Goal: Connect with others: Connect with others

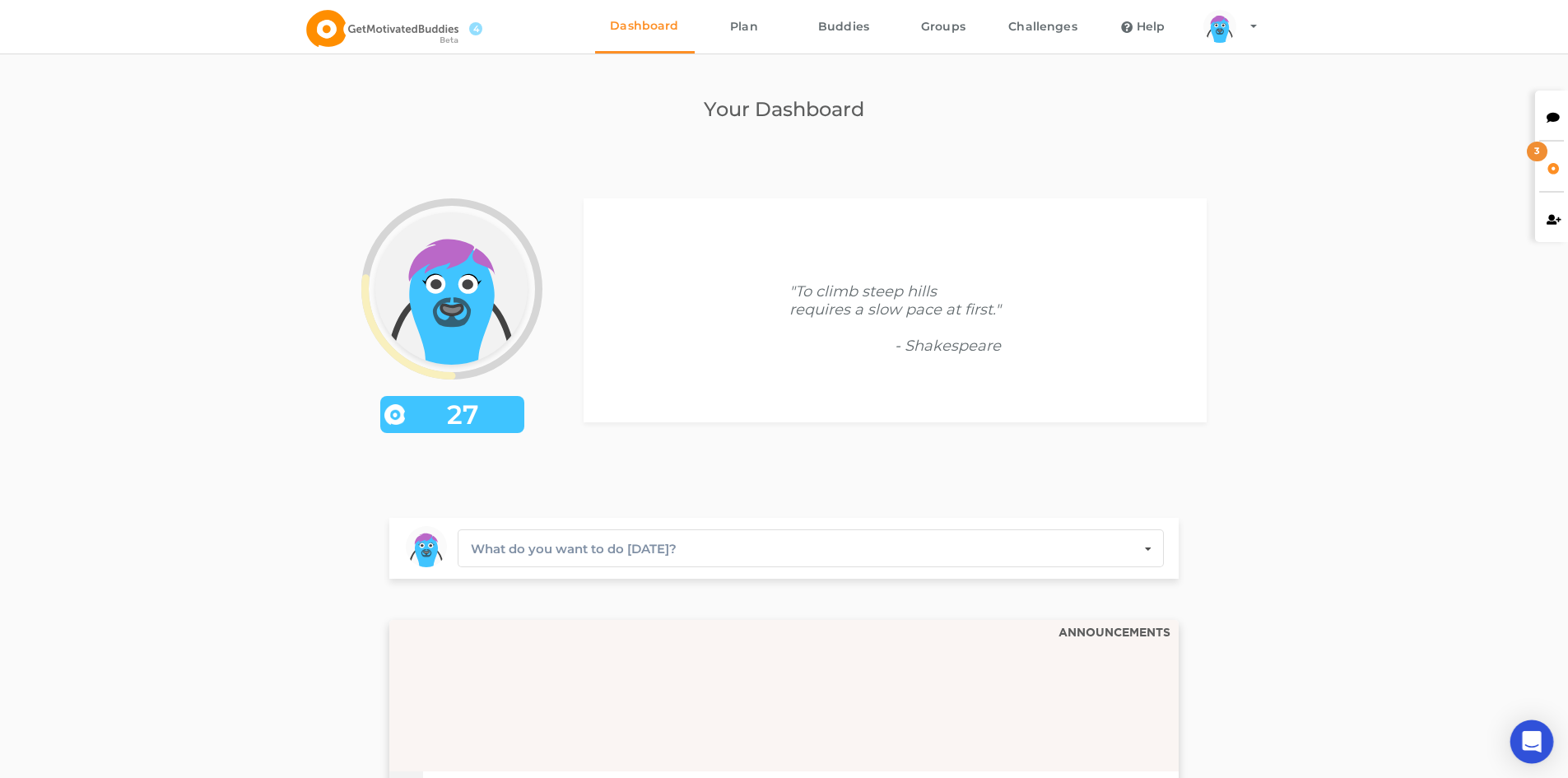
click at [1544, 740] on div "Open Intercom Messenger" at bounding box center [1532, 742] width 44 height 44
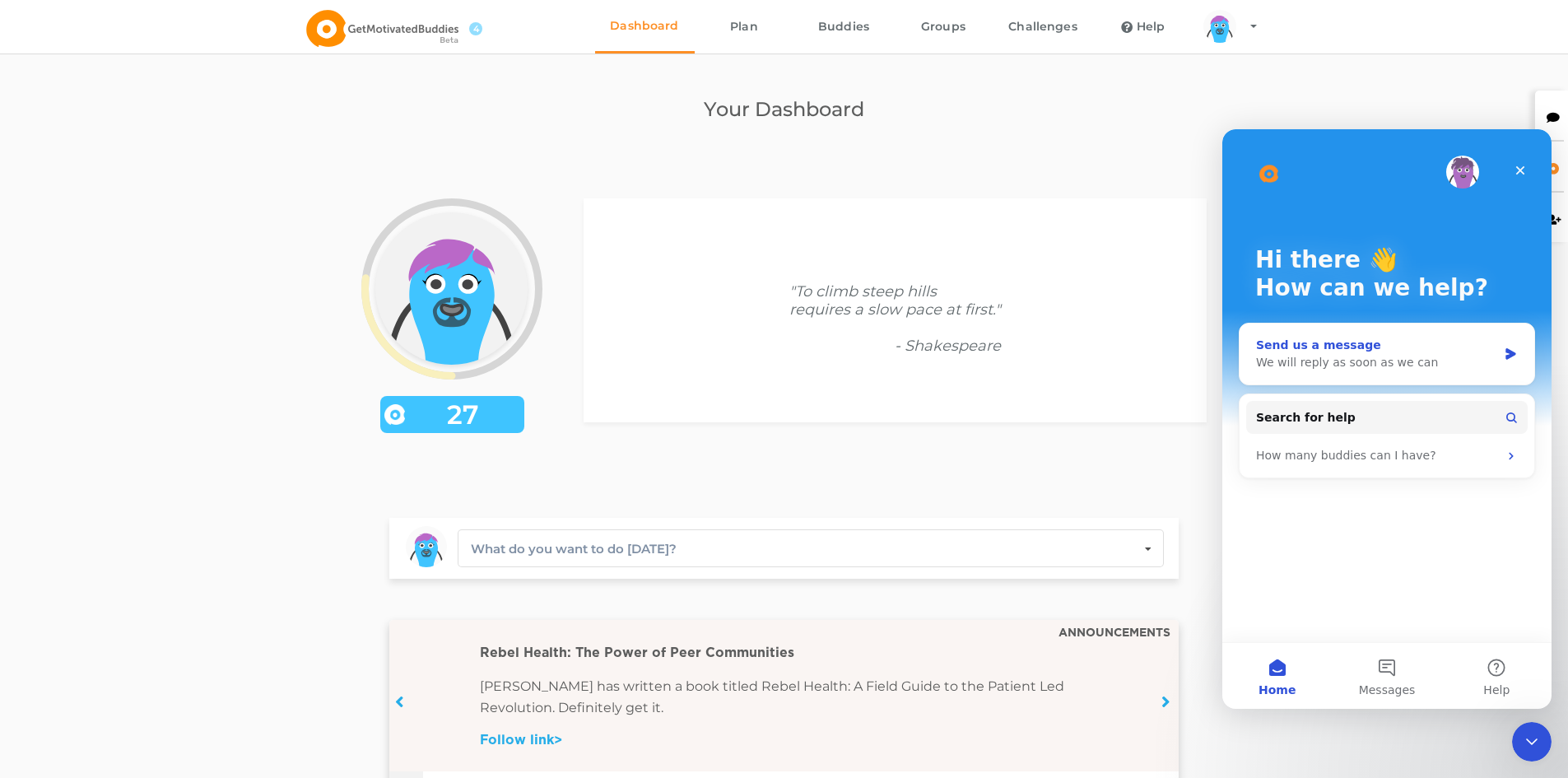
click at [1400, 359] on div "We will reply as soon as we can" at bounding box center [1377, 363] width 241 height 17
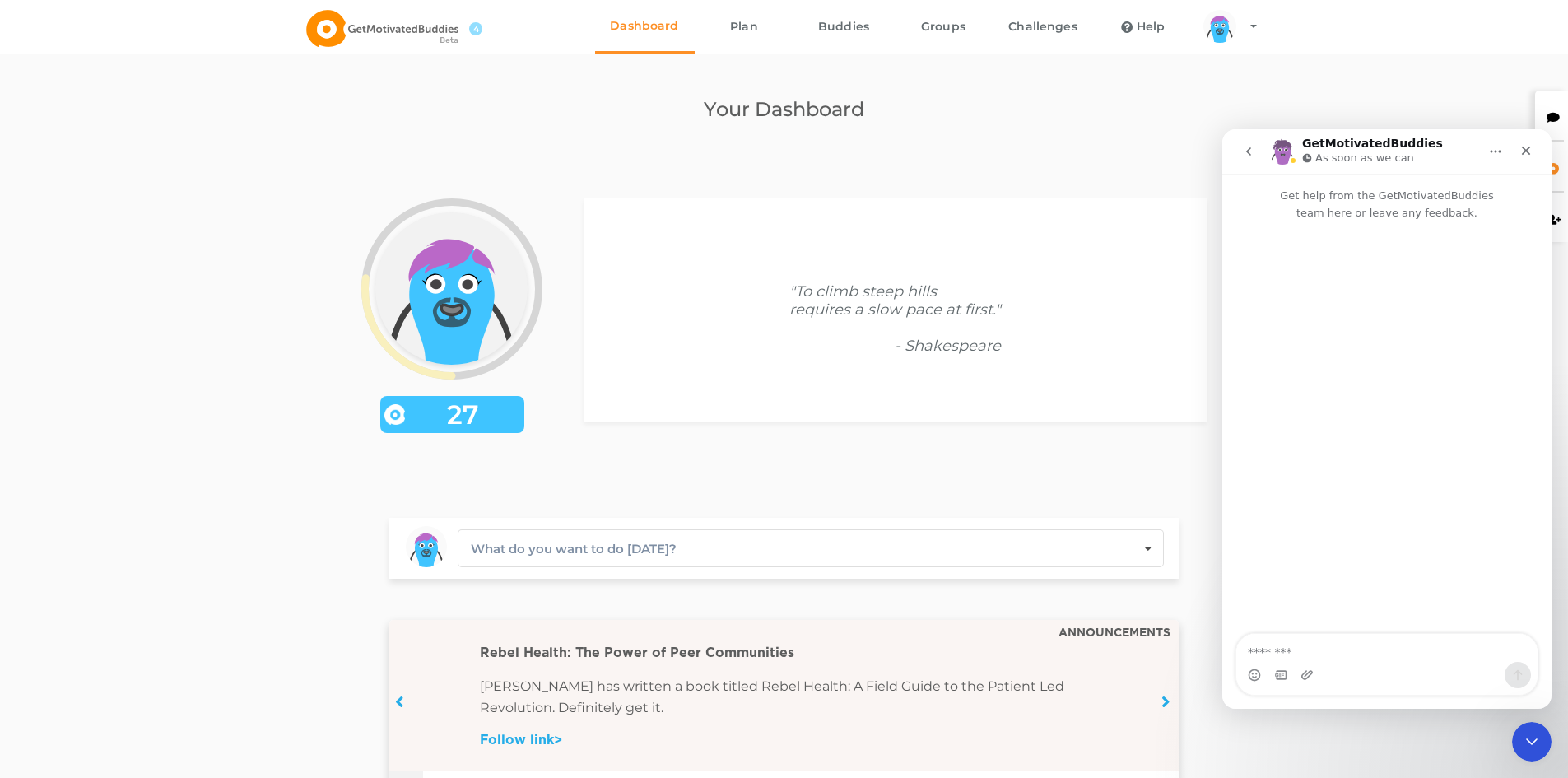
click at [1244, 151] on icon "go back" at bounding box center [1249, 151] width 13 height 13
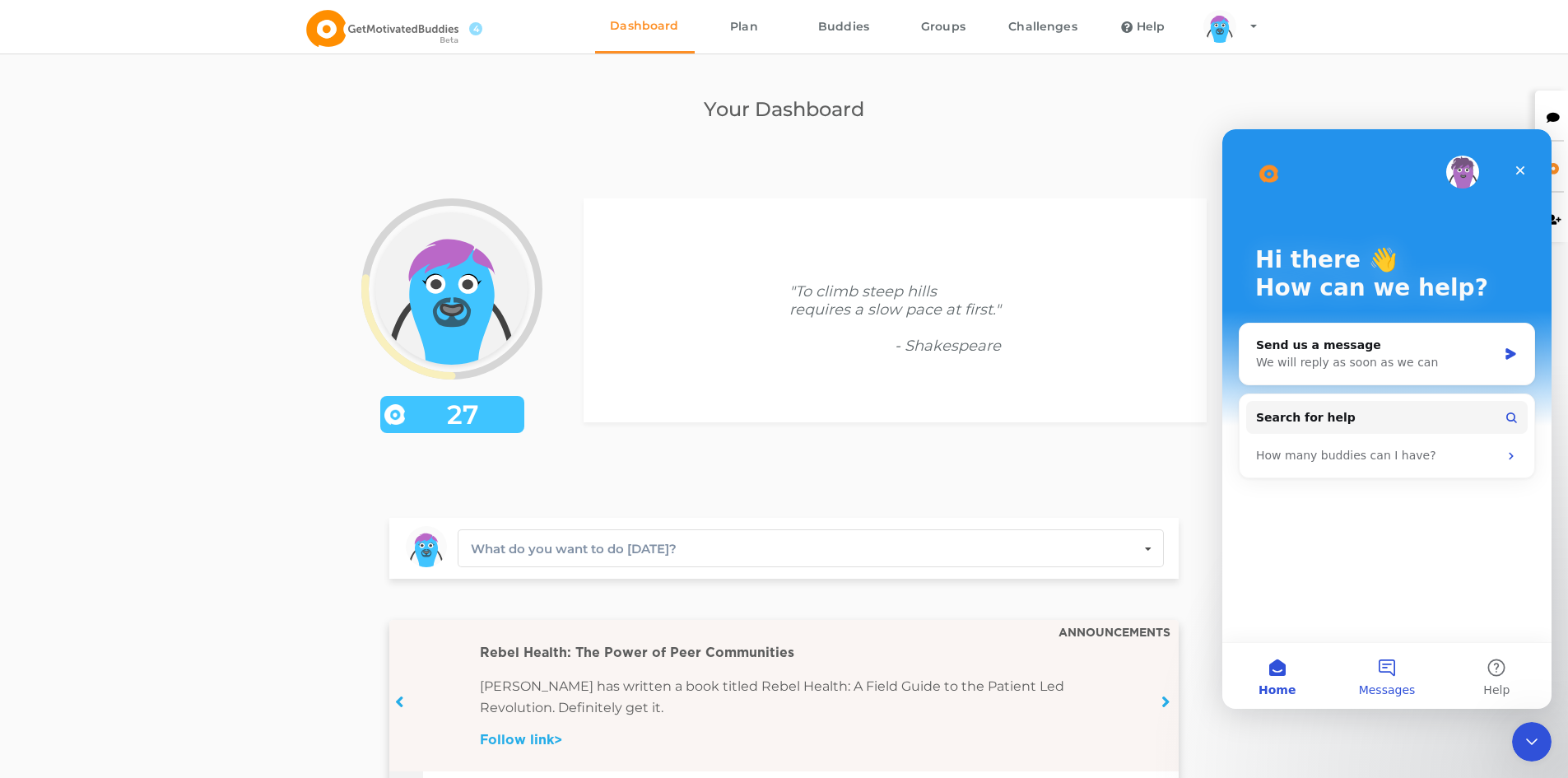
click at [1392, 671] on button "Messages" at bounding box center [1387, 676] width 110 height 66
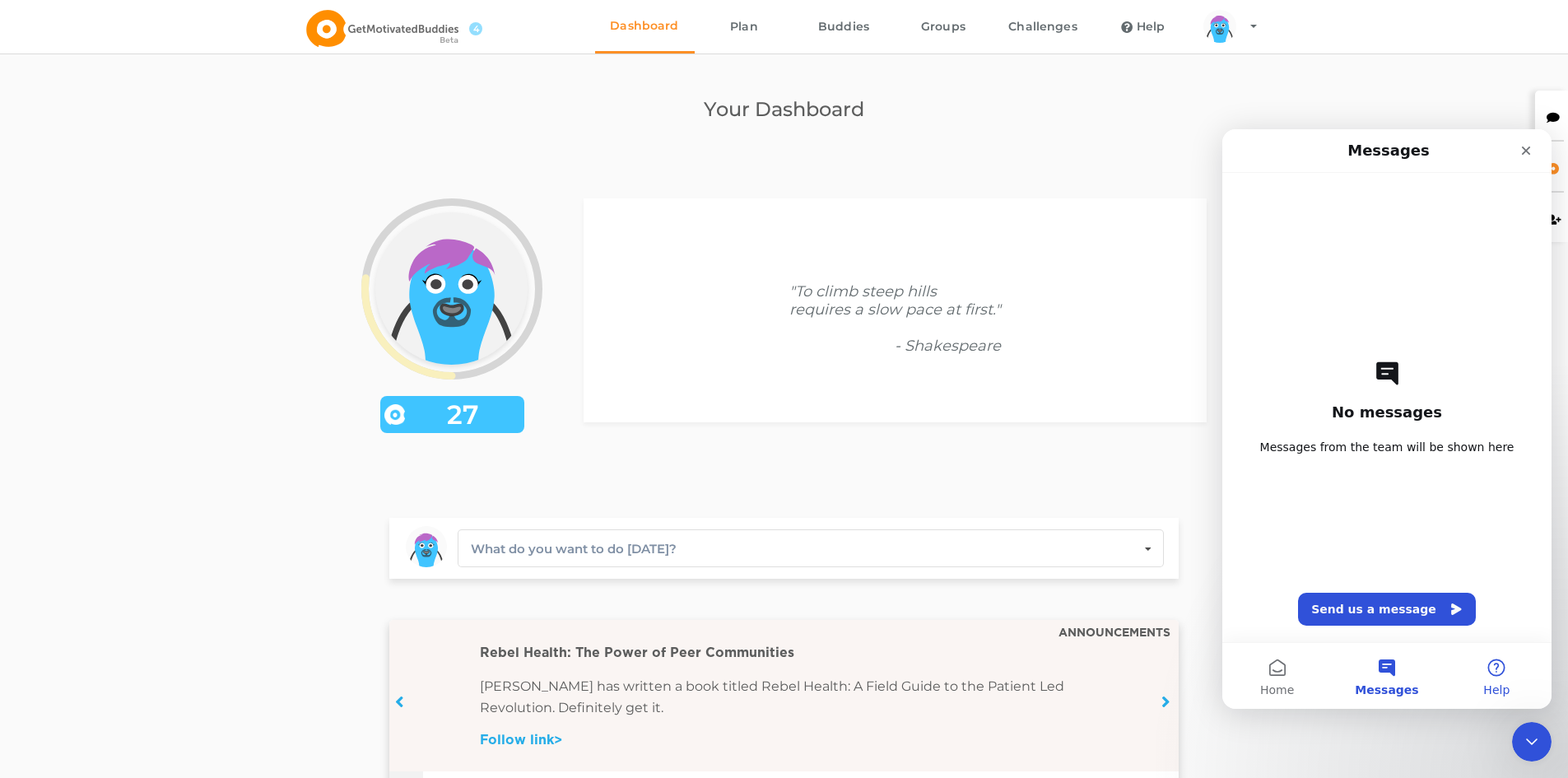
click at [1500, 676] on button "Help" at bounding box center [1497, 676] width 110 height 66
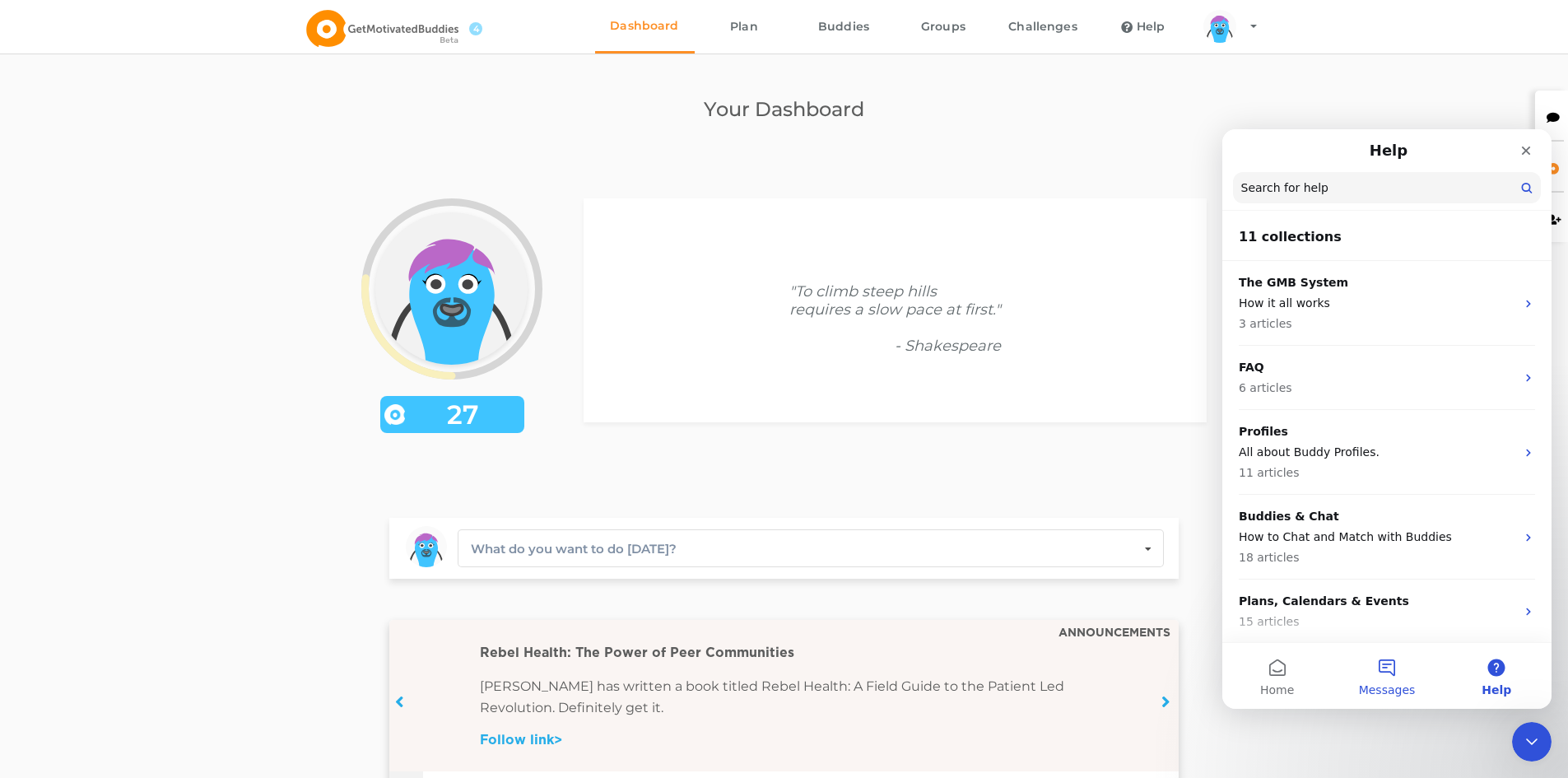
click at [1391, 686] on span "Messages" at bounding box center [1387, 689] width 57 height 11
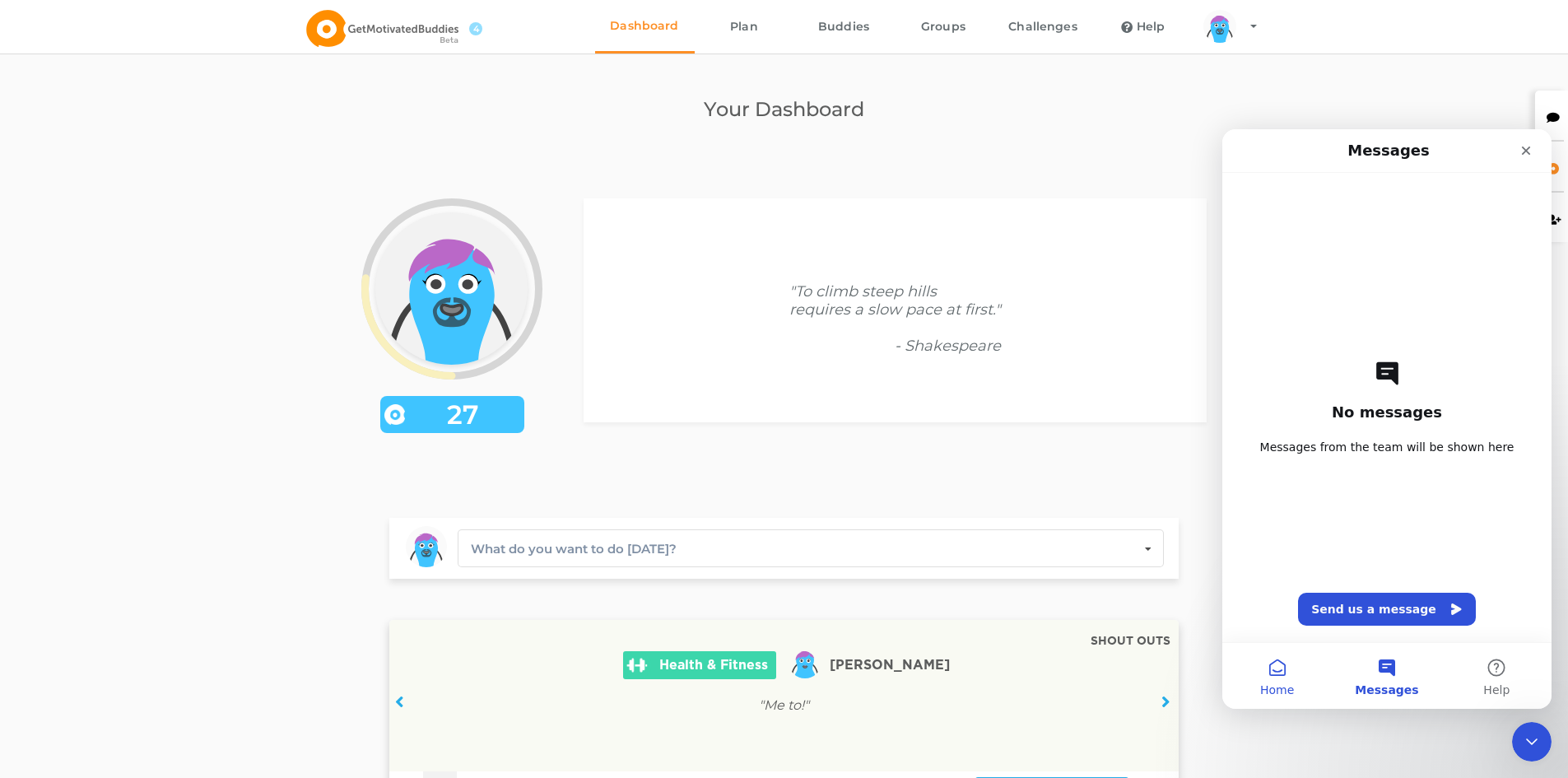
click at [1270, 674] on button "Home" at bounding box center [1277, 676] width 110 height 66
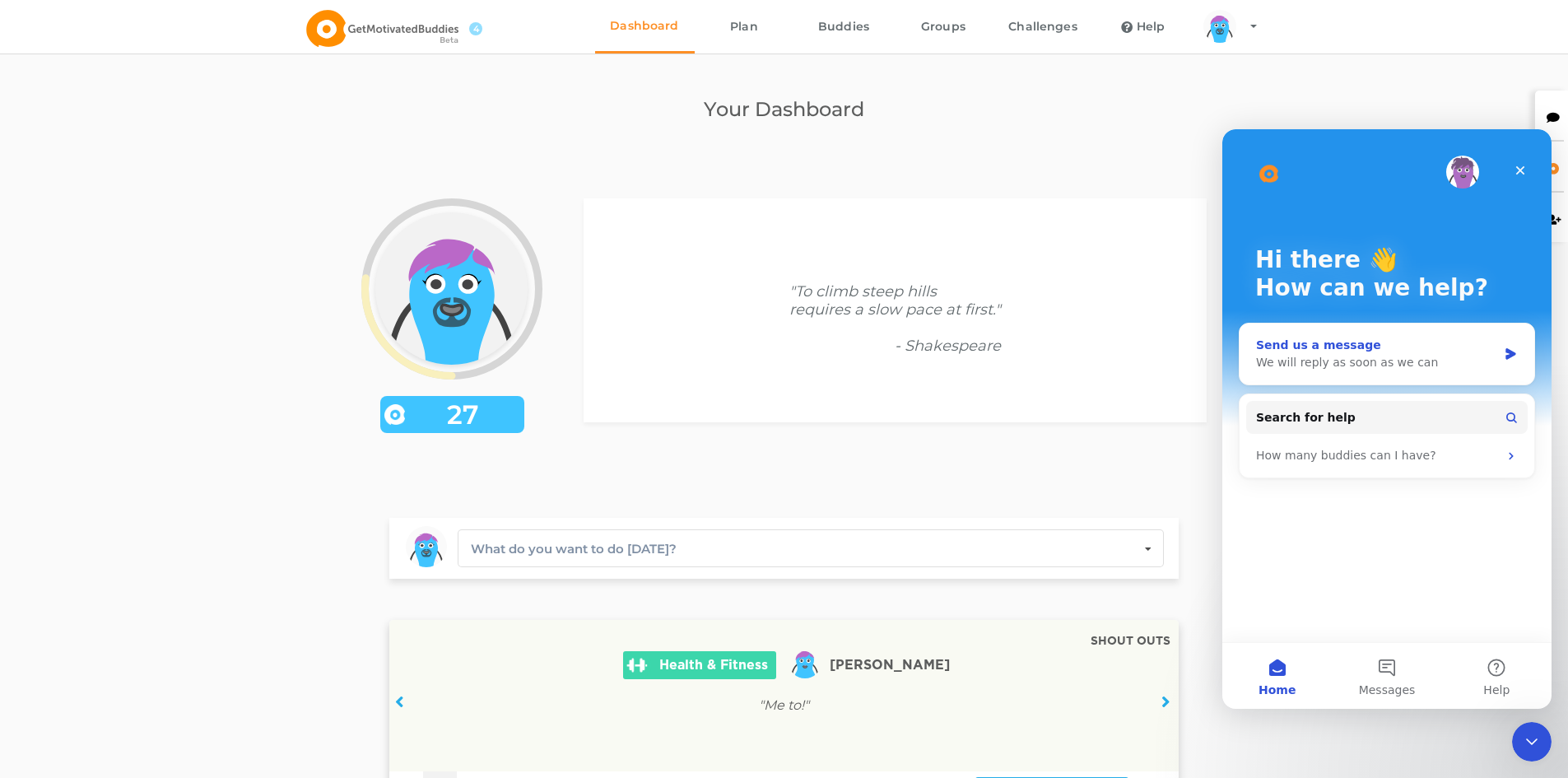
click at [1372, 369] on div "We will reply as soon as we can" at bounding box center [1377, 363] width 241 height 17
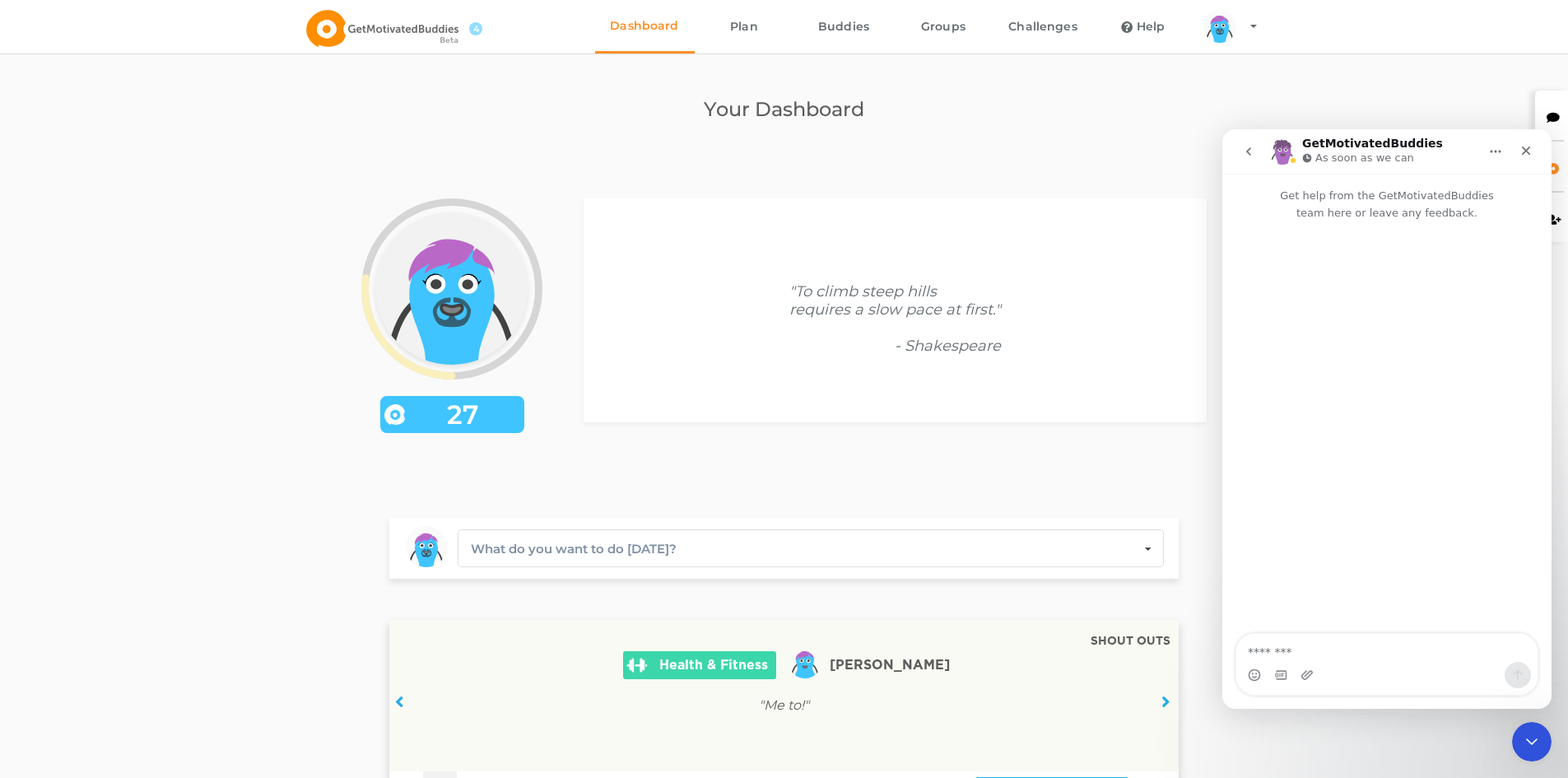
click at [1379, 653] on textarea "Message…" at bounding box center [1387, 647] width 301 height 28
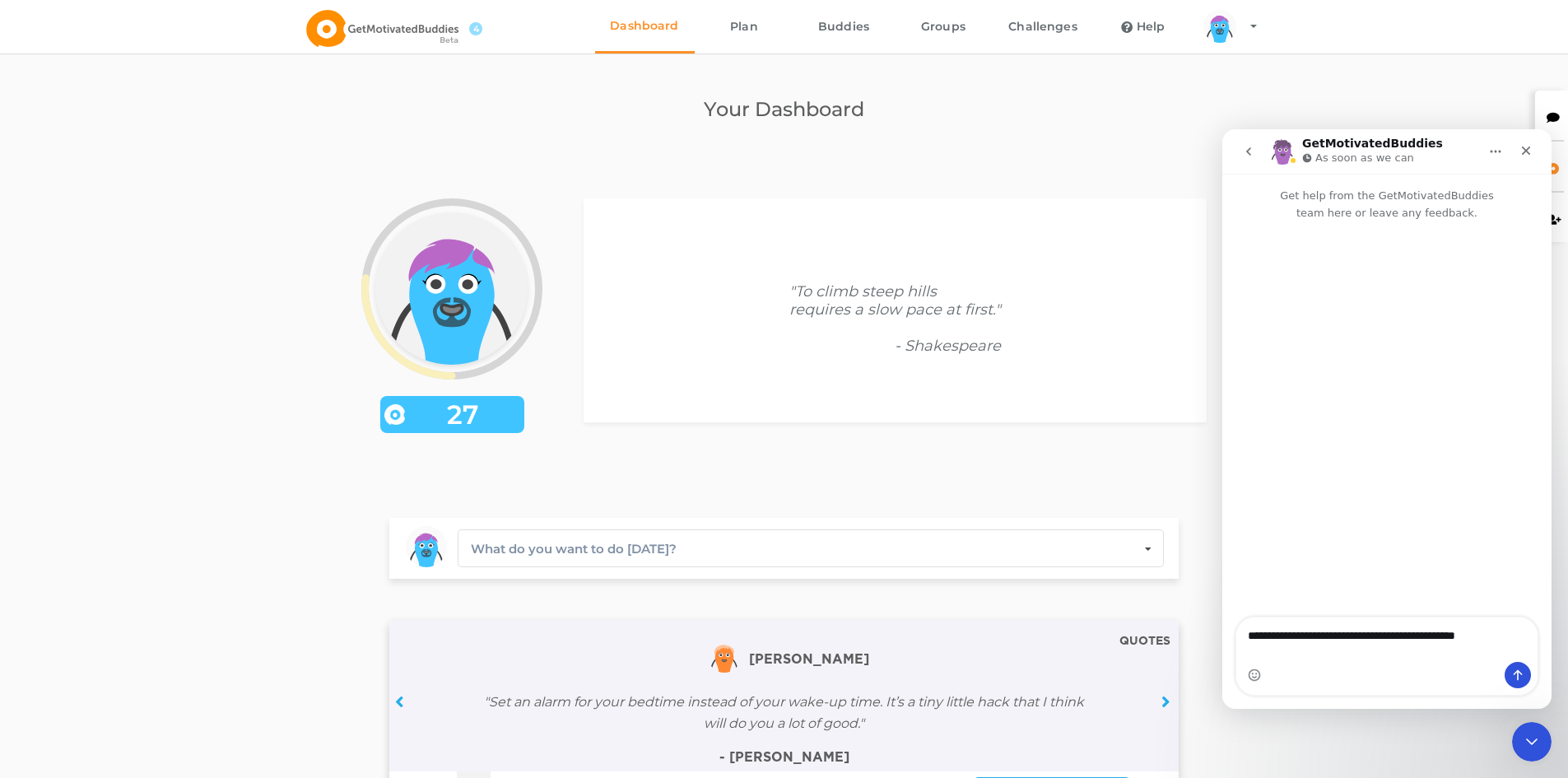
type textarea "**********"
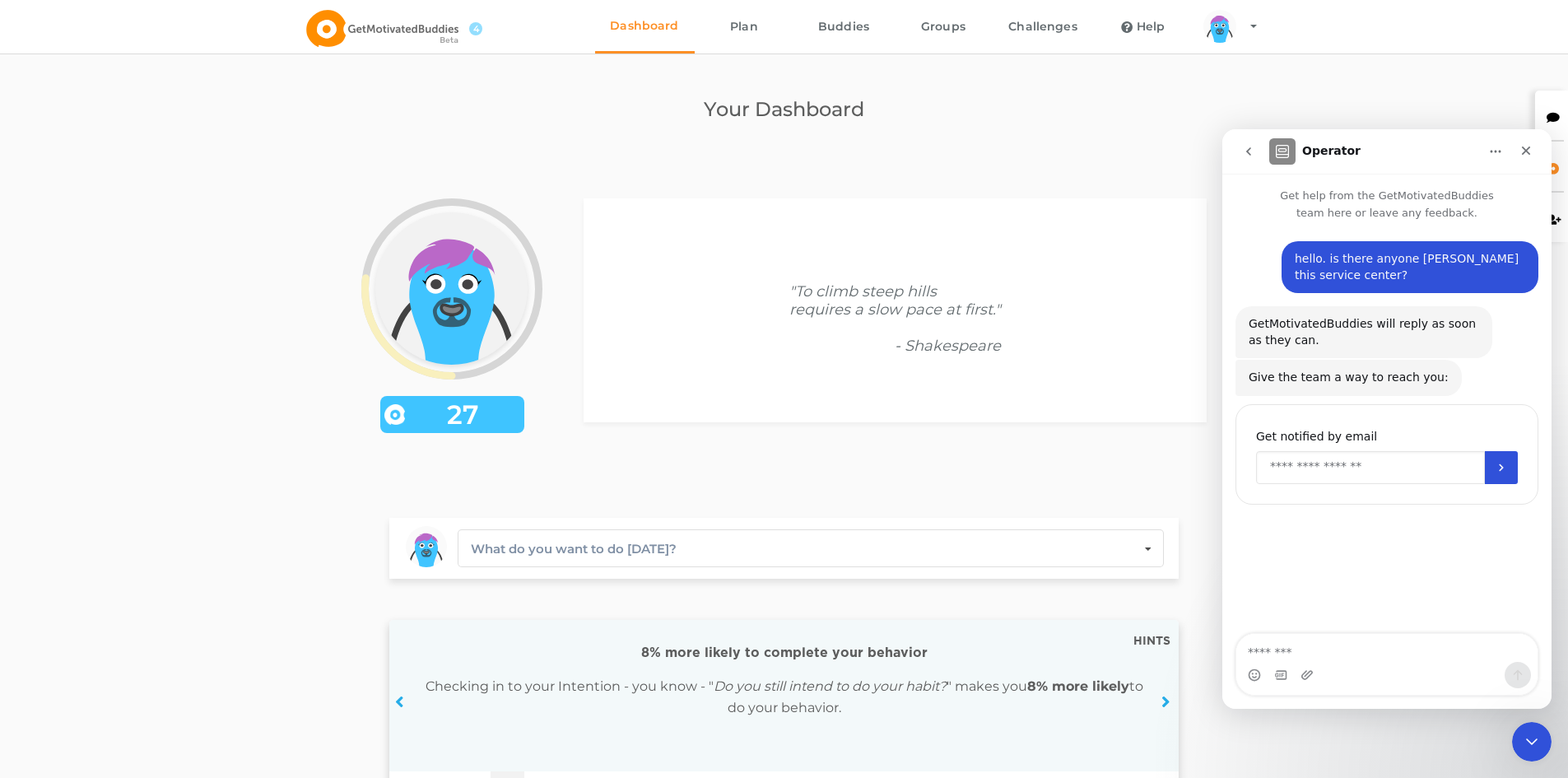
click at [1396, 470] on input "Enter your email" at bounding box center [1370, 467] width 229 height 33
type input "**********"
click at [1498, 471] on icon "Submit" at bounding box center [1501, 467] width 13 height 13
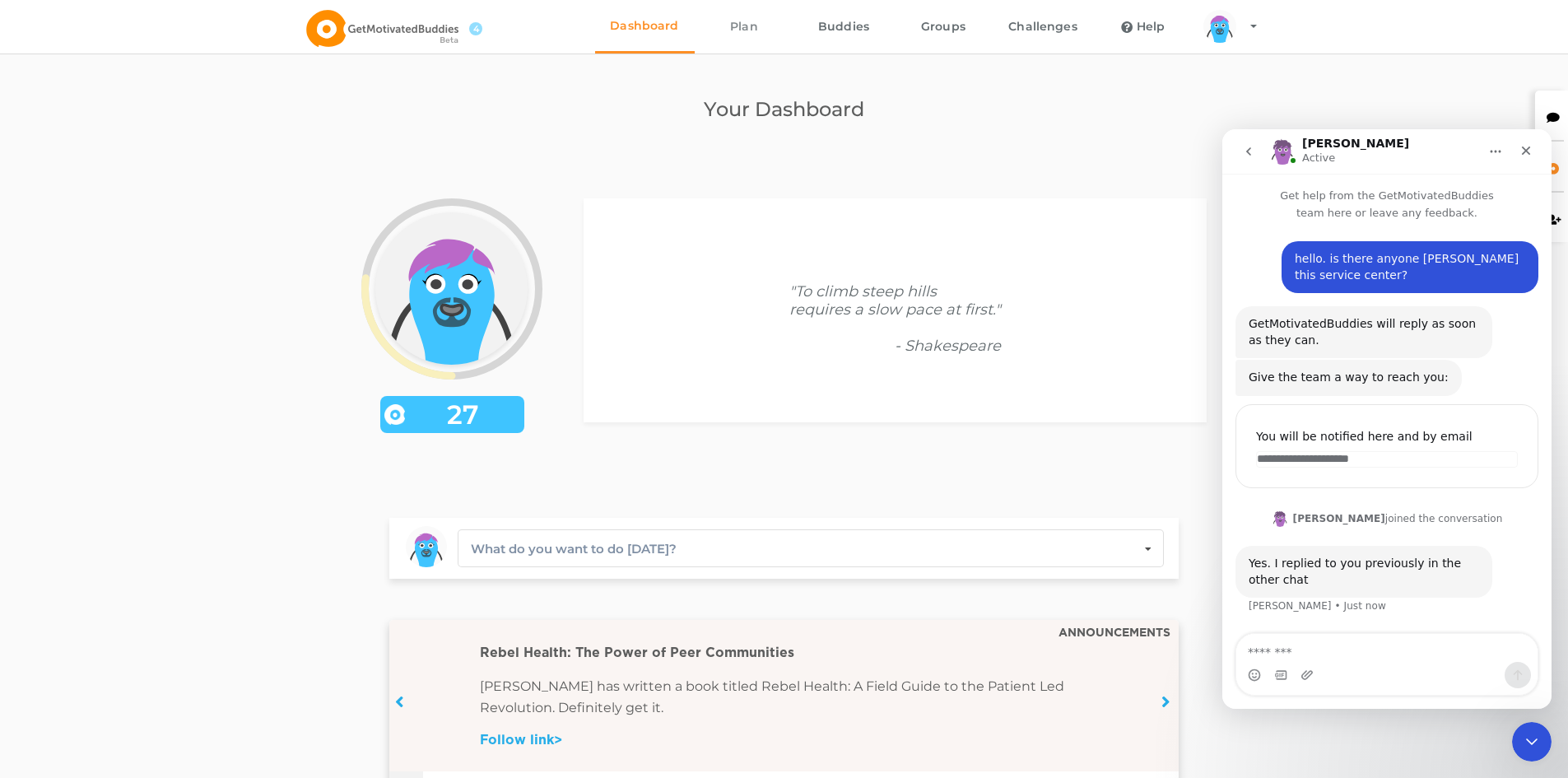
click at [734, 30] on link "Plan" at bounding box center [744, 26] width 99 height 53
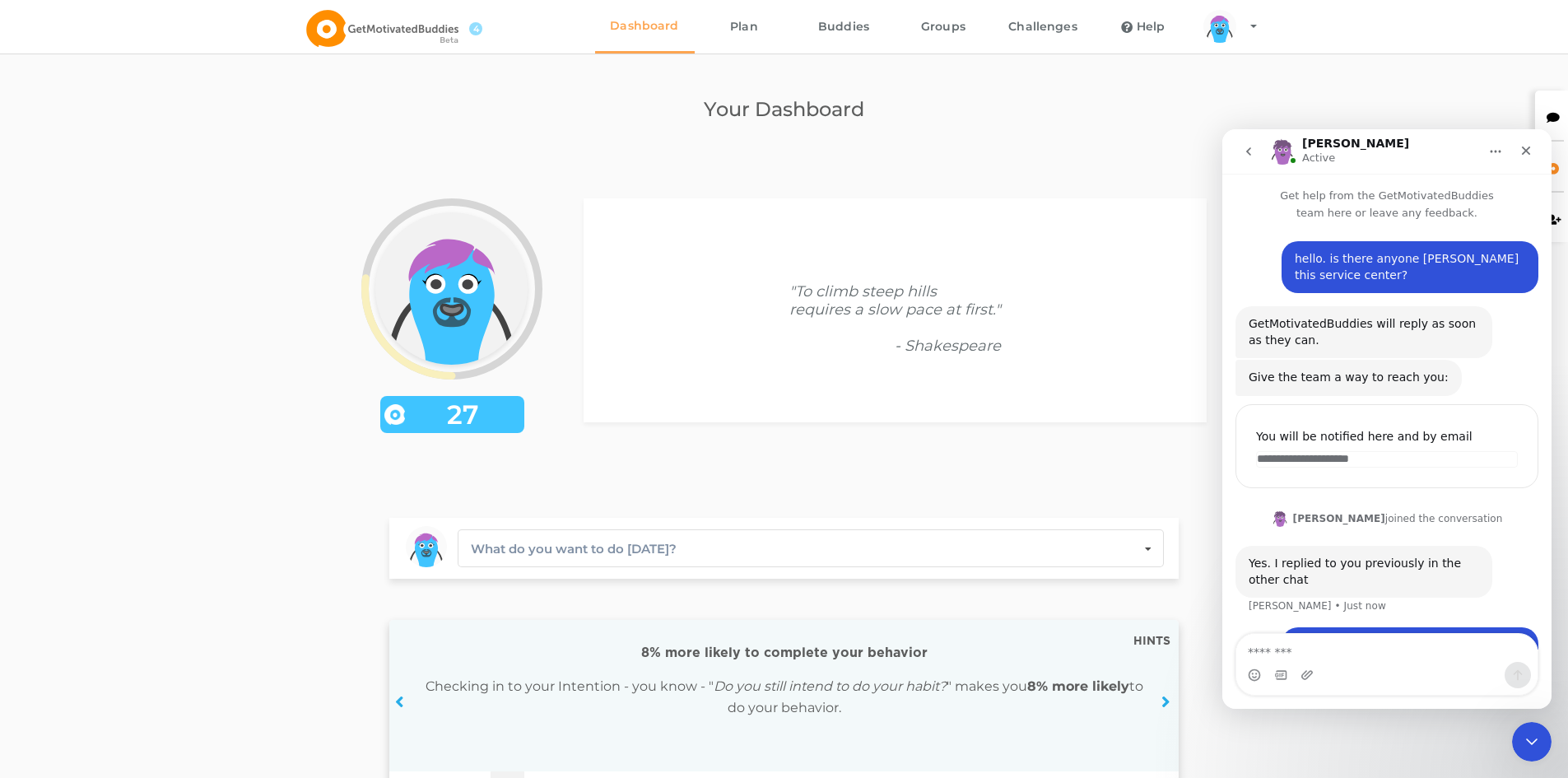
scroll to position [64, 0]
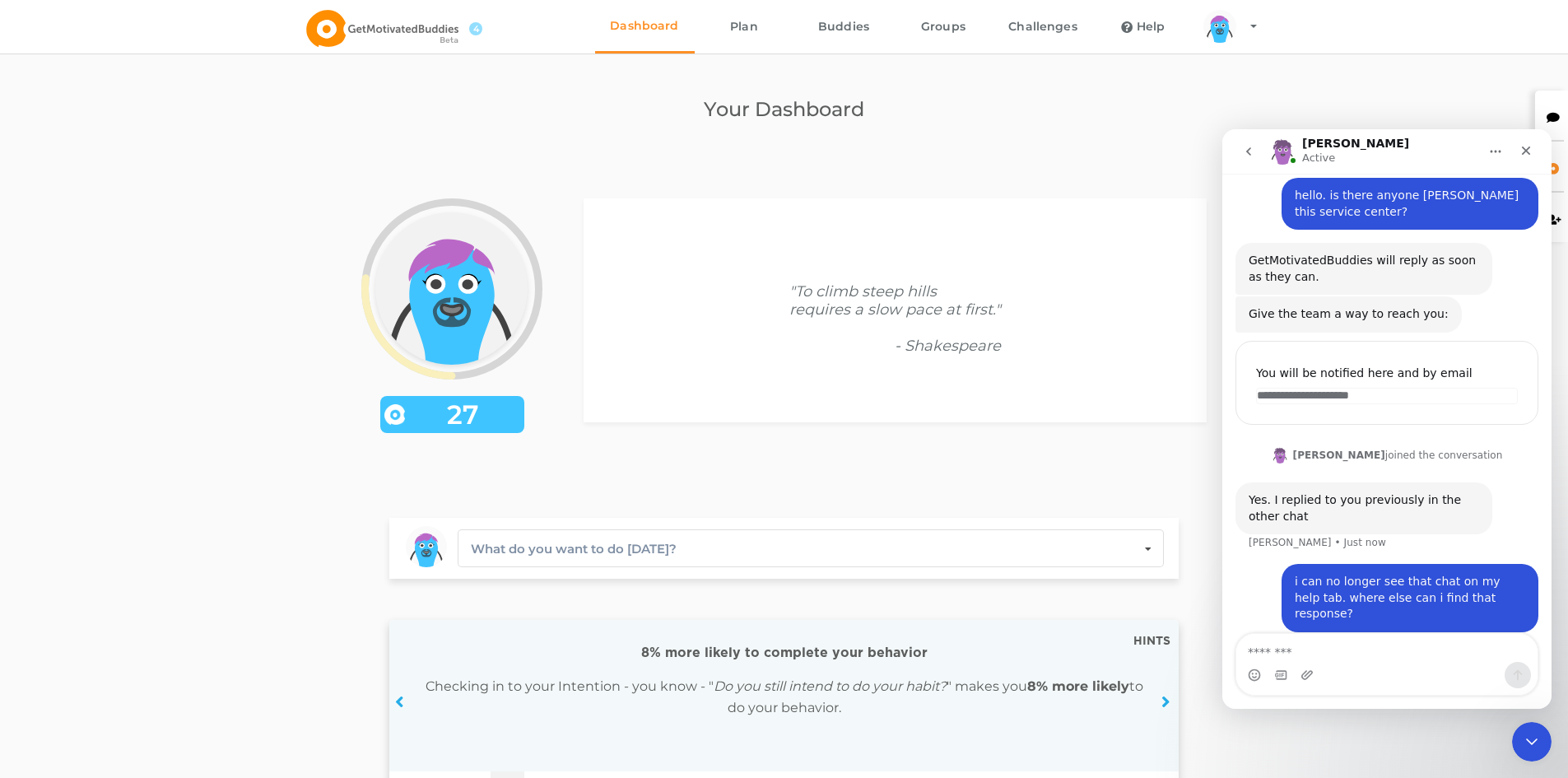
click at [1497, 161] on button "Home" at bounding box center [1496, 151] width 31 height 31
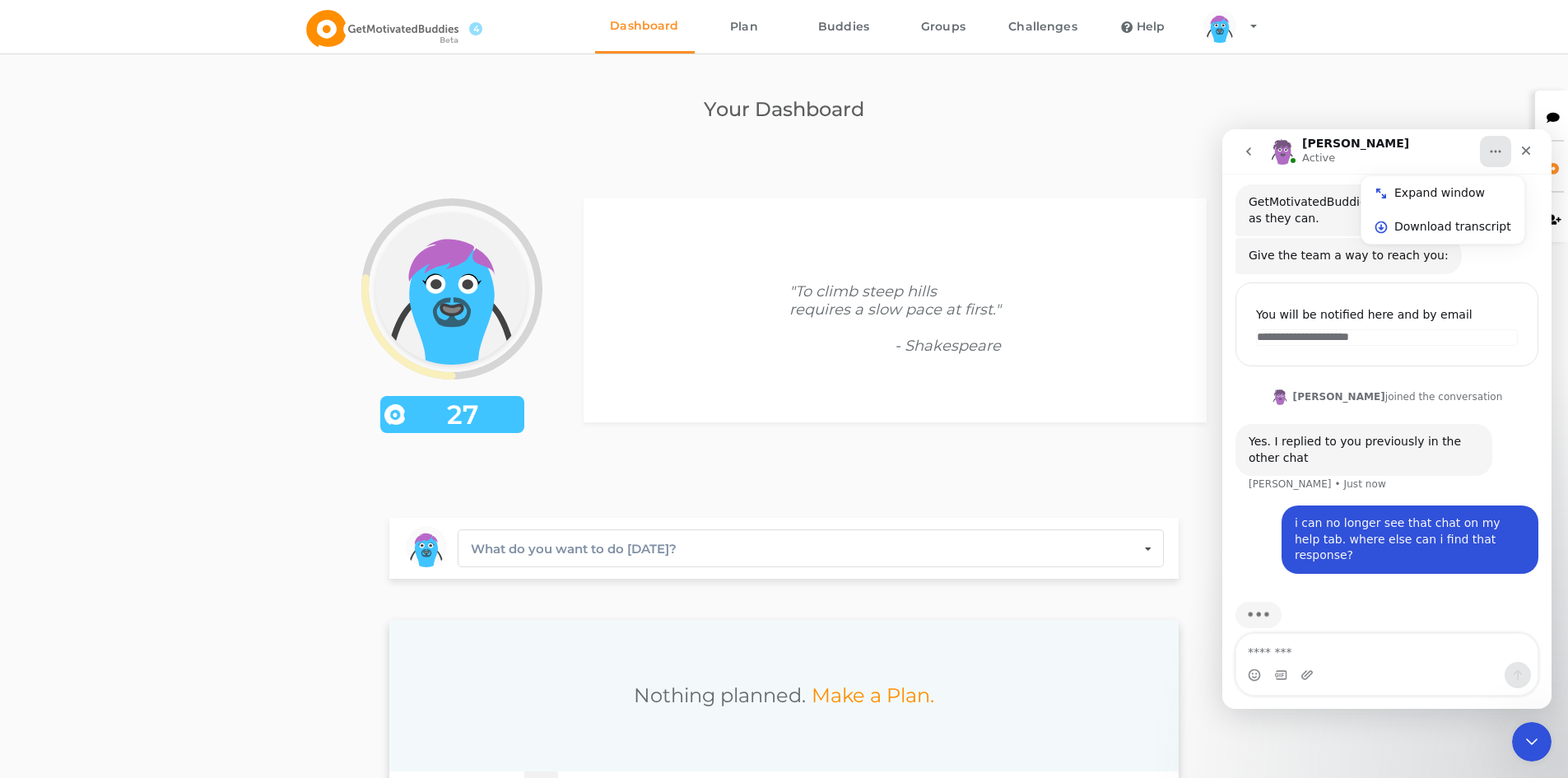
scroll to position [127, 0]
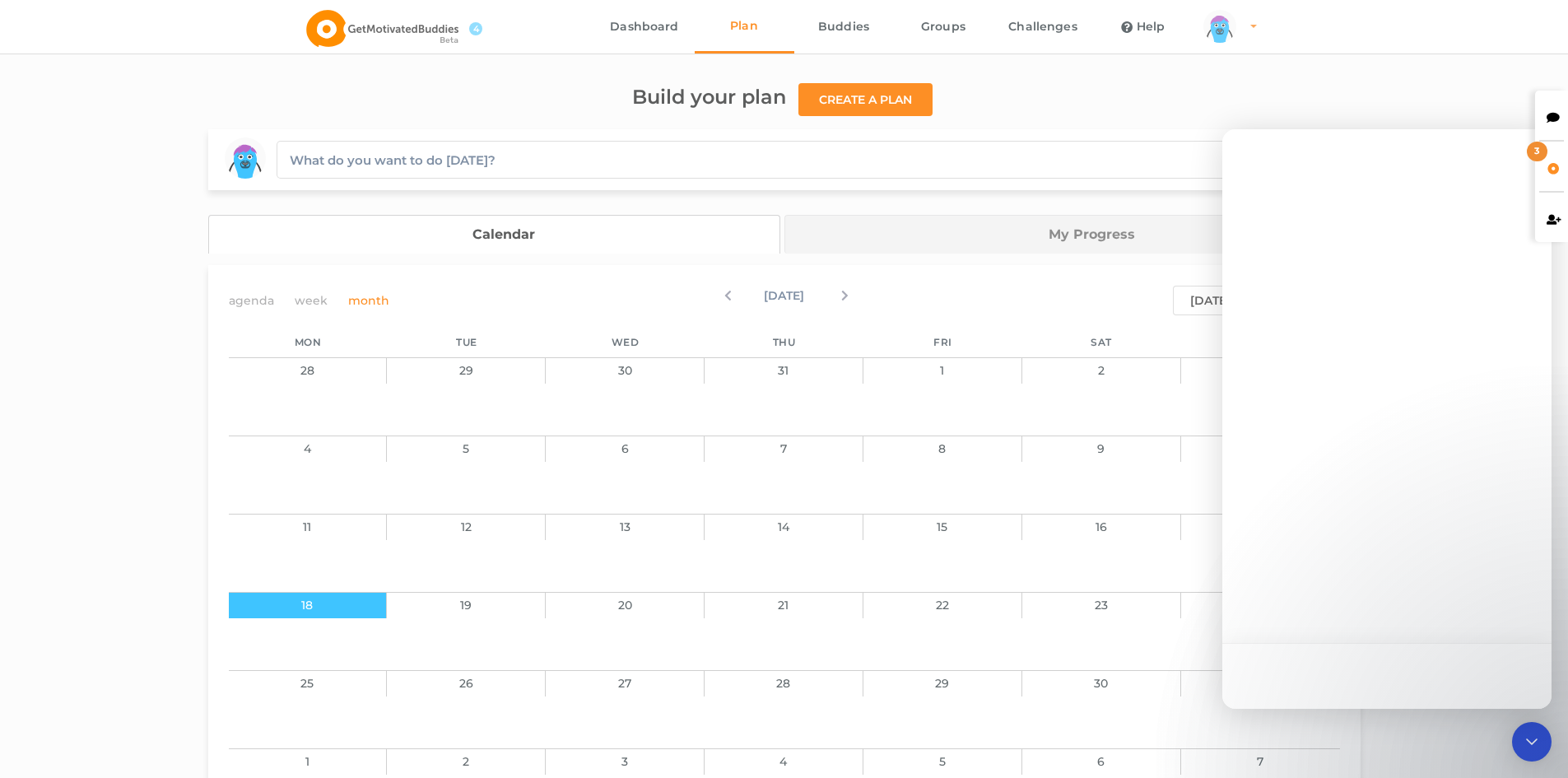
click at [1225, 37] on div "arms Created with Sketch. legs Created with Sketch. hairs/back/hair16 Created w…" at bounding box center [1220, 26] width 33 height 33
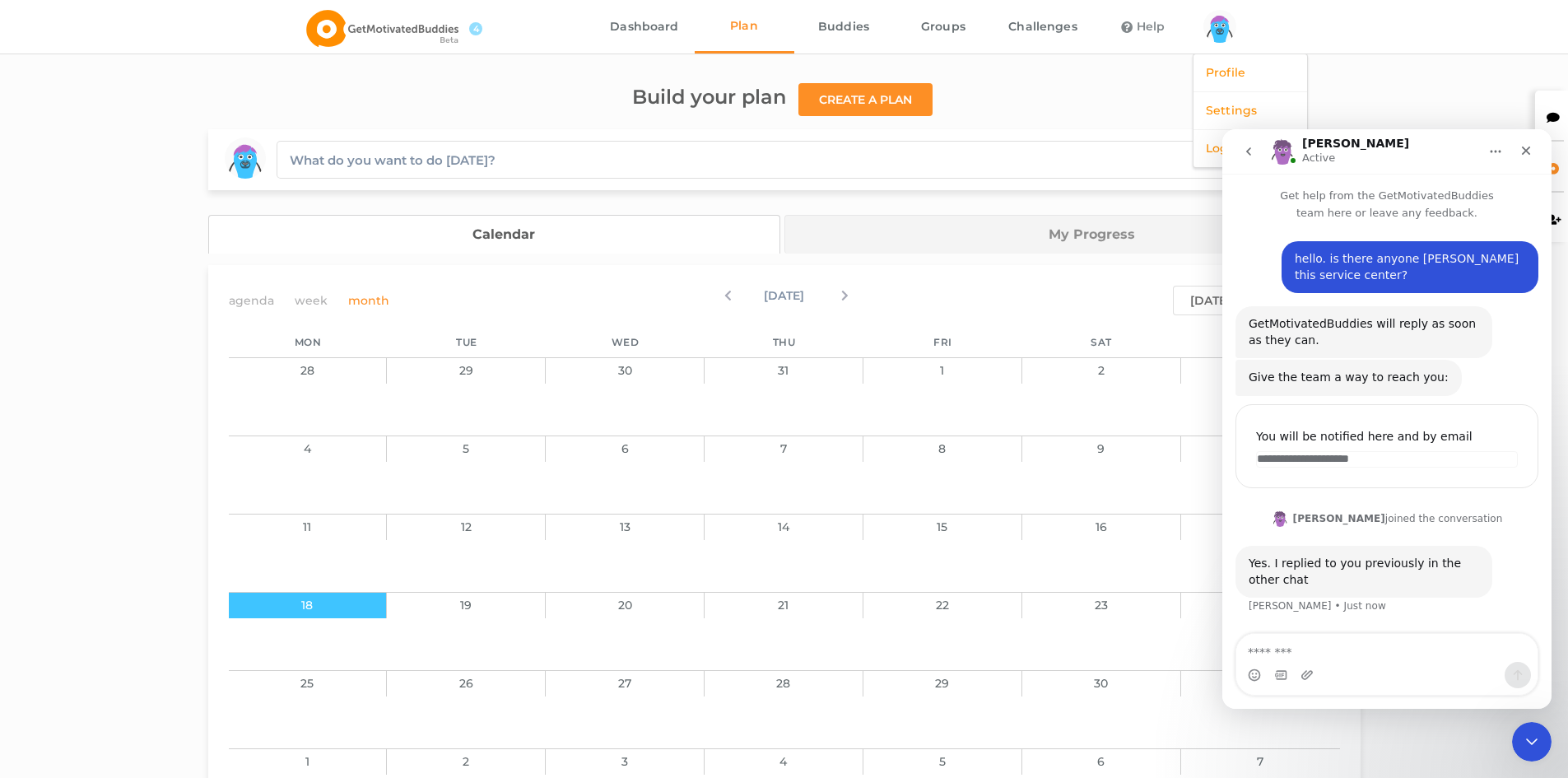
click at [1125, 17] on link "Help" at bounding box center [1142, 26] width 99 height 53
click at [1351, 651] on textarea "Message…" at bounding box center [1387, 647] width 301 height 28
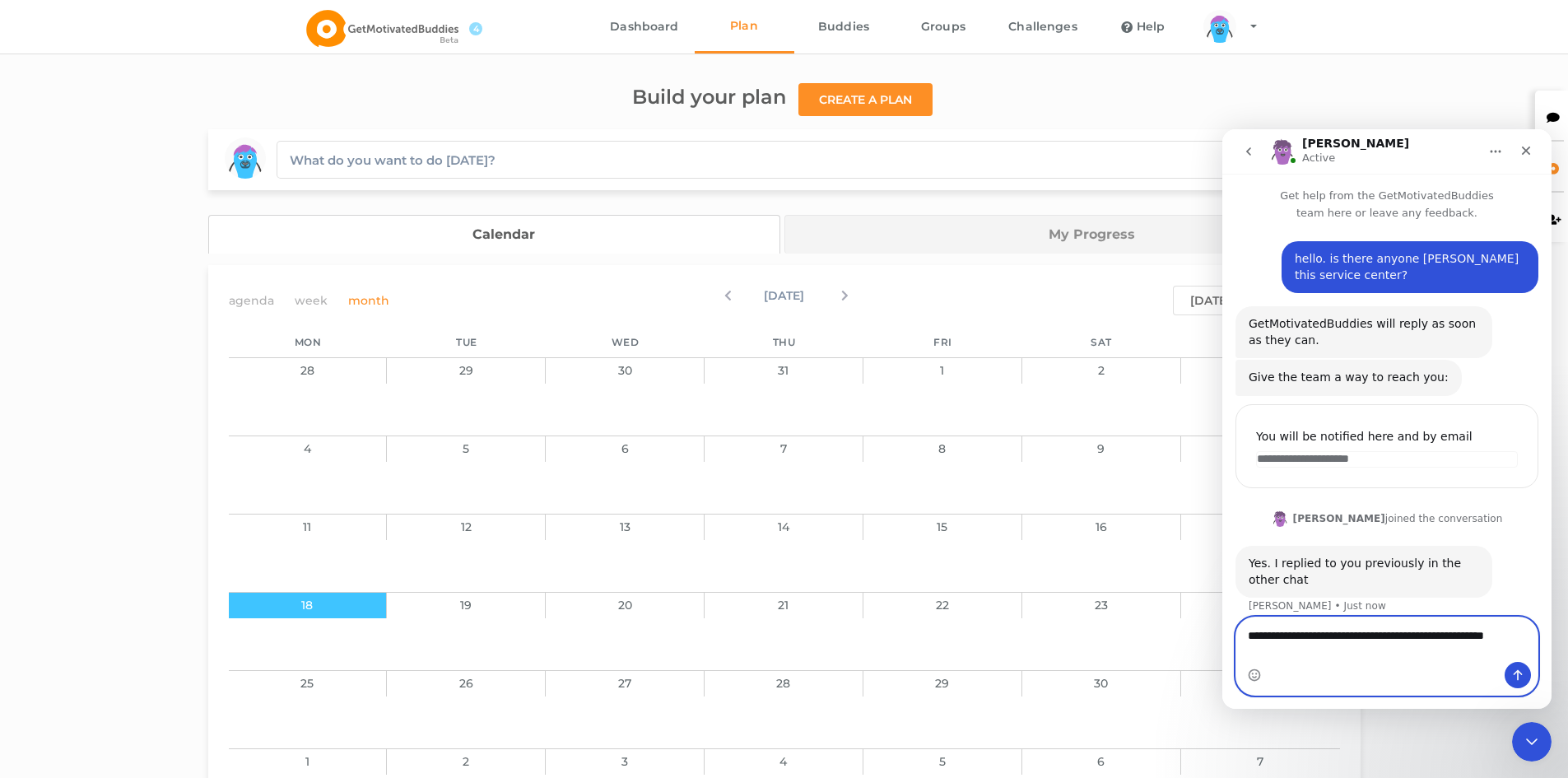
scroll to position [15, 0]
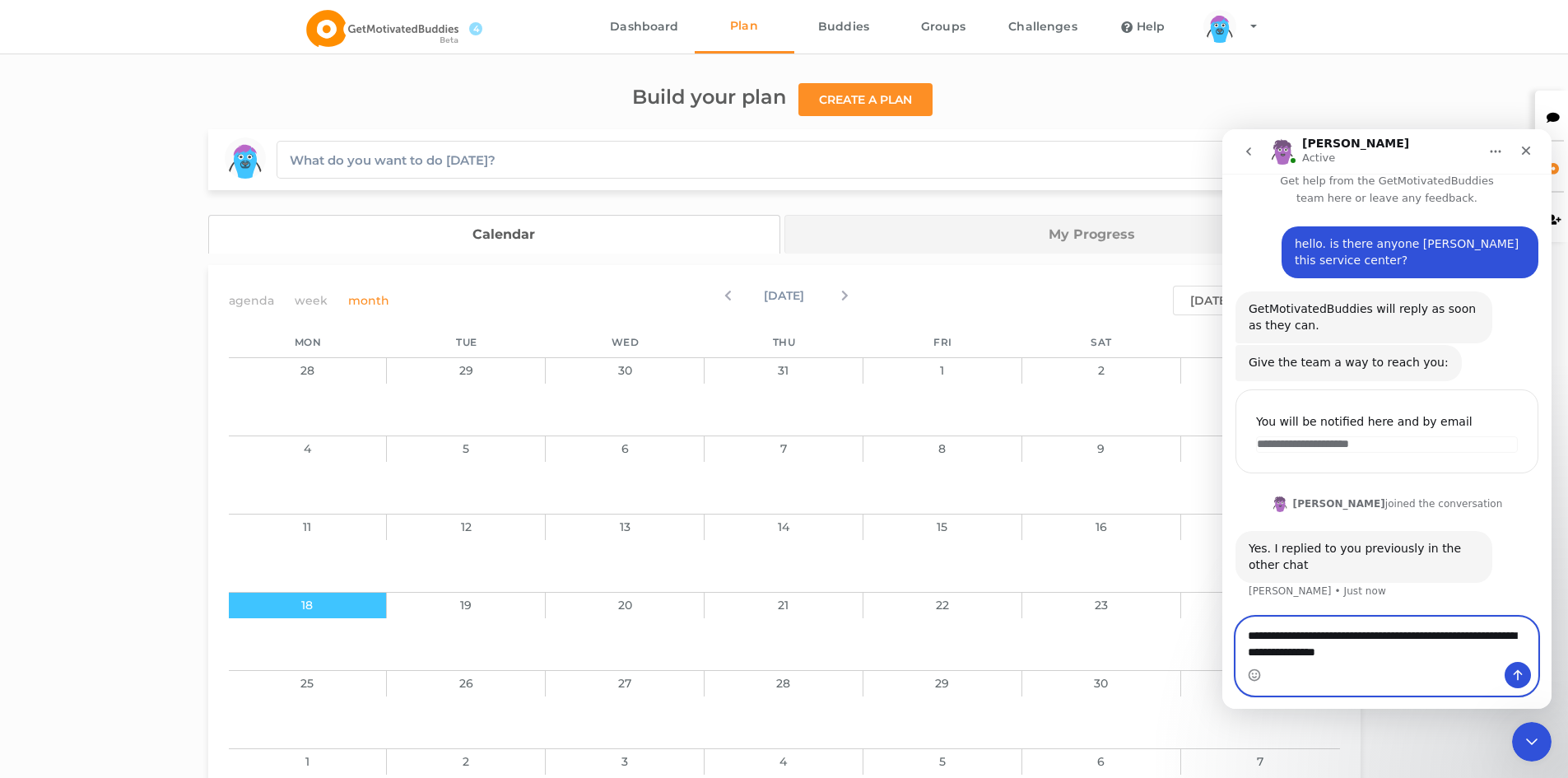
type textarea "**********"
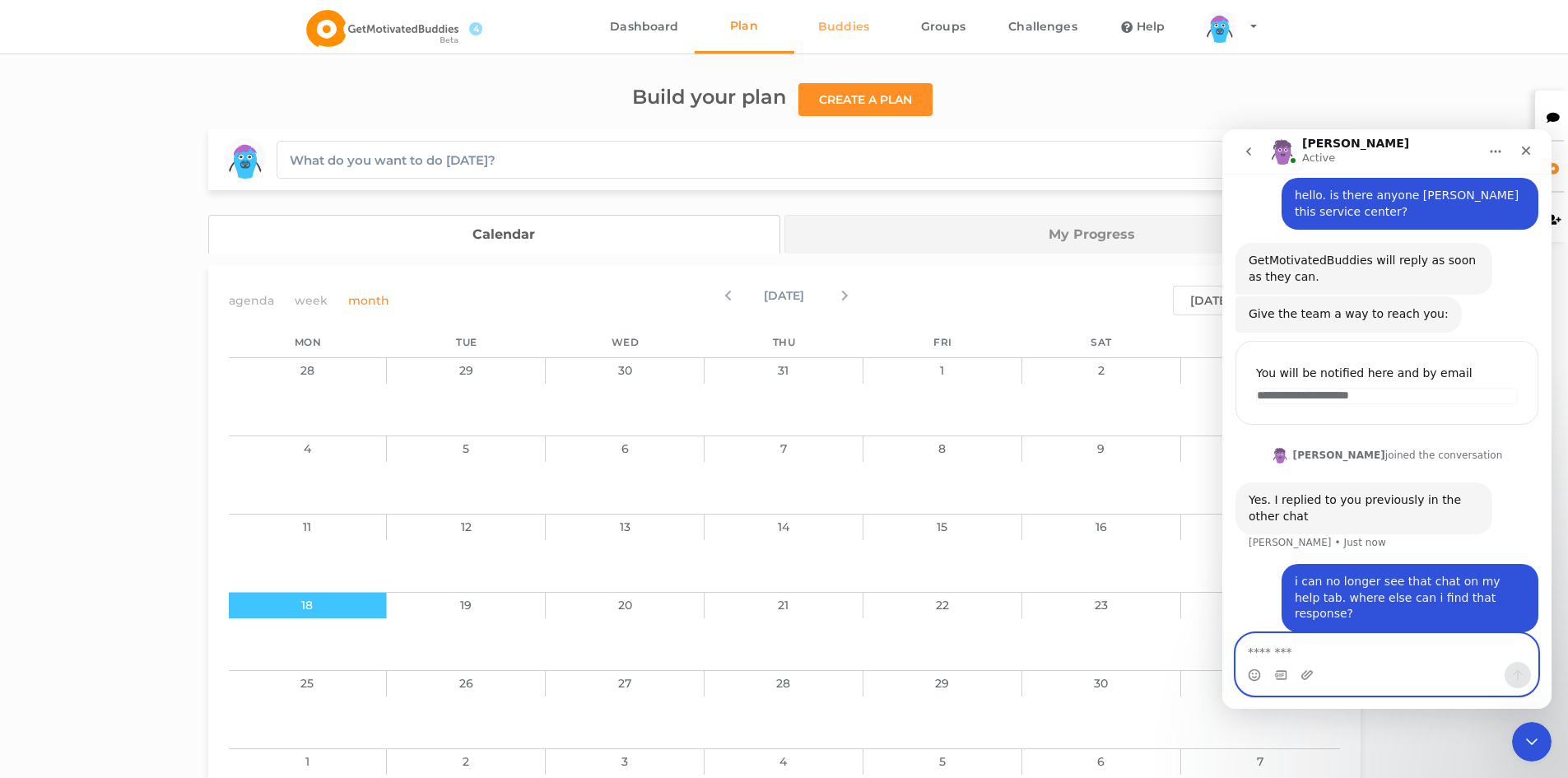
scroll to position [127, 0]
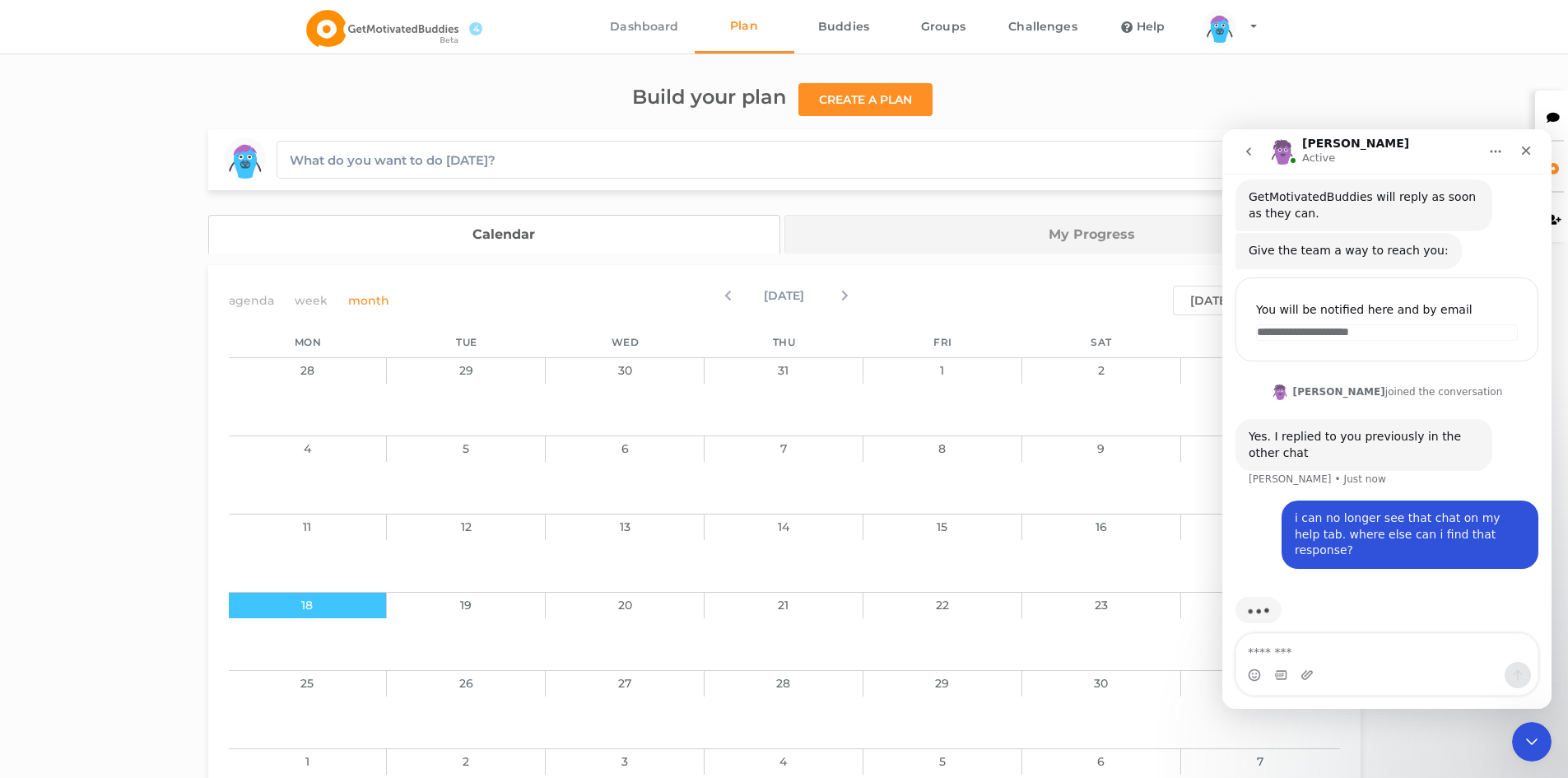
click at [646, 26] on link "Dashboard" at bounding box center [645, 26] width 99 height 53
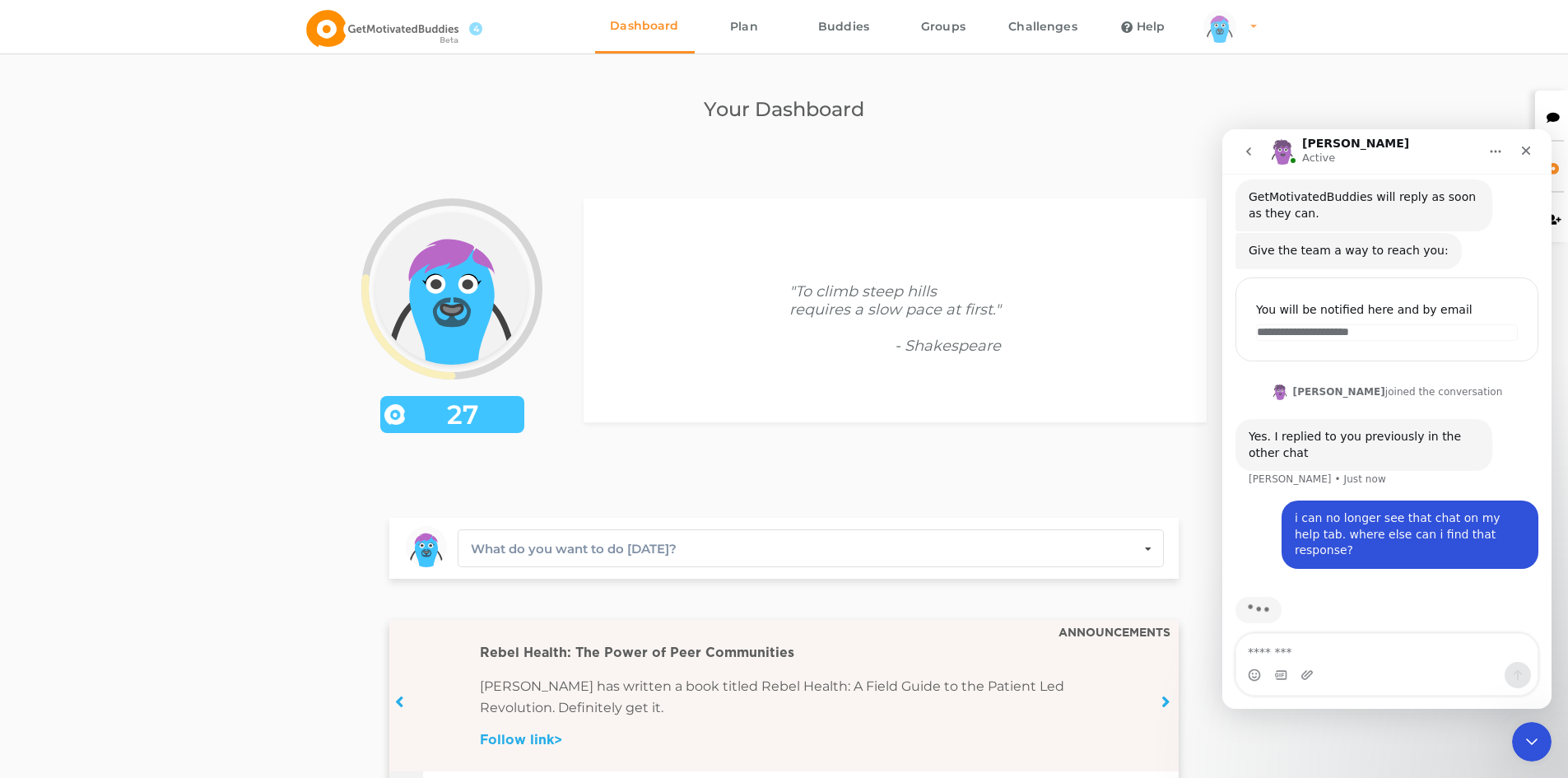
click at [1254, 23] on link "arms Created with Sketch. legs Created with Sketch. hairs/back/hair16 Created w…" at bounding box center [1228, 26] width 70 height 53
click at [1215, 71] on link "Profile" at bounding box center [1250, 72] width 114 height 37
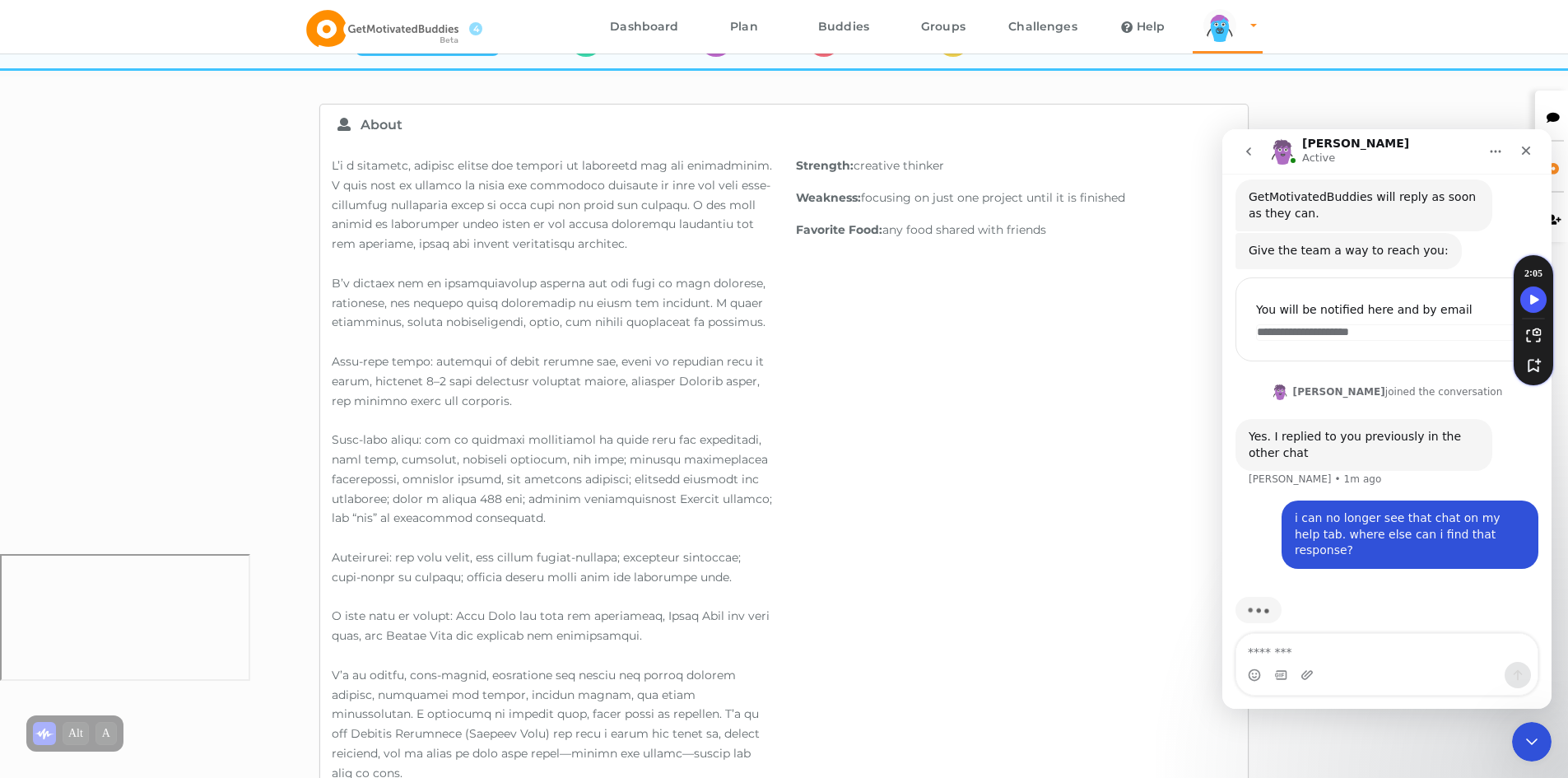
scroll to position [49, 0]
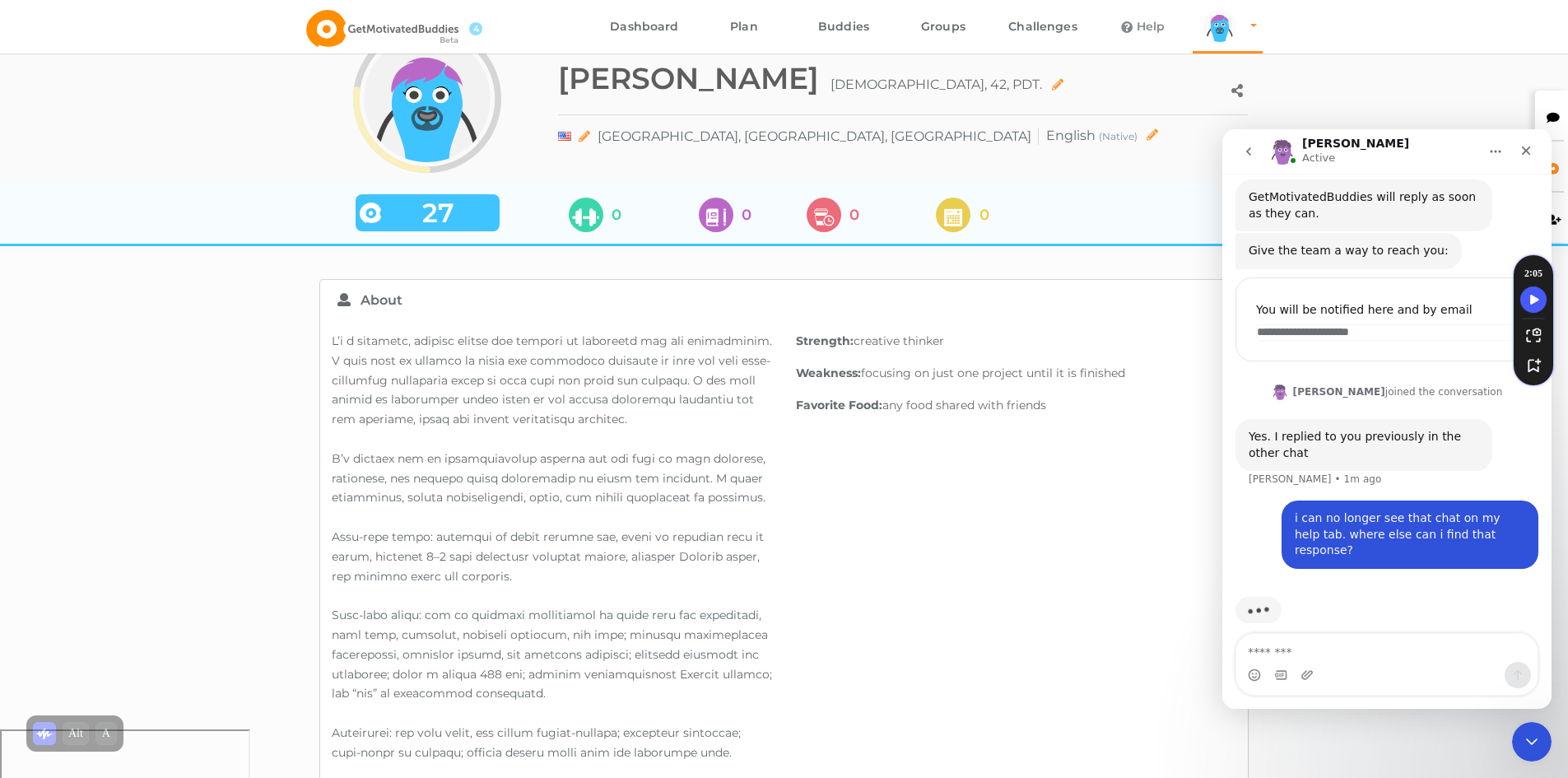
click at [1147, 29] on link "Help" at bounding box center [1142, 26] width 99 height 53
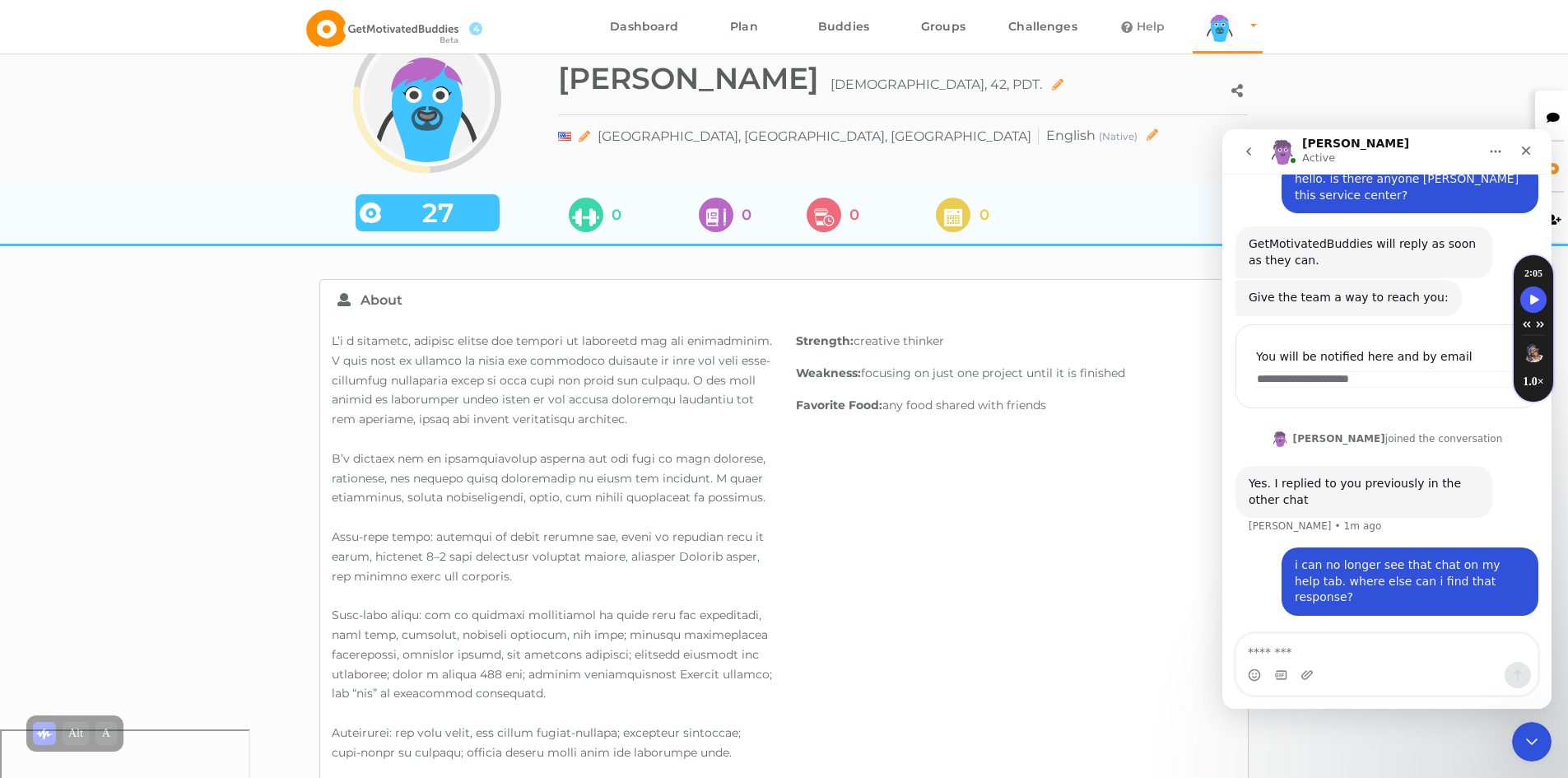
scroll to position [64, 0]
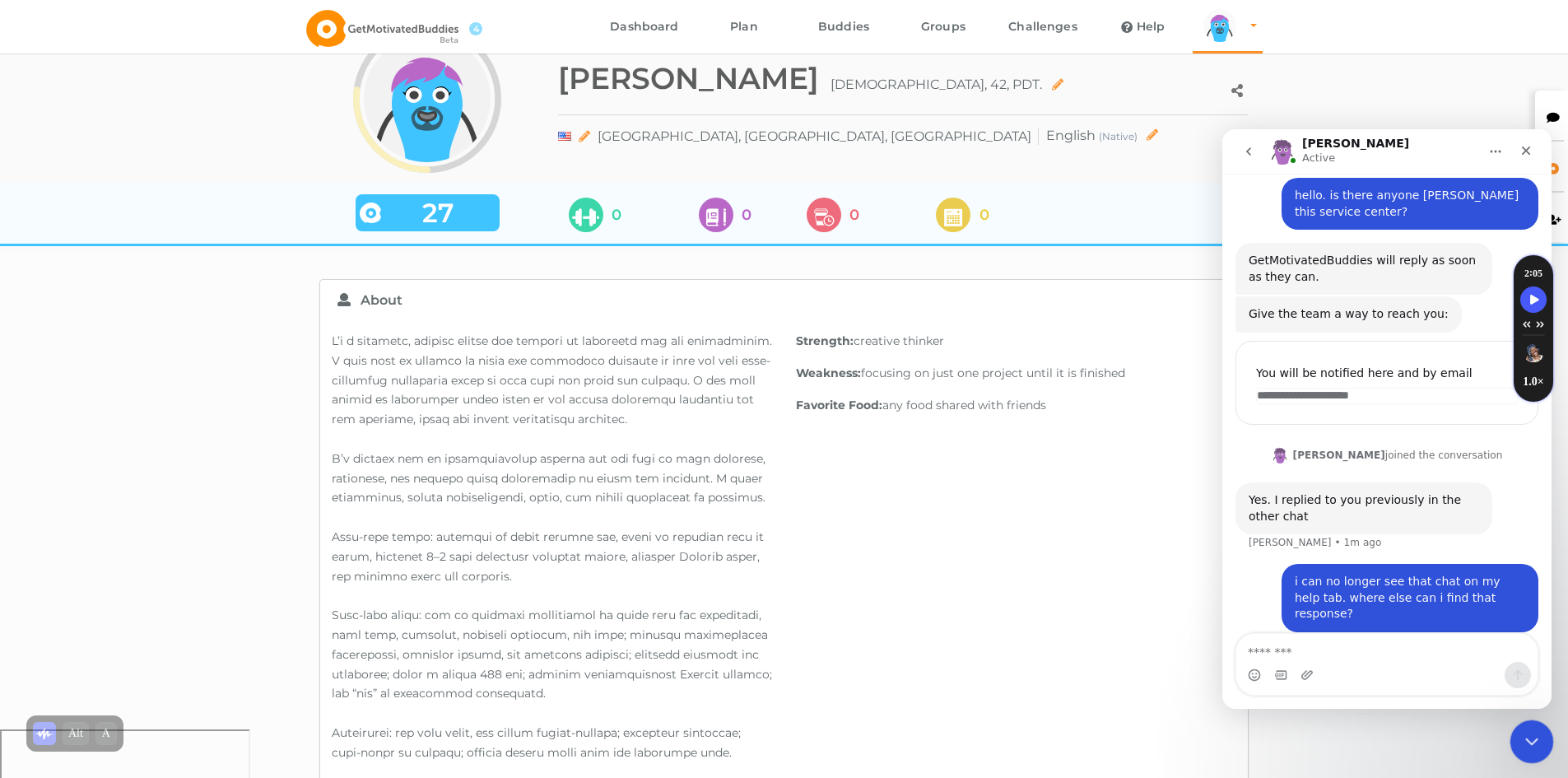
click at [1532, 734] on icon "Close Intercom Messenger" at bounding box center [1529, 739] width 20 height 20
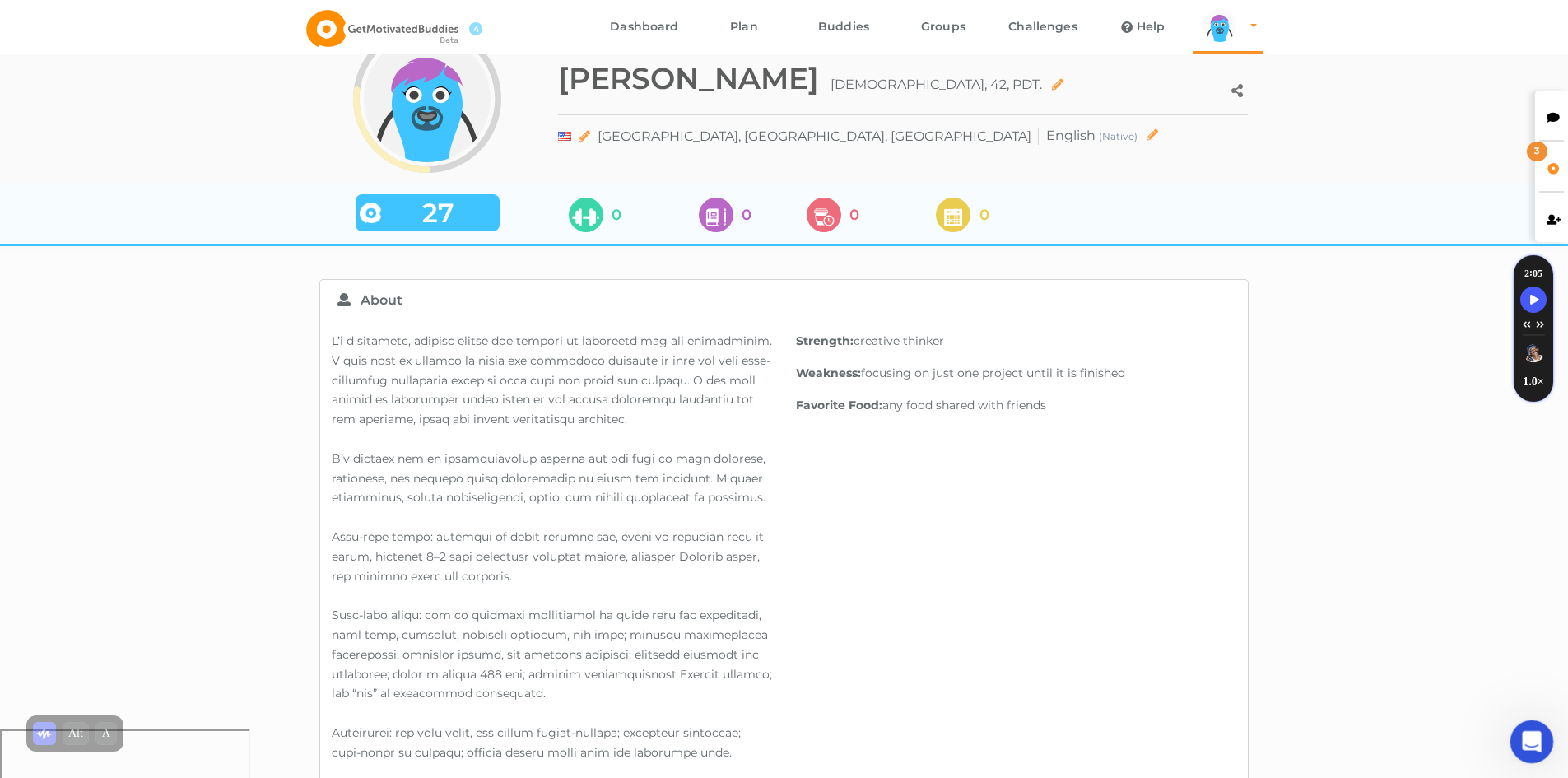
click at [1526, 739] on icon "Open Intercom Messenger" at bounding box center [1530, 739] width 27 height 27
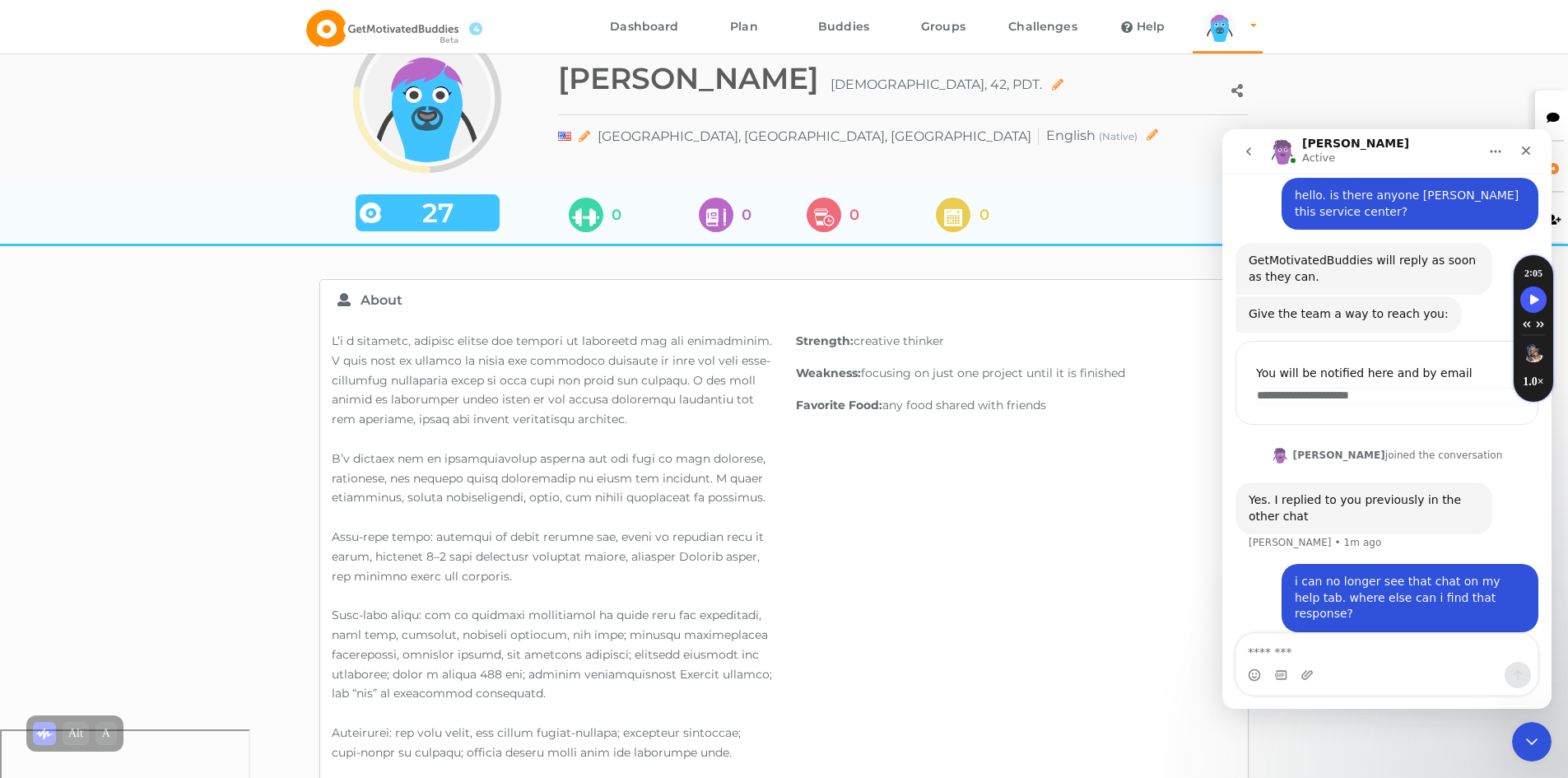
click at [1250, 153] on icon "go back" at bounding box center [1249, 151] width 13 height 13
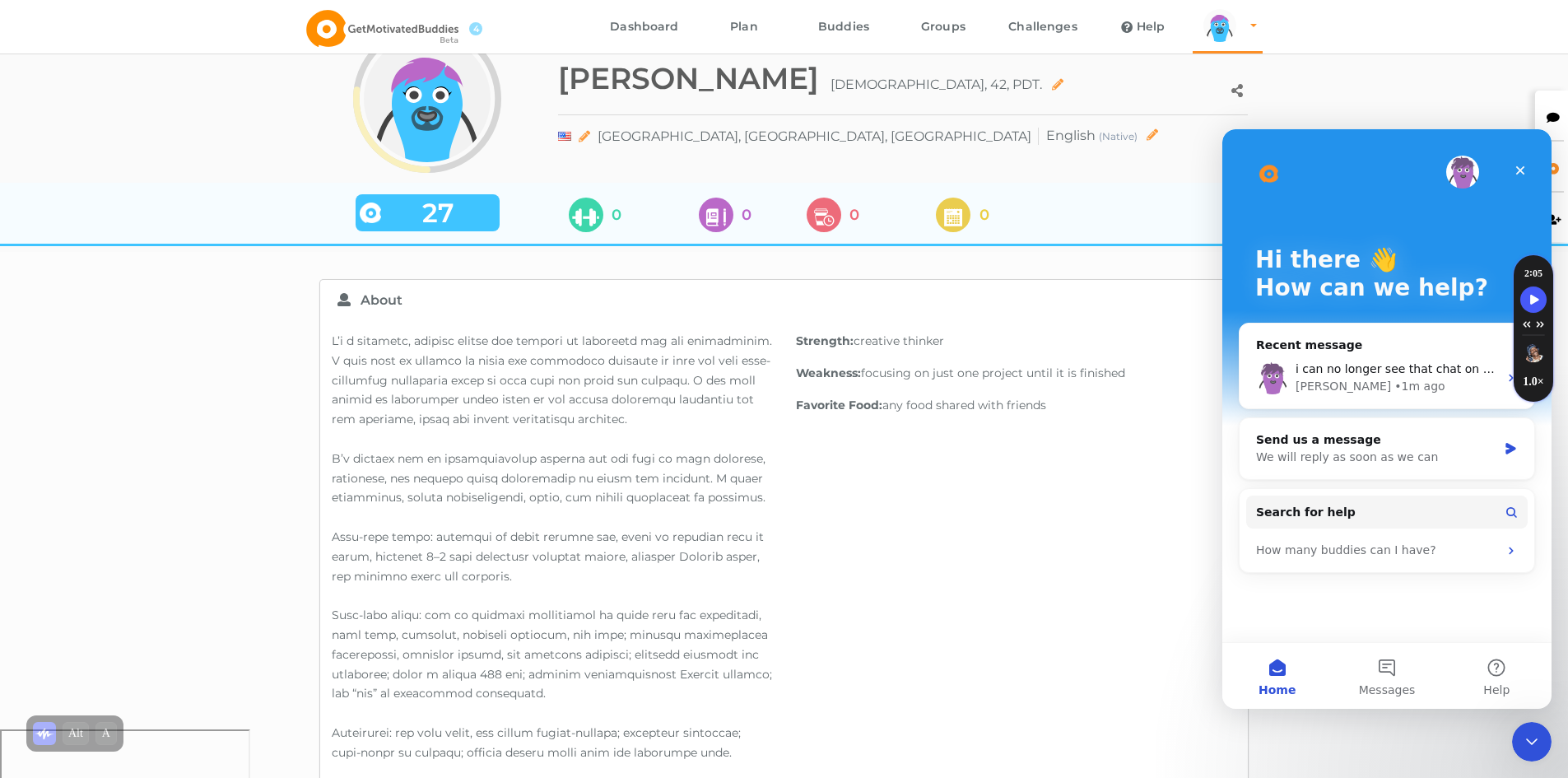
scroll to position [0, 0]
click at [1395, 661] on button "Messages" at bounding box center [1387, 676] width 110 height 66
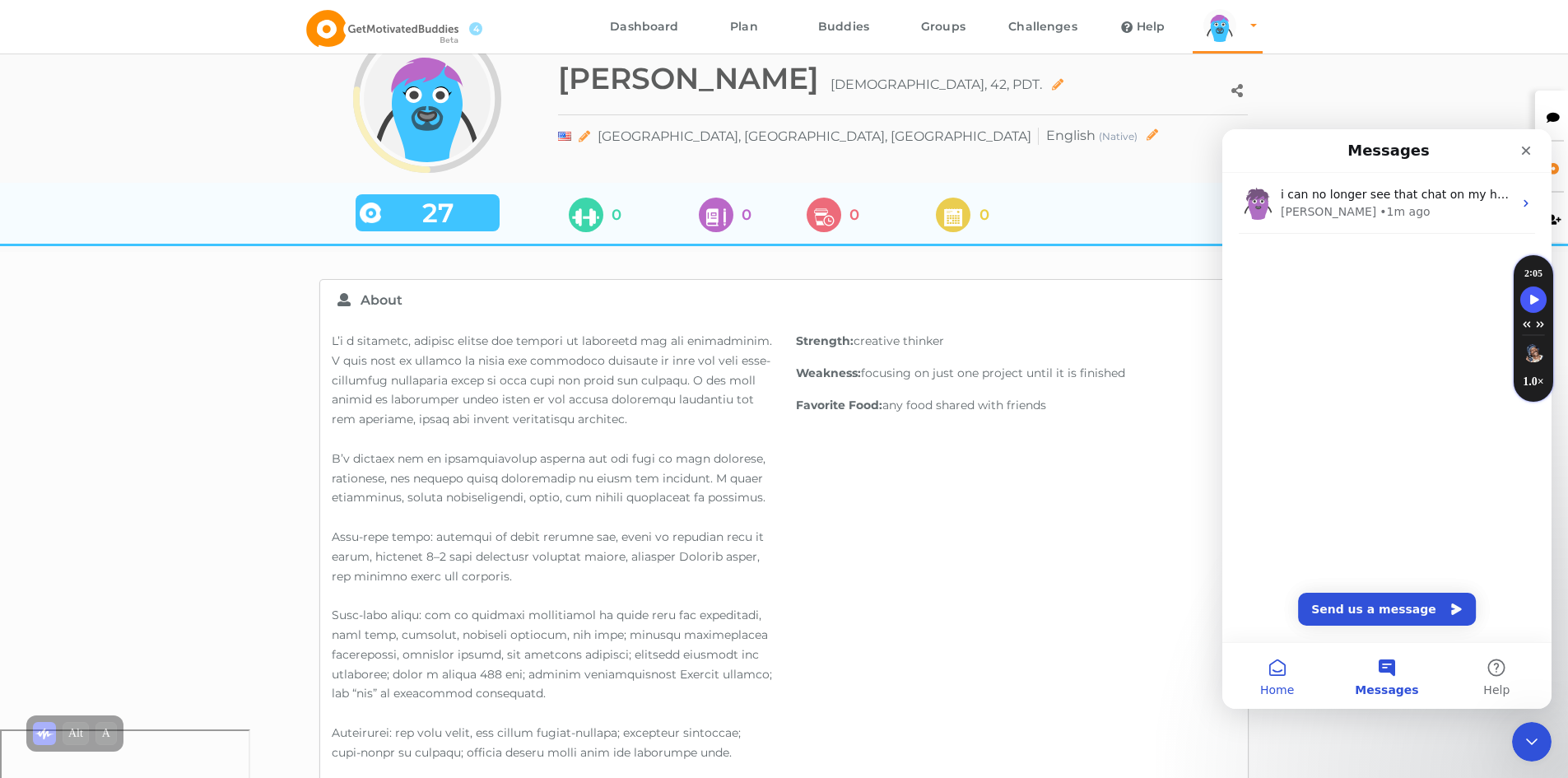
click at [1289, 676] on button "Home" at bounding box center [1277, 676] width 110 height 66
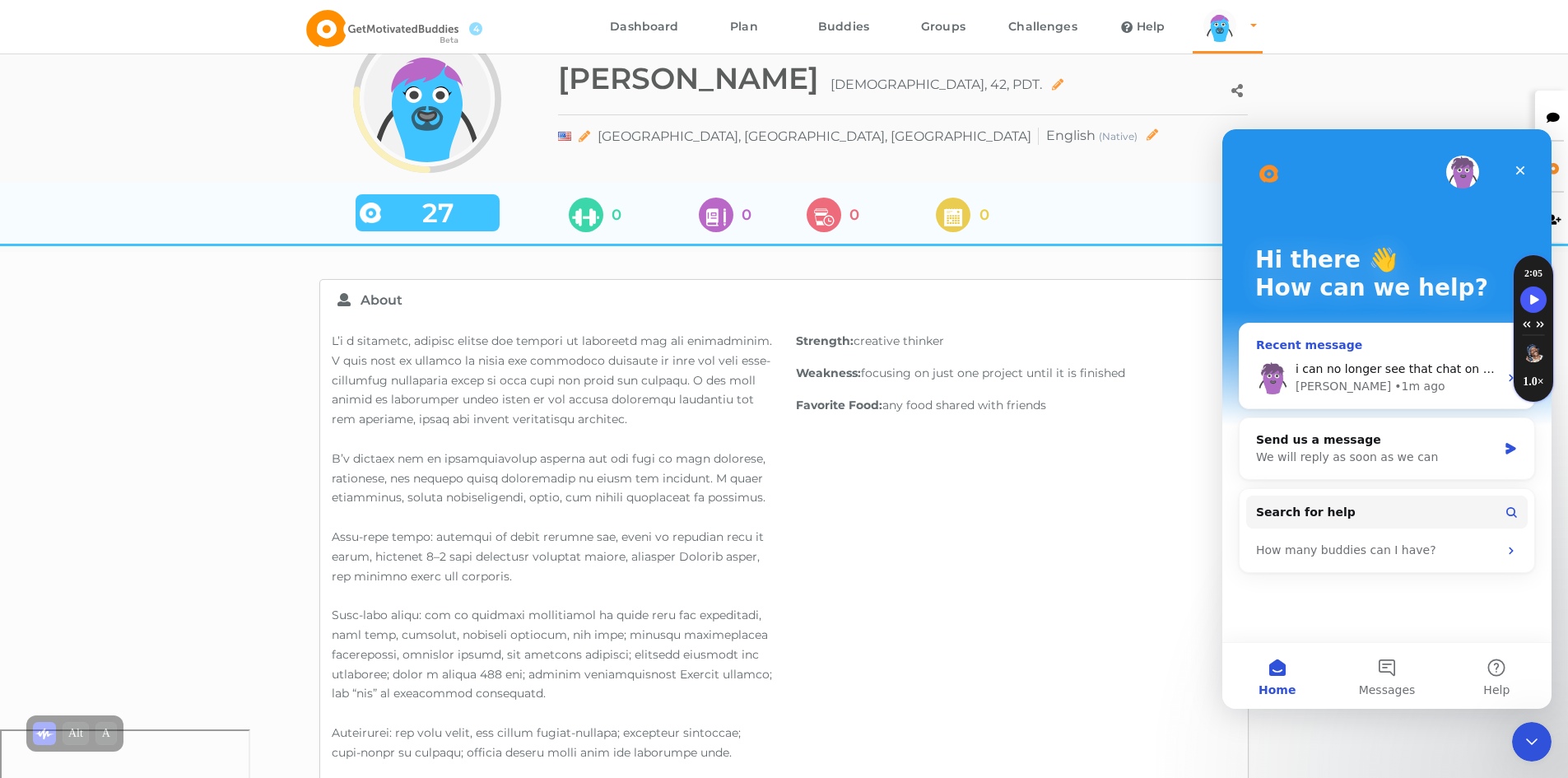
click at [1370, 364] on span "i can no longer see that chat on my help tab. where else can i find that respon…" at bounding box center [1531, 368] width 472 height 13
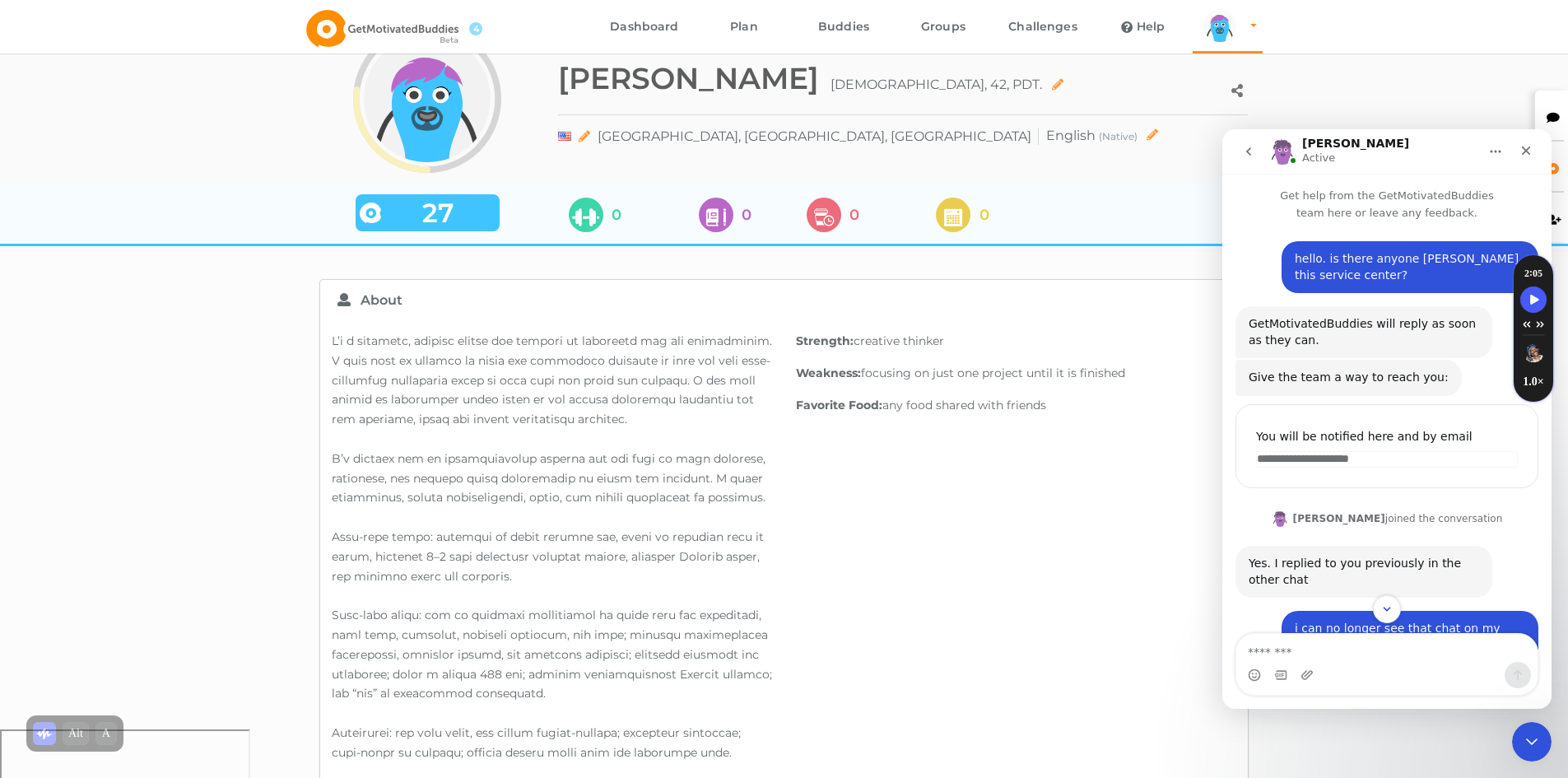
scroll to position [145, 0]
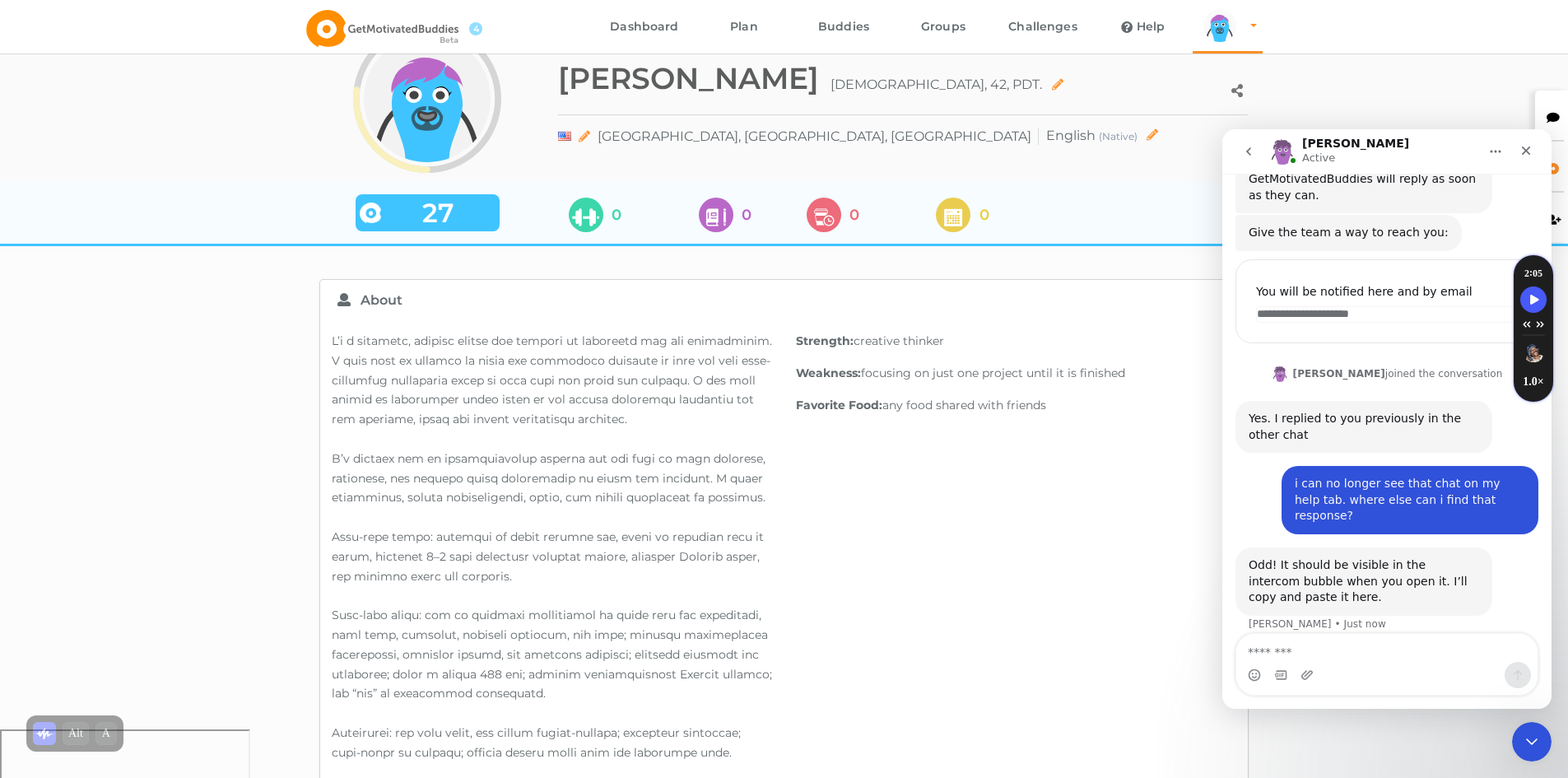
click at [1357, 650] on textarea "Message…" at bounding box center [1387, 647] width 301 height 28
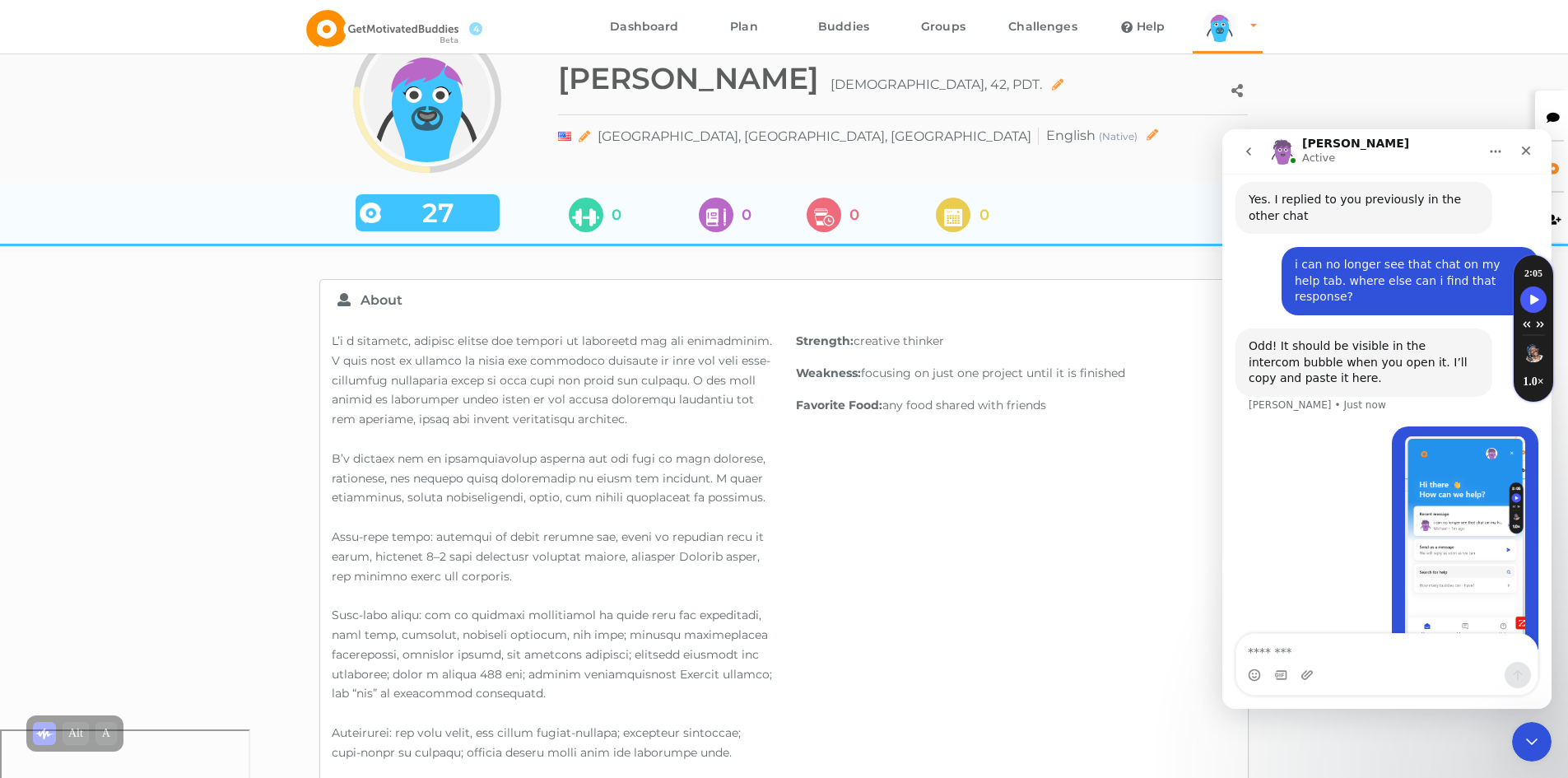
scroll to position [399, 0]
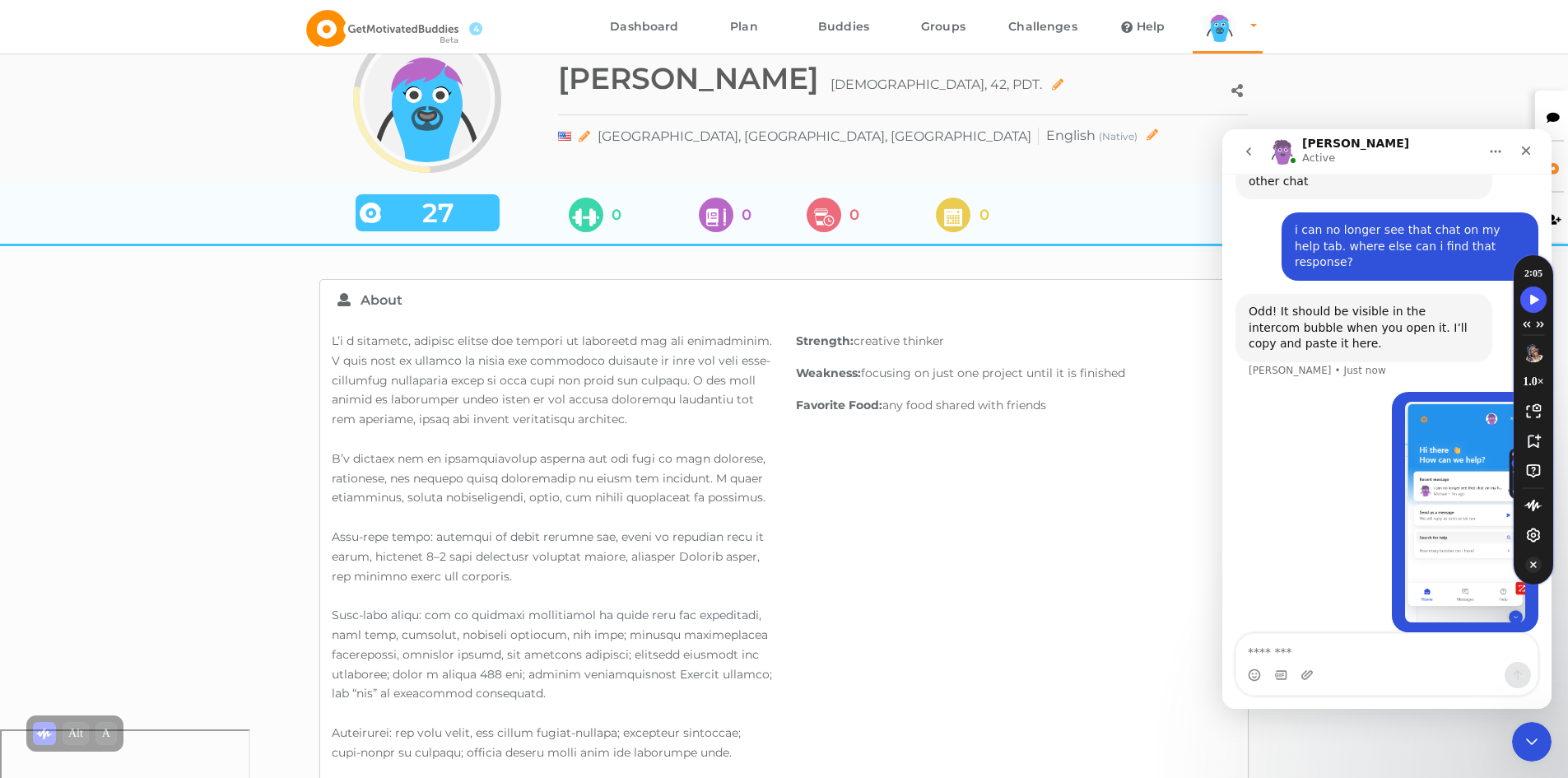
click at [1533, 567] on icon "Turn Off Speechify button" at bounding box center [1533, 565] width 17 height 17
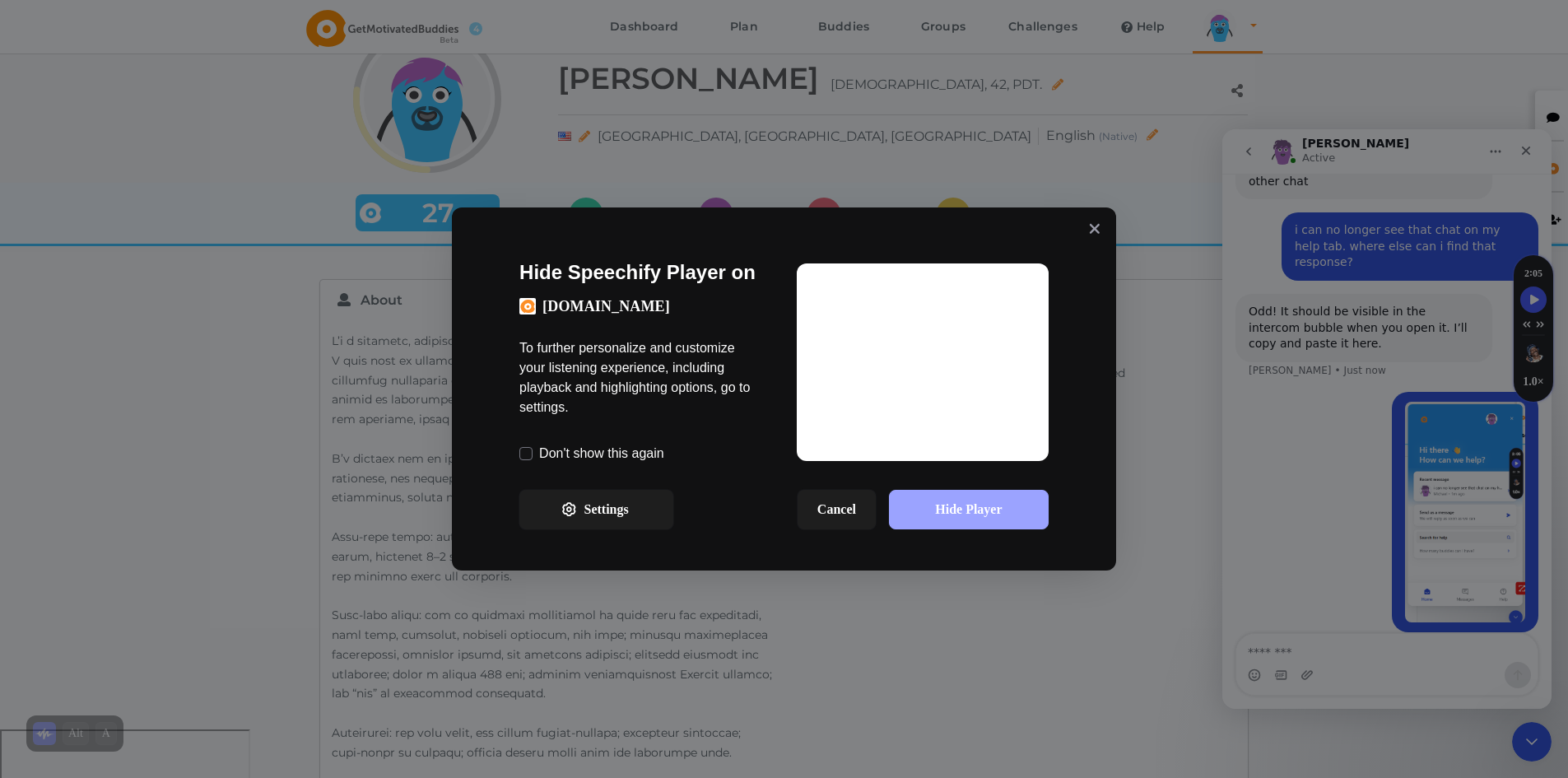
click at [940, 511] on button "Hide Player" at bounding box center [969, 509] width 160 height 39
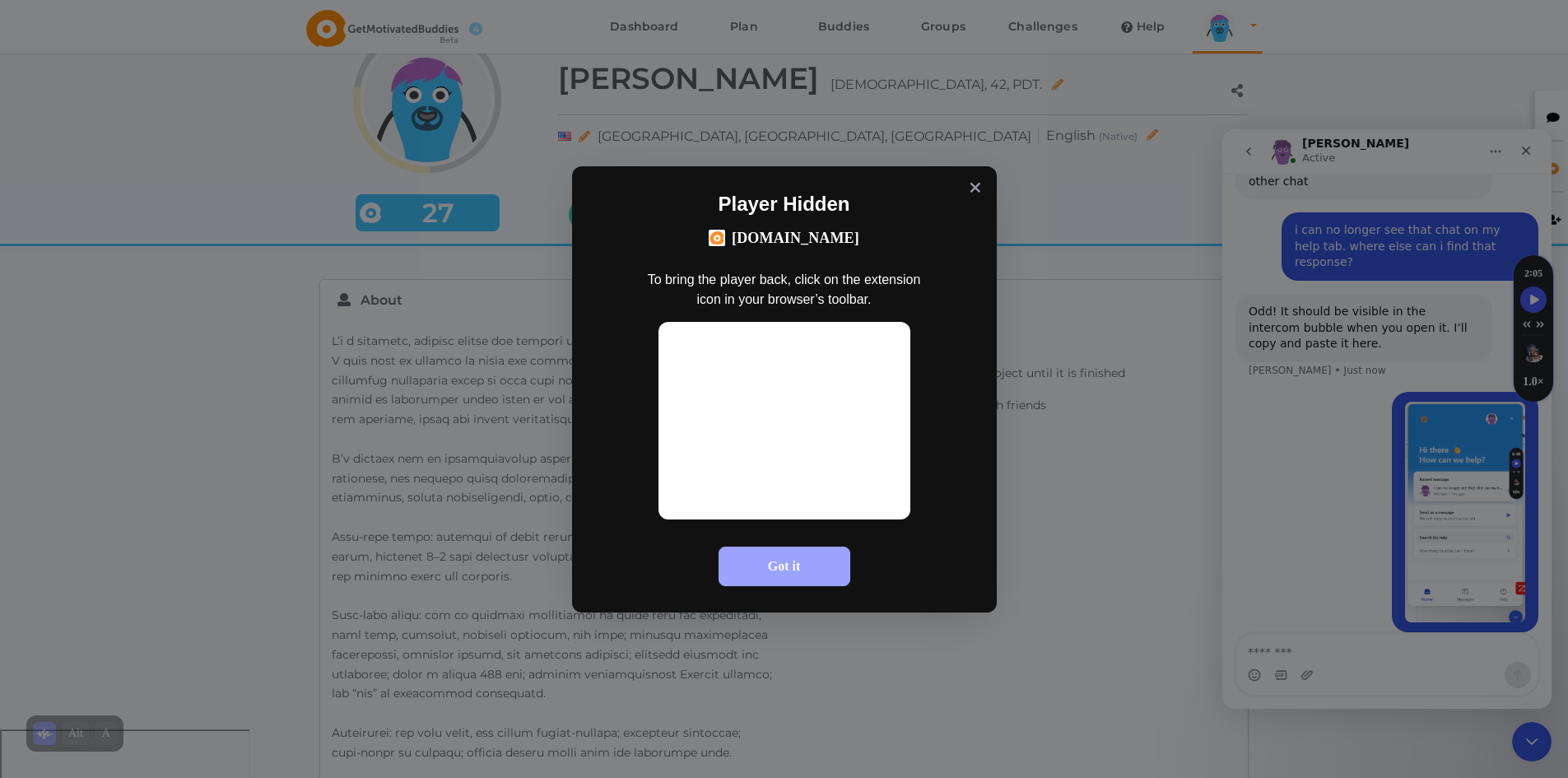
click at [815, 573] on button "Got it" at bounding box center [784, 566] width 131 height 39
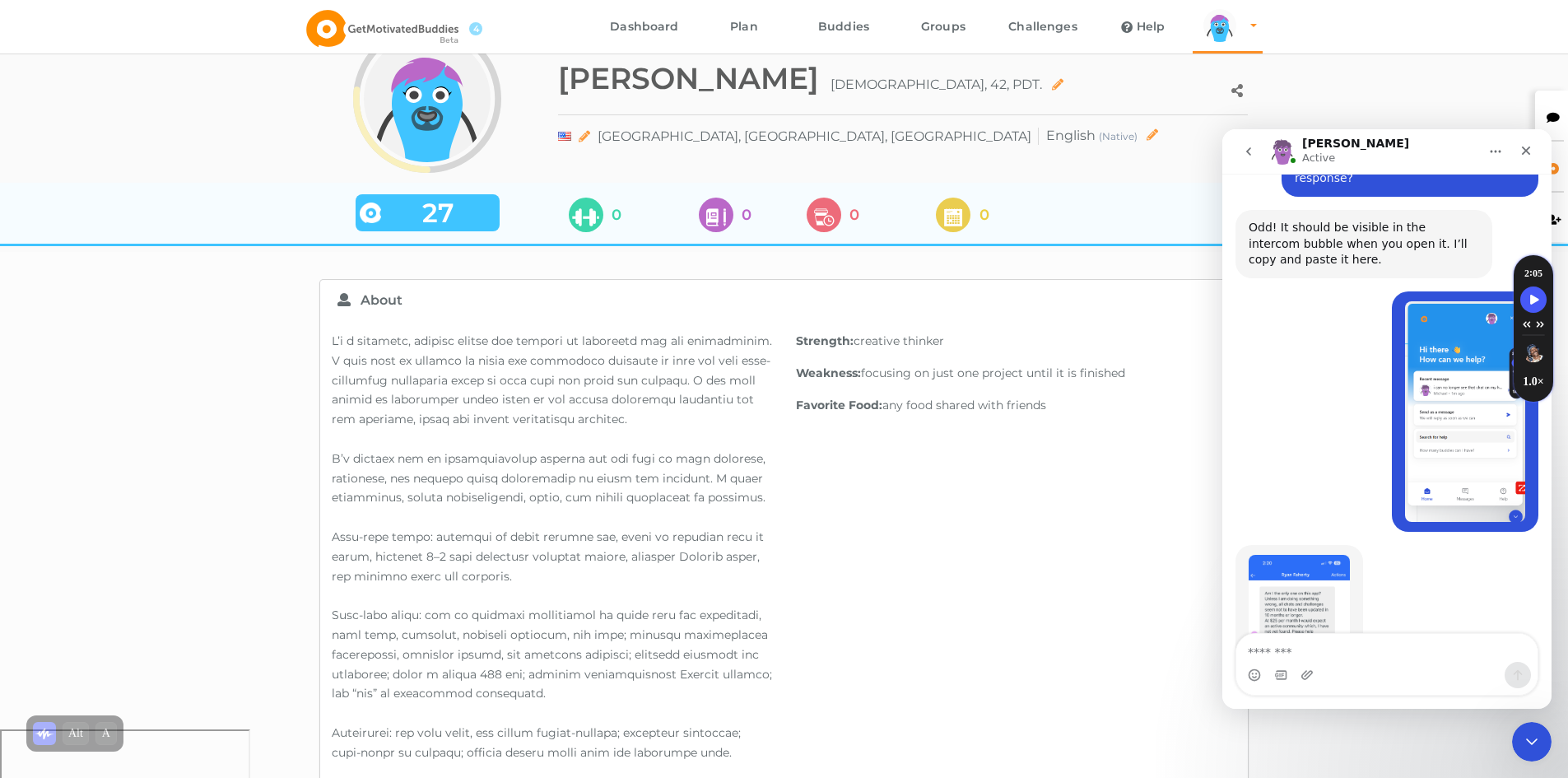
scroll to position [652, 0]
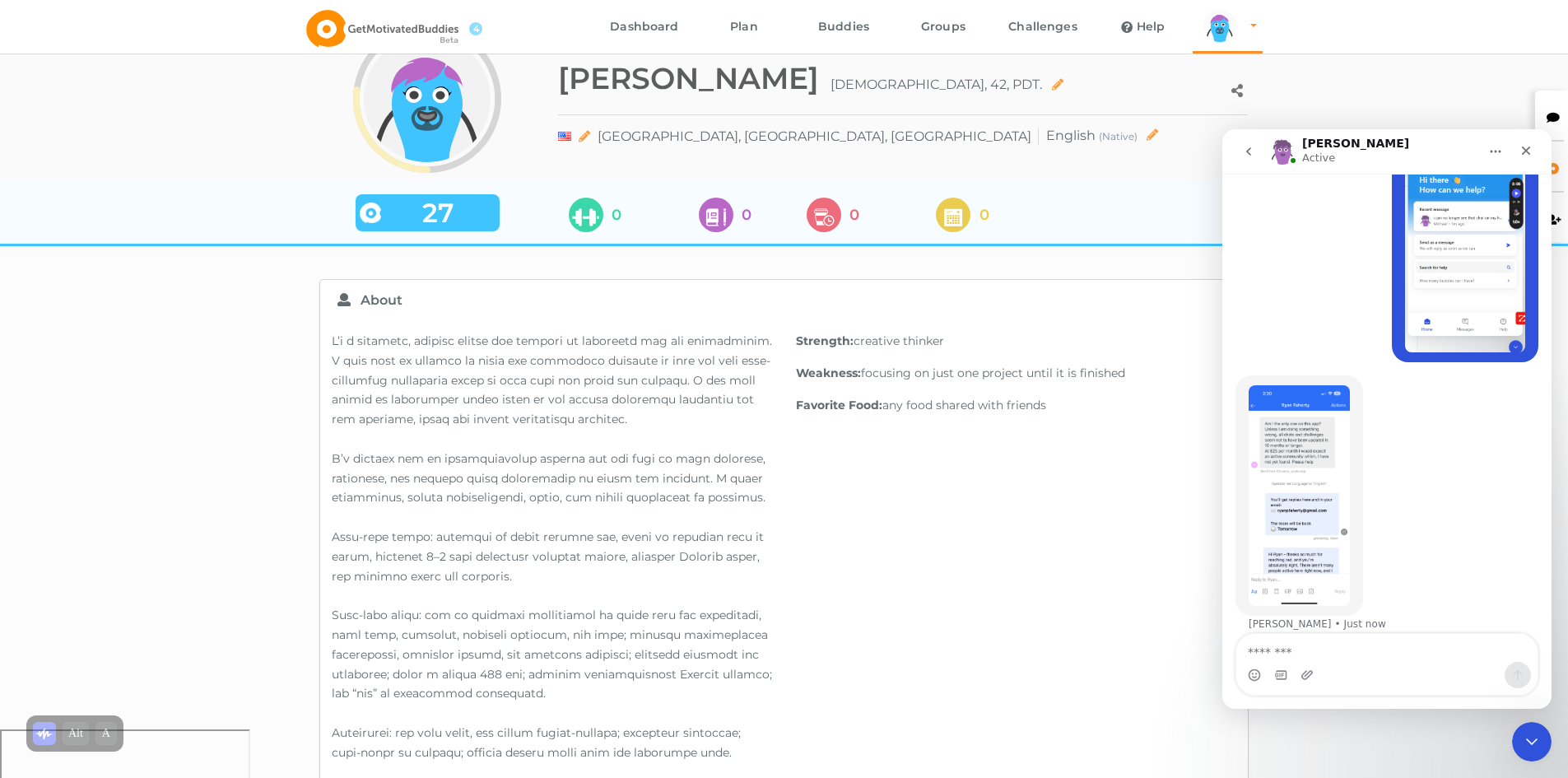
click at [1317, 449] on img "Michael says…" at bounding box center [1299, 496] width 101 height 221
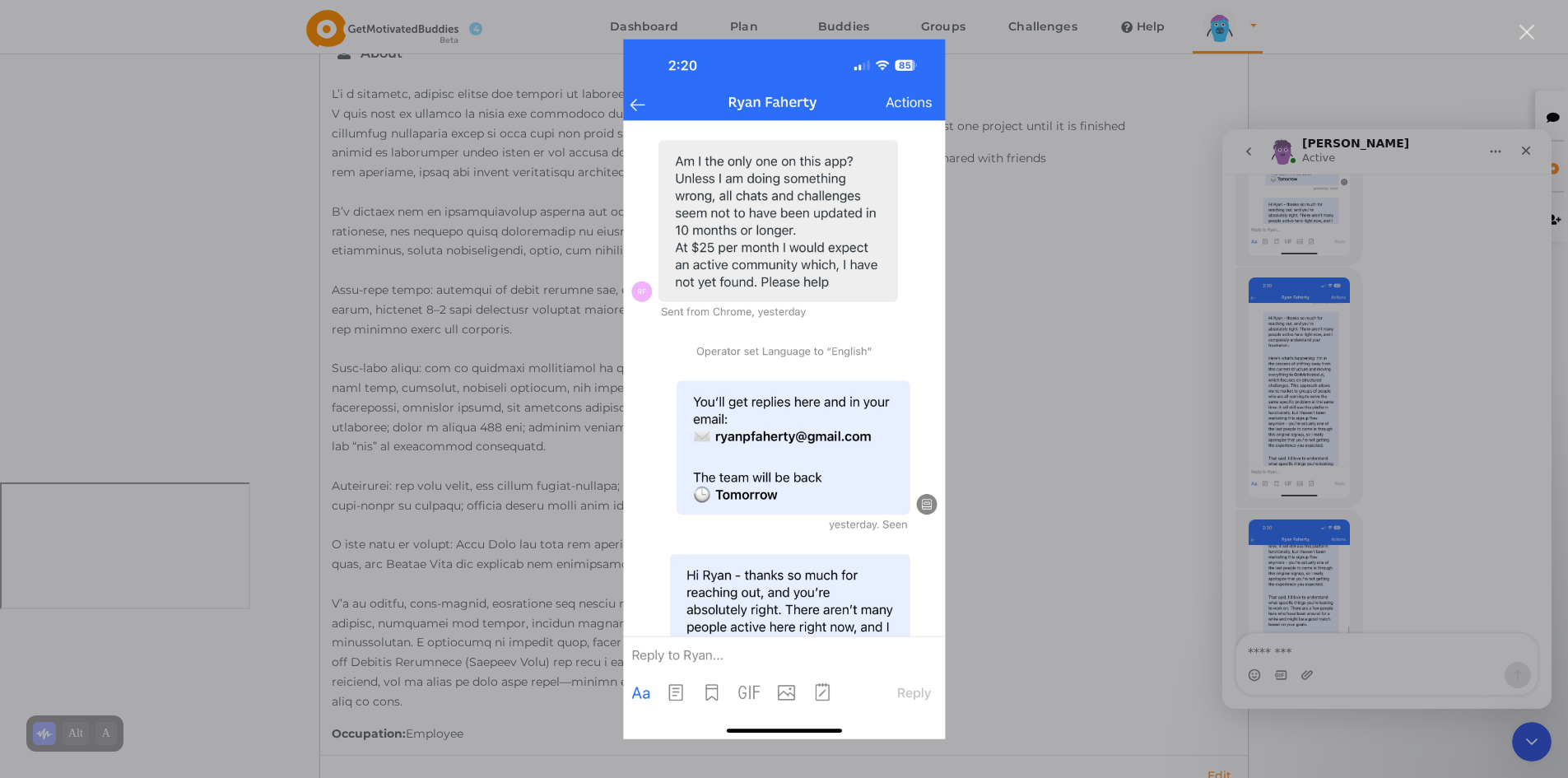
scroll to position [1137, 0]
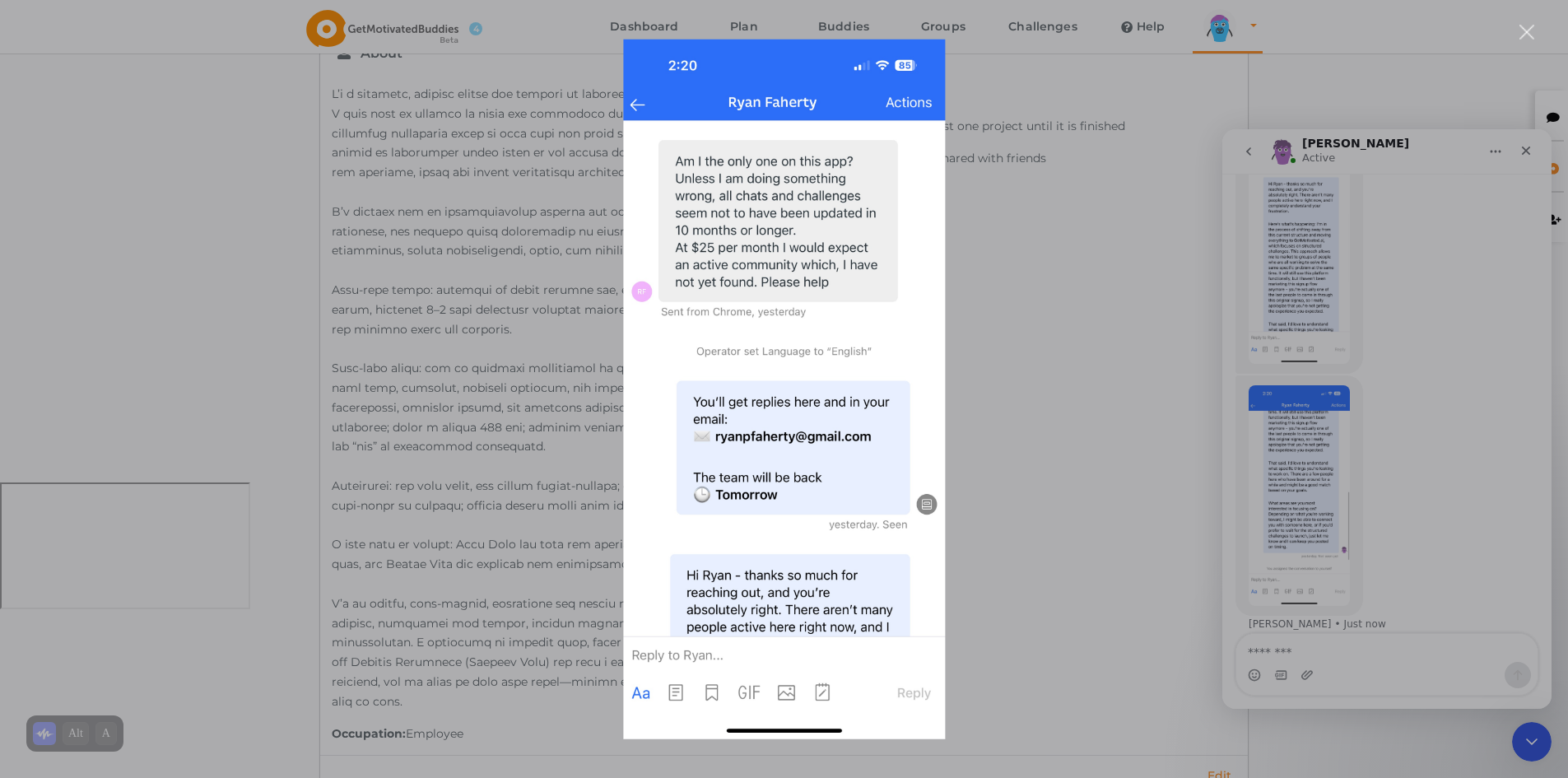
click at [1310, 239] on div "Intercom messenger" at bounding box center [784, 389] width 1568 height 778
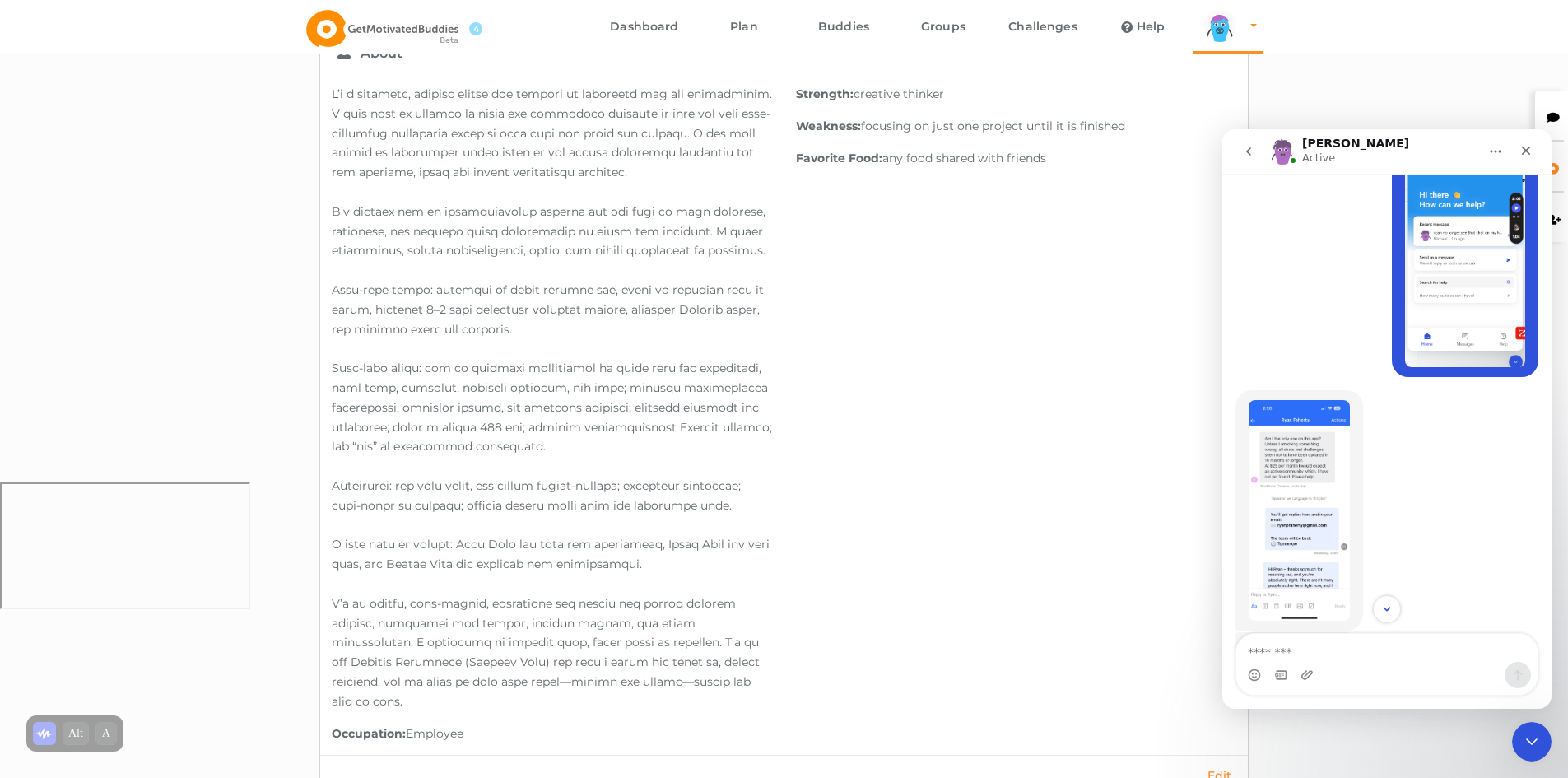
scroll to position [967, 0]
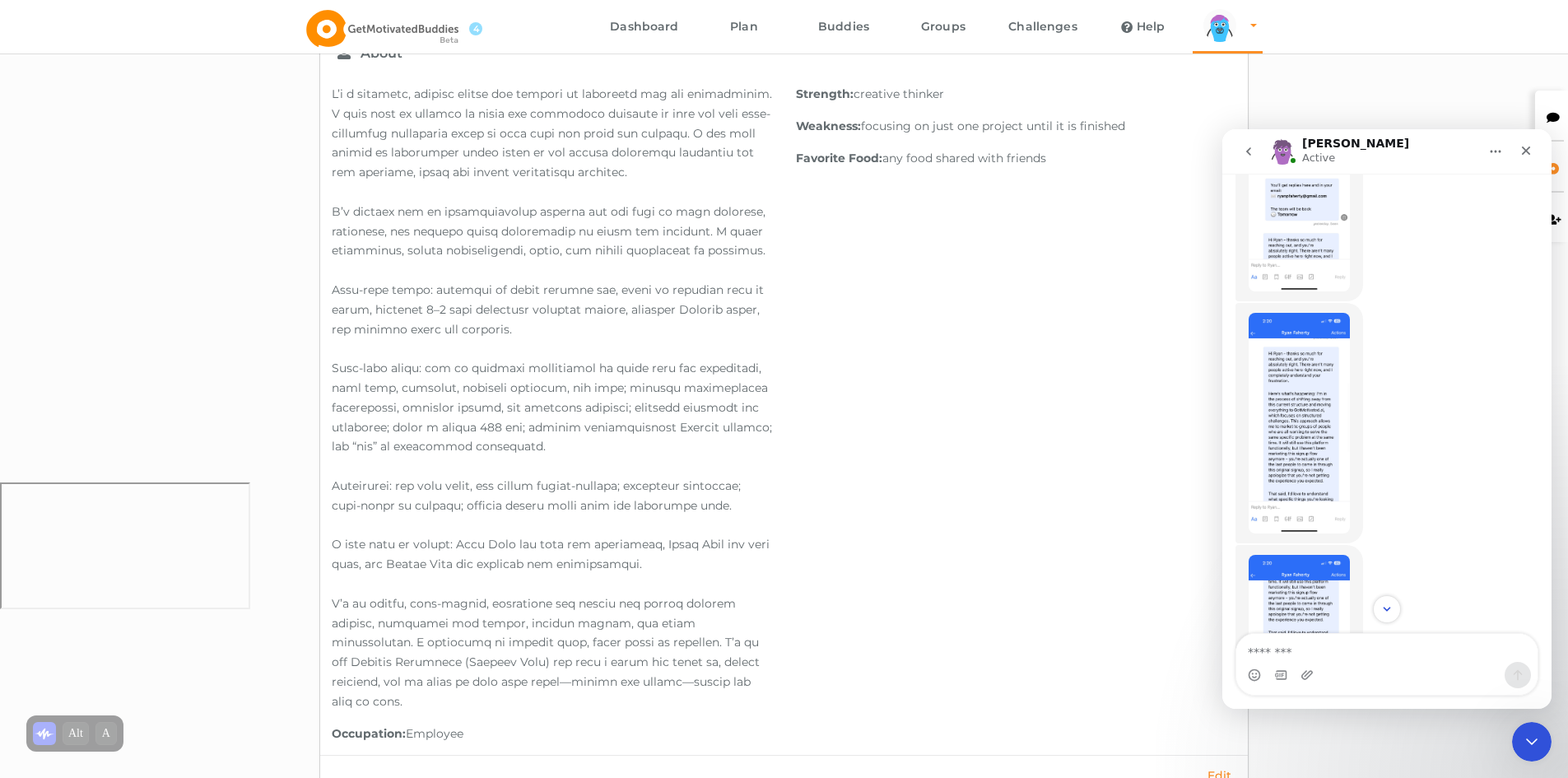
click at [1310, 380] on img "Michael says…" at bounding box center [1299, 423] width 101 height 221
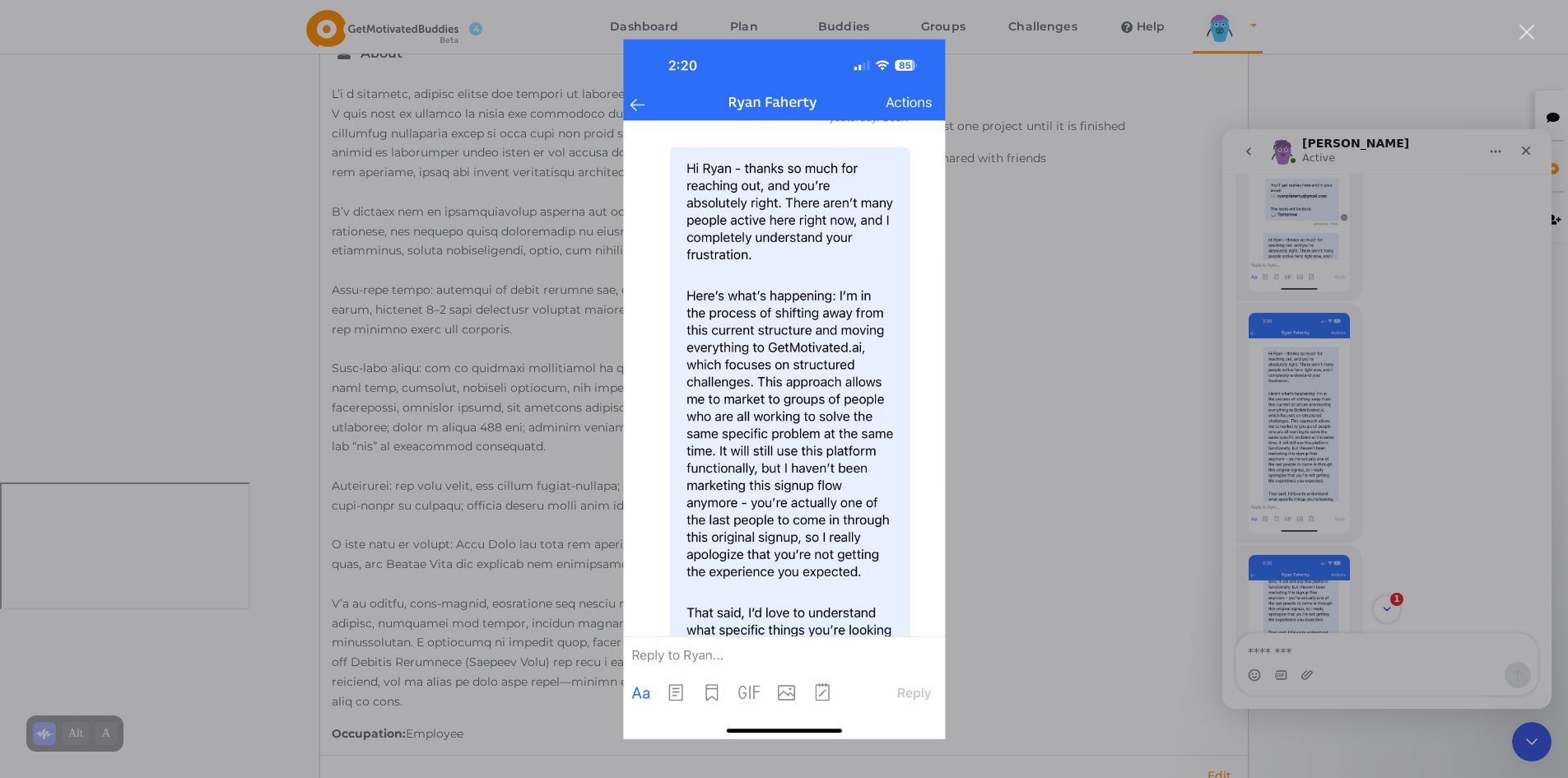
click at [1295, 576] on div "Intercom messenger" at bounding box center [784, 389] width 1568 height 778
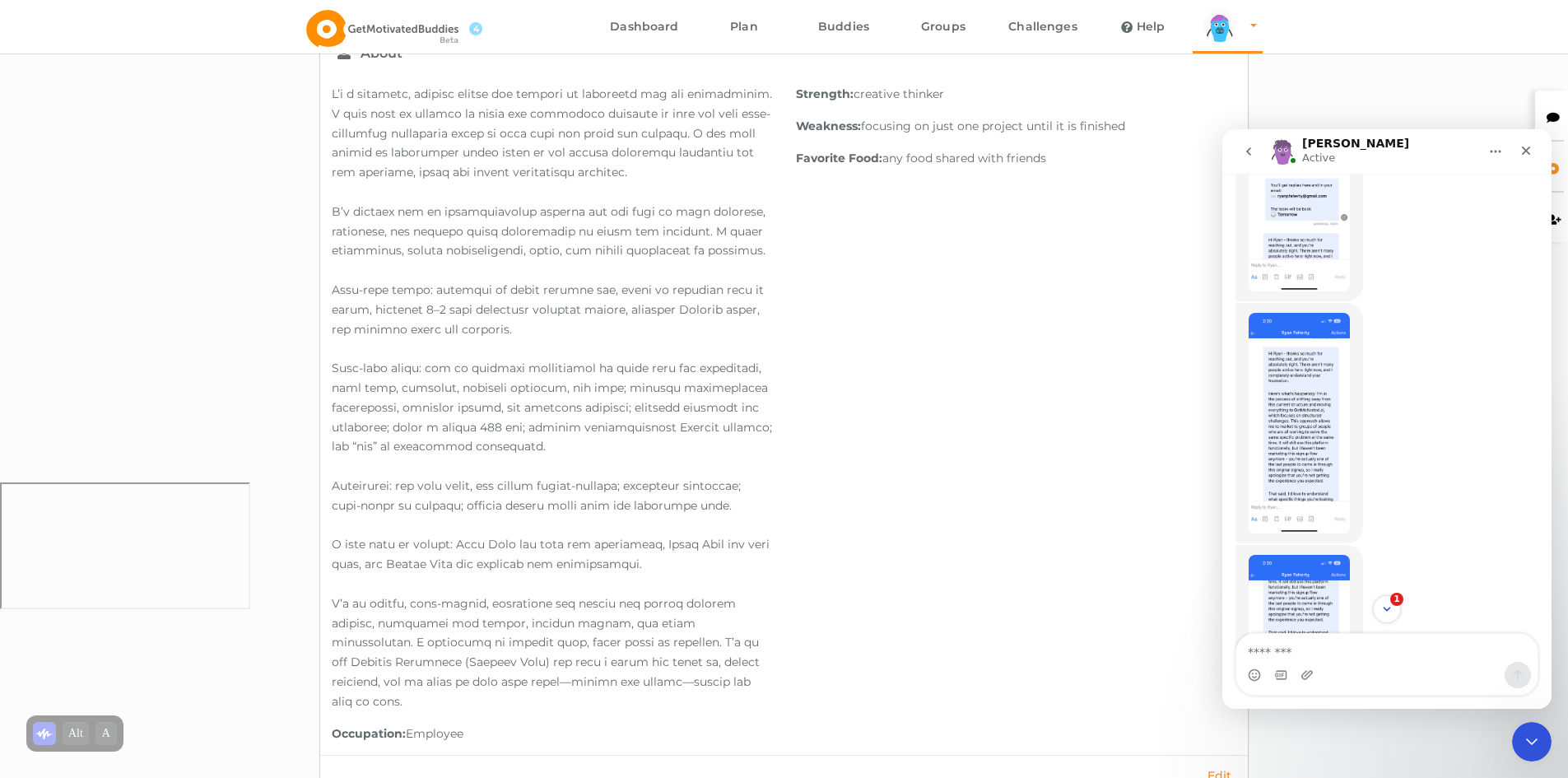
scroll to position [1049, 0]
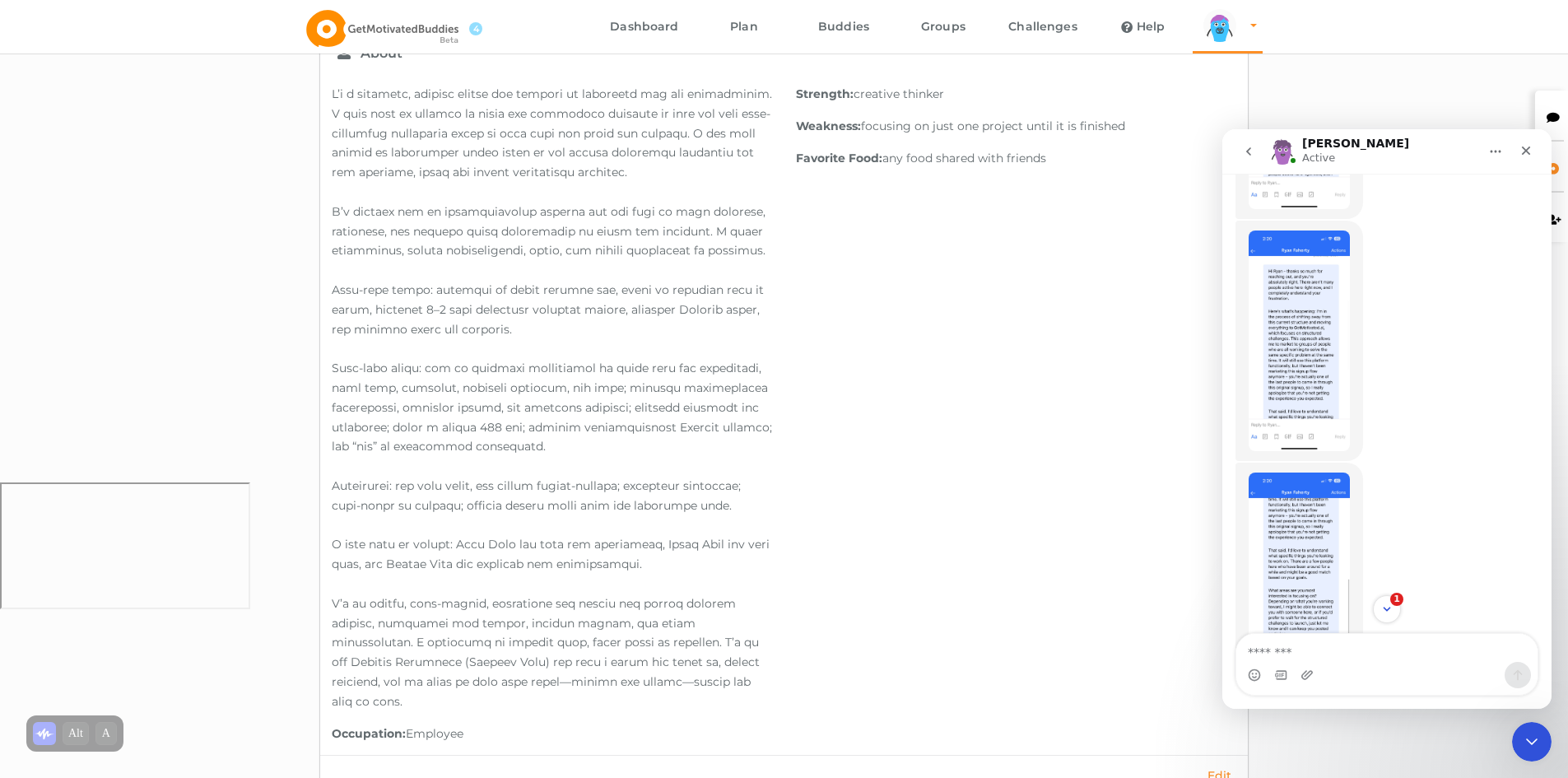
click at [1323, 500] on img "Michael says…" at bounding box center [1299, 583] width 101 height 221
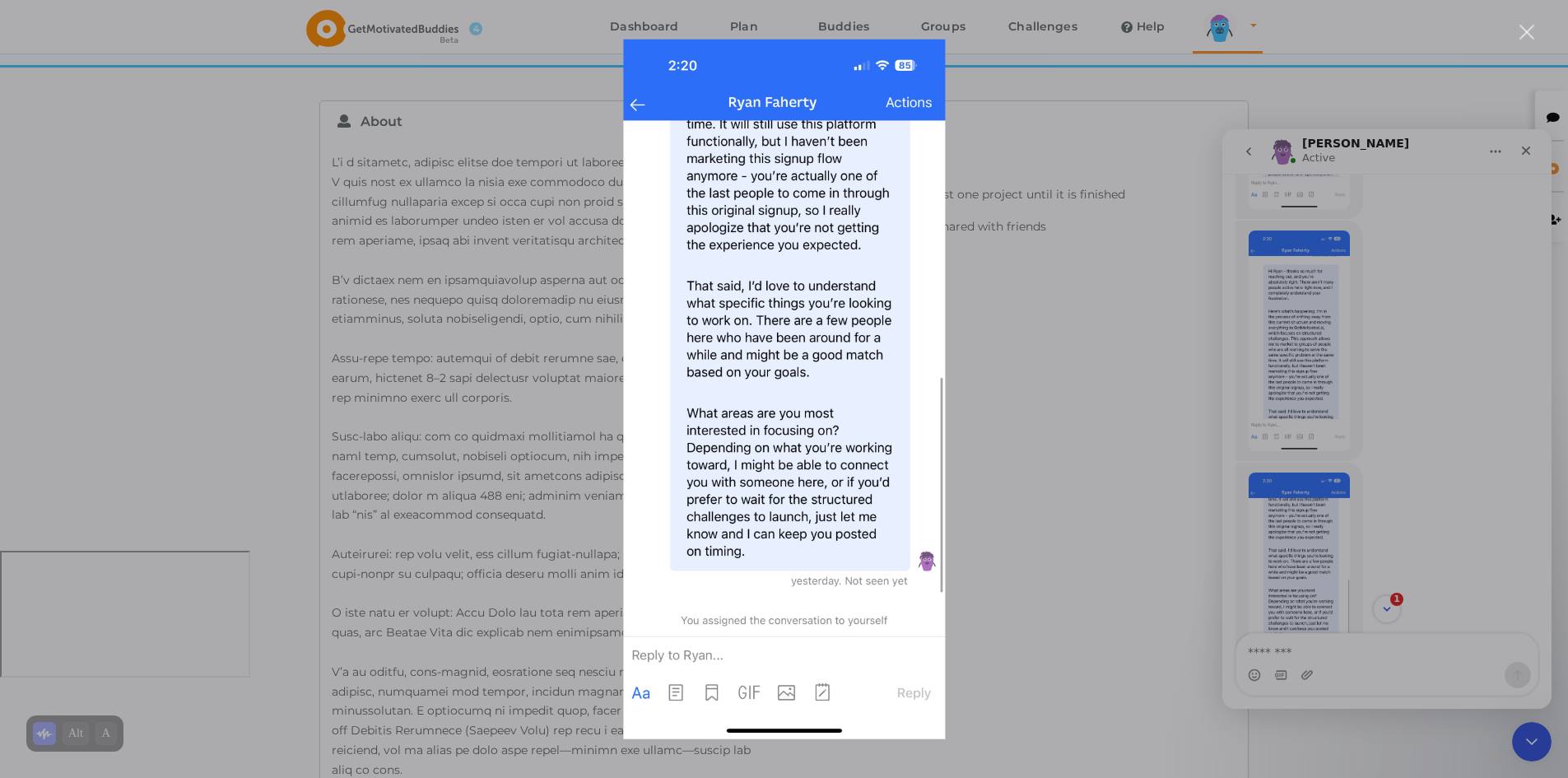
scroll to position [213, 0]
click at [1276, 353] on div "Intercom messenger" at bounding box center [784, 389] width 1568 height 778
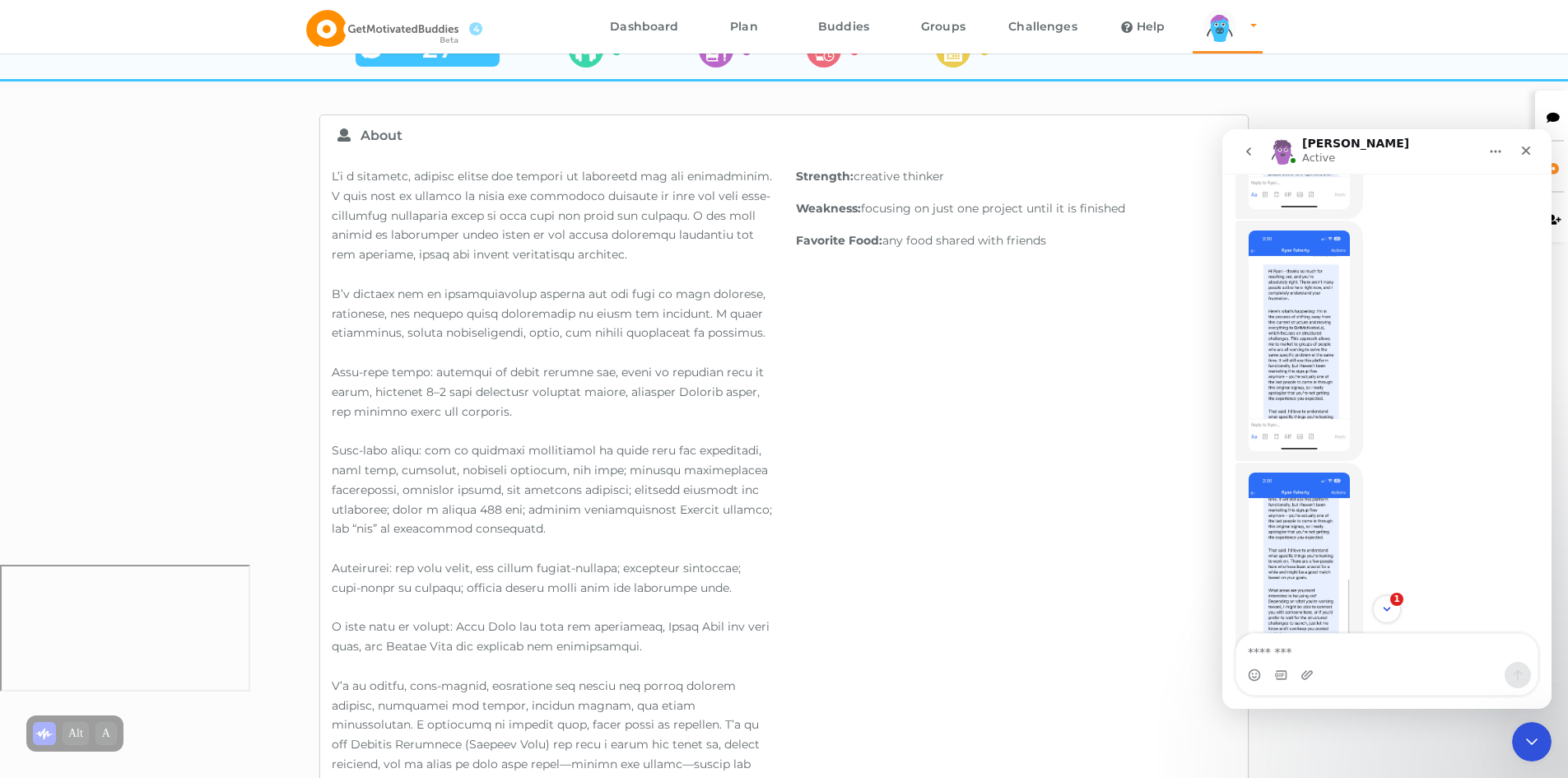
scroll to position [1076, 0]
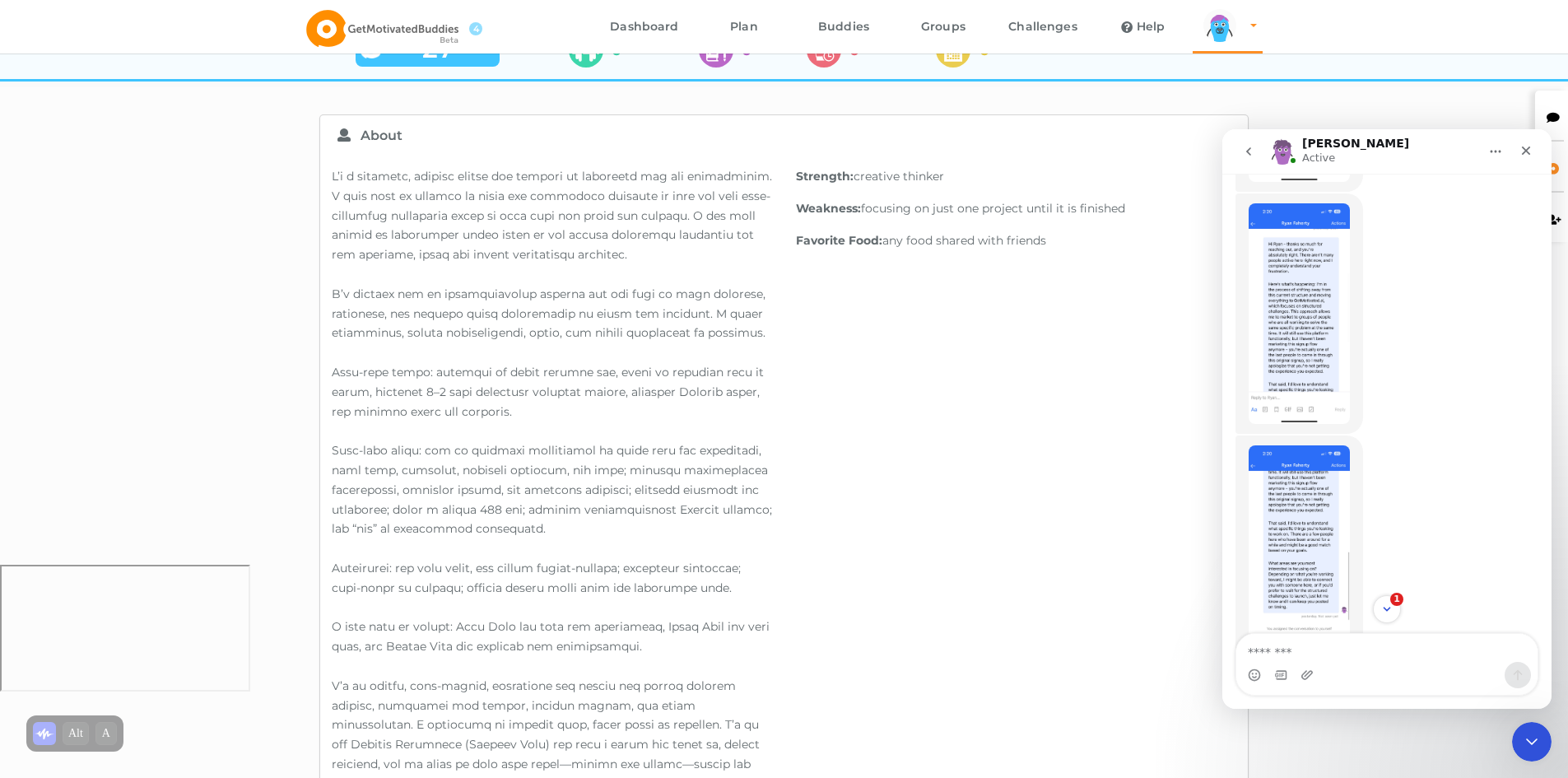
click at [1309, 322] on img "Michael says…" at bounding box center [1299, 314] width 101 height 221
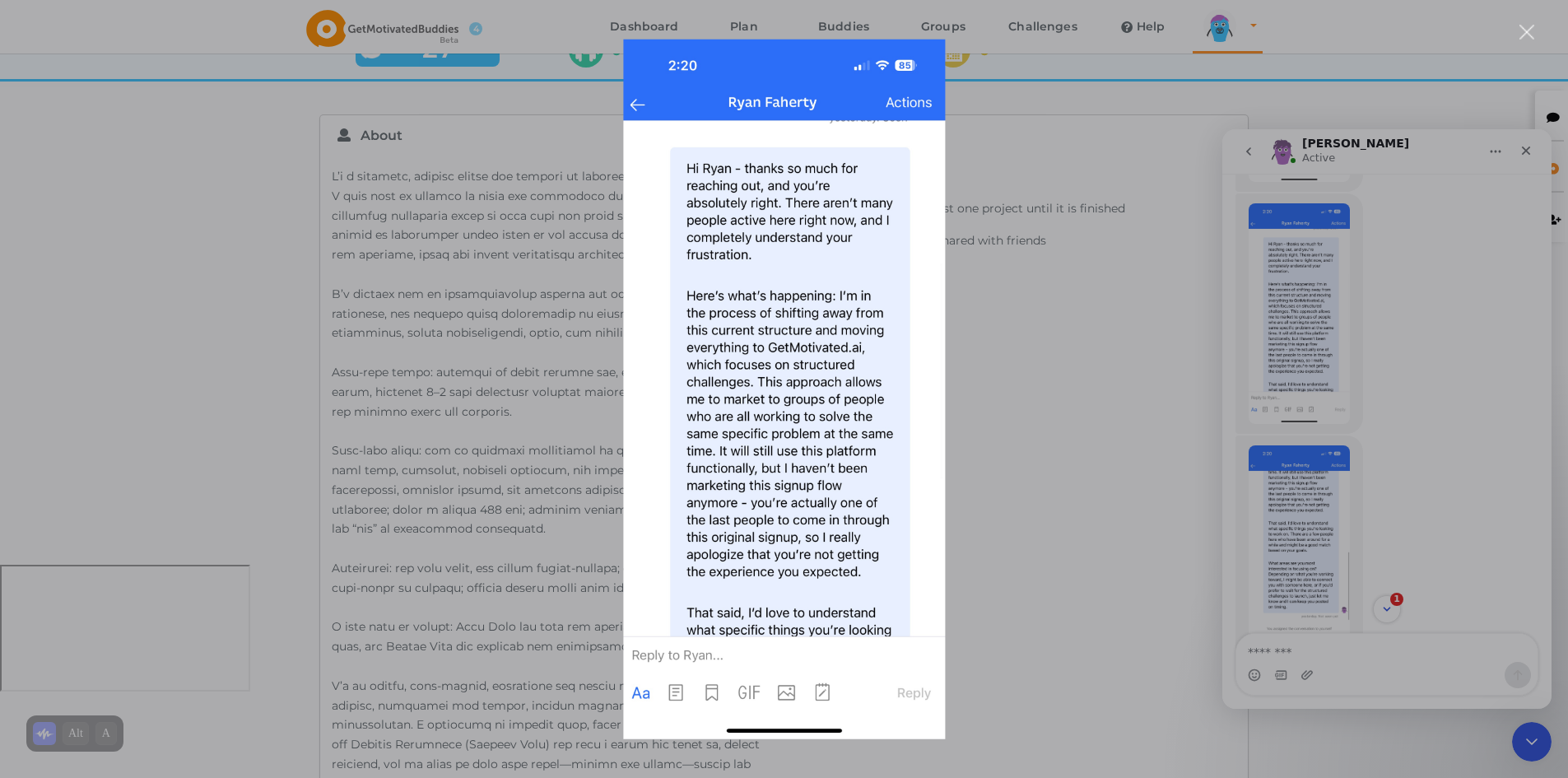
scroll to position [0, 0]
click at [1312, 533] on div "Intercom messenger" at bounding box center [784, 389] width 1568 height 778
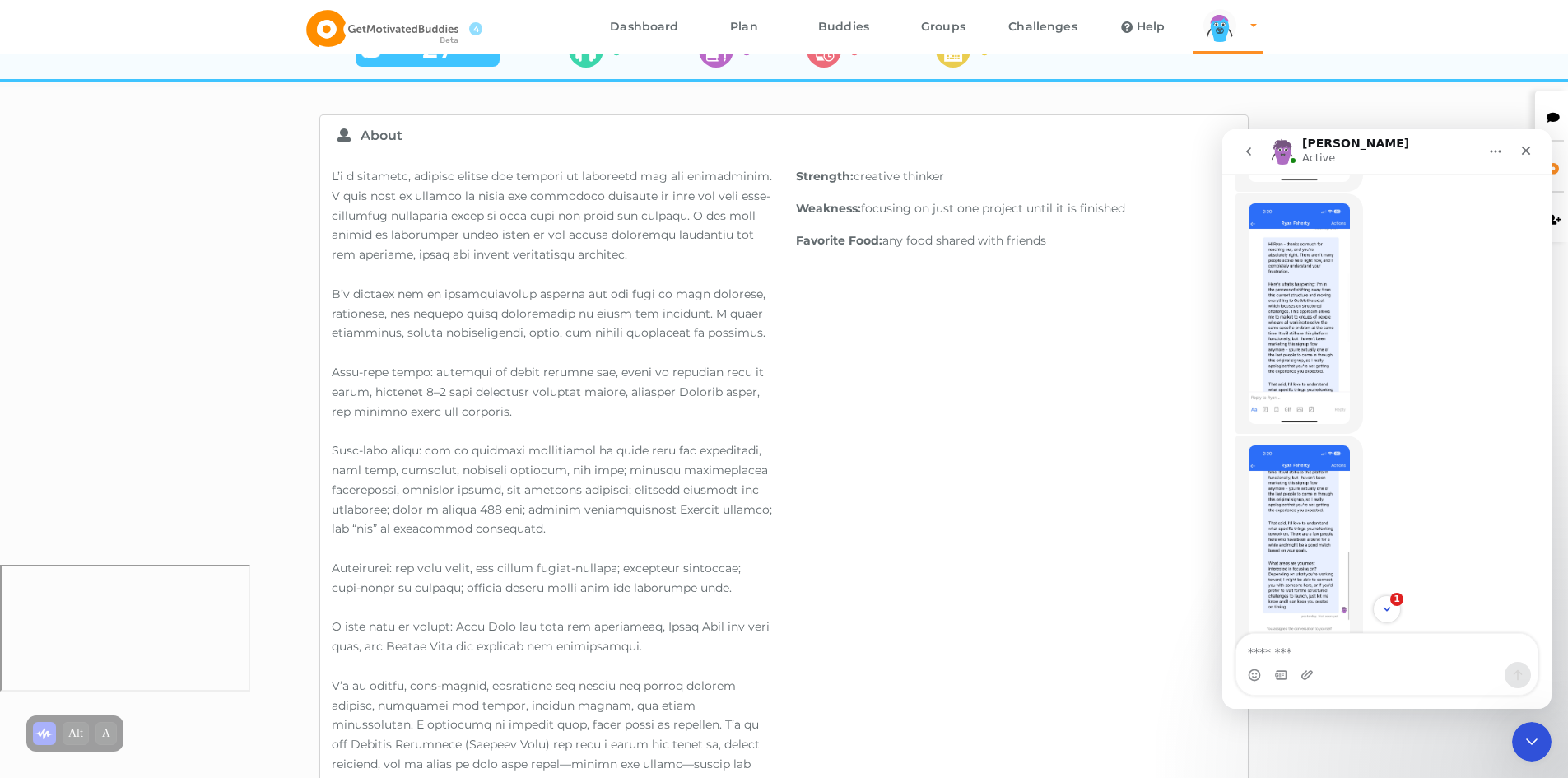
click at [1293, 480] on img "Michael says…" at bounding box center [1299, 556] width 101 height 221
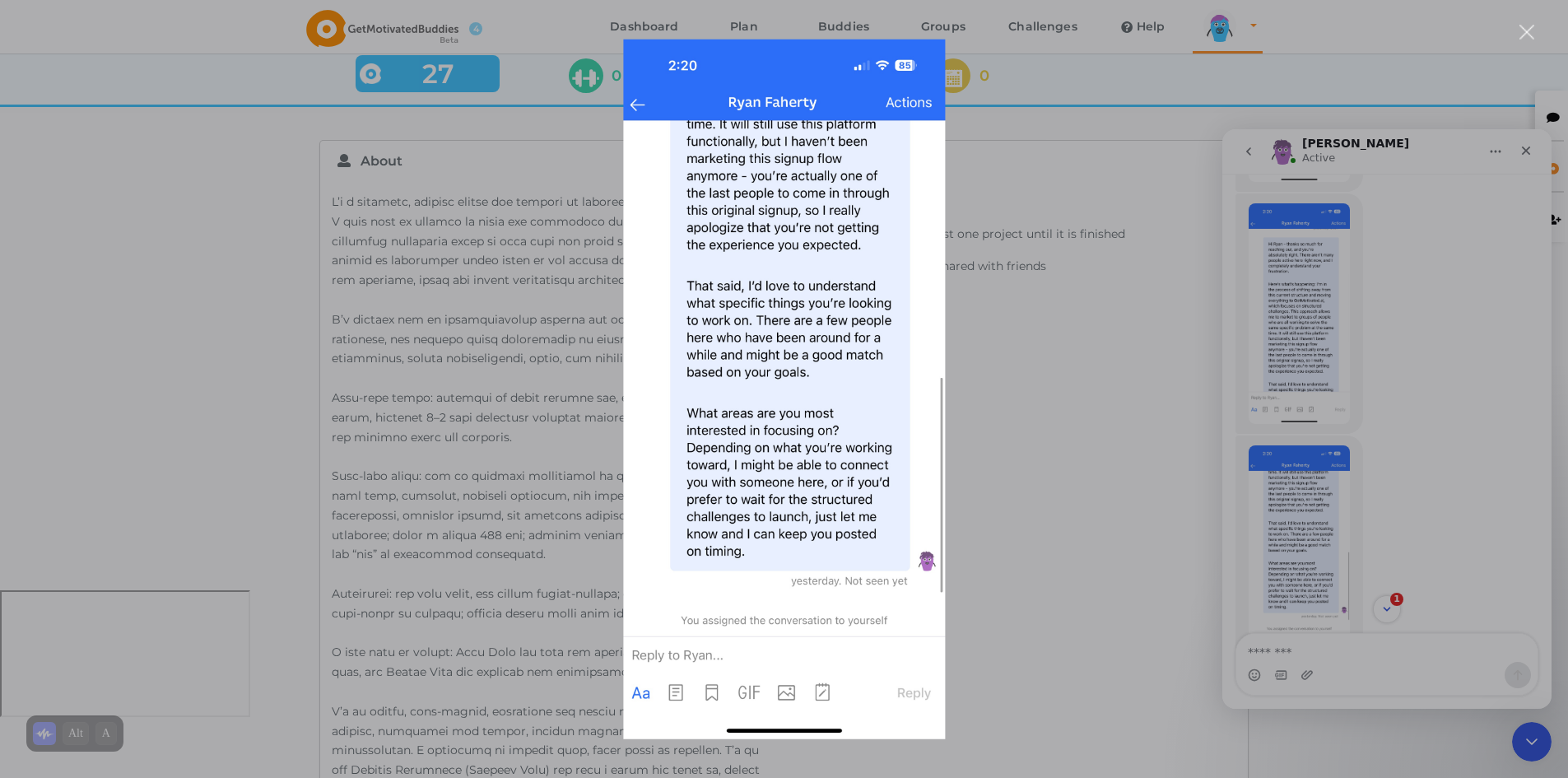
scroll to position [213, 0]
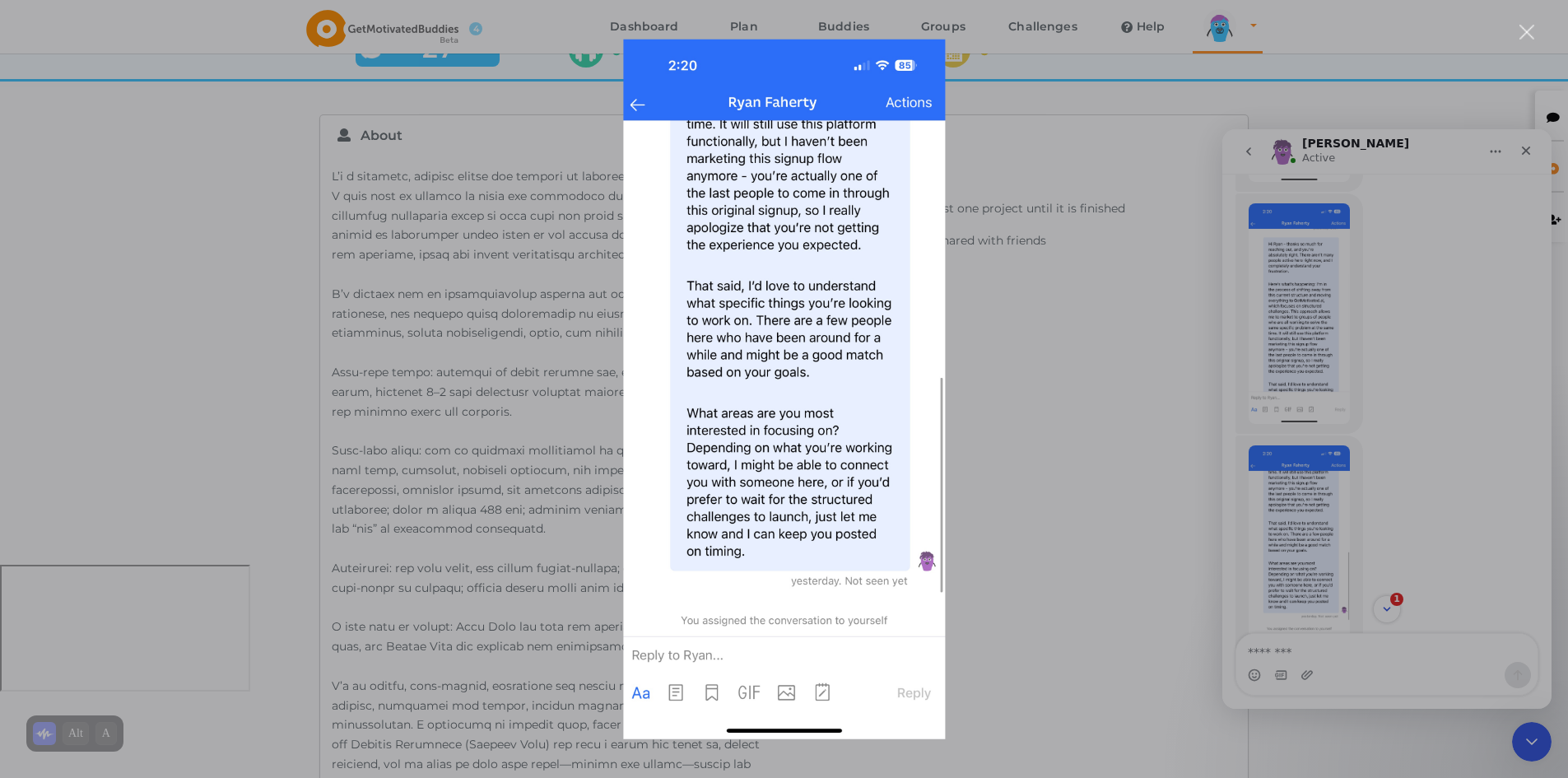
click at [1426, 475] on div "Intercom messenger" at bounding box center [784, 389] width 1568 height 778
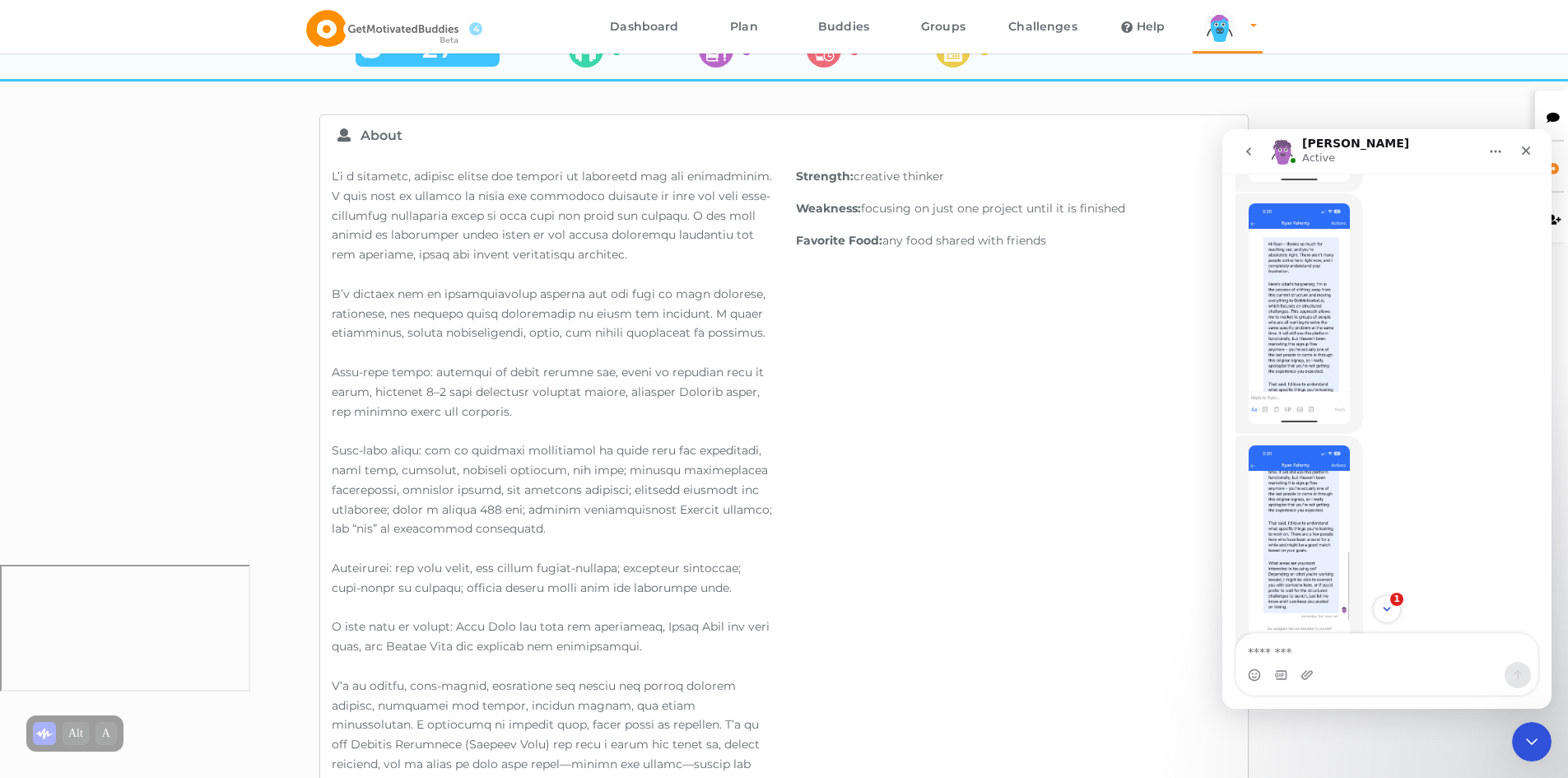
scroll to position [1233, 0]
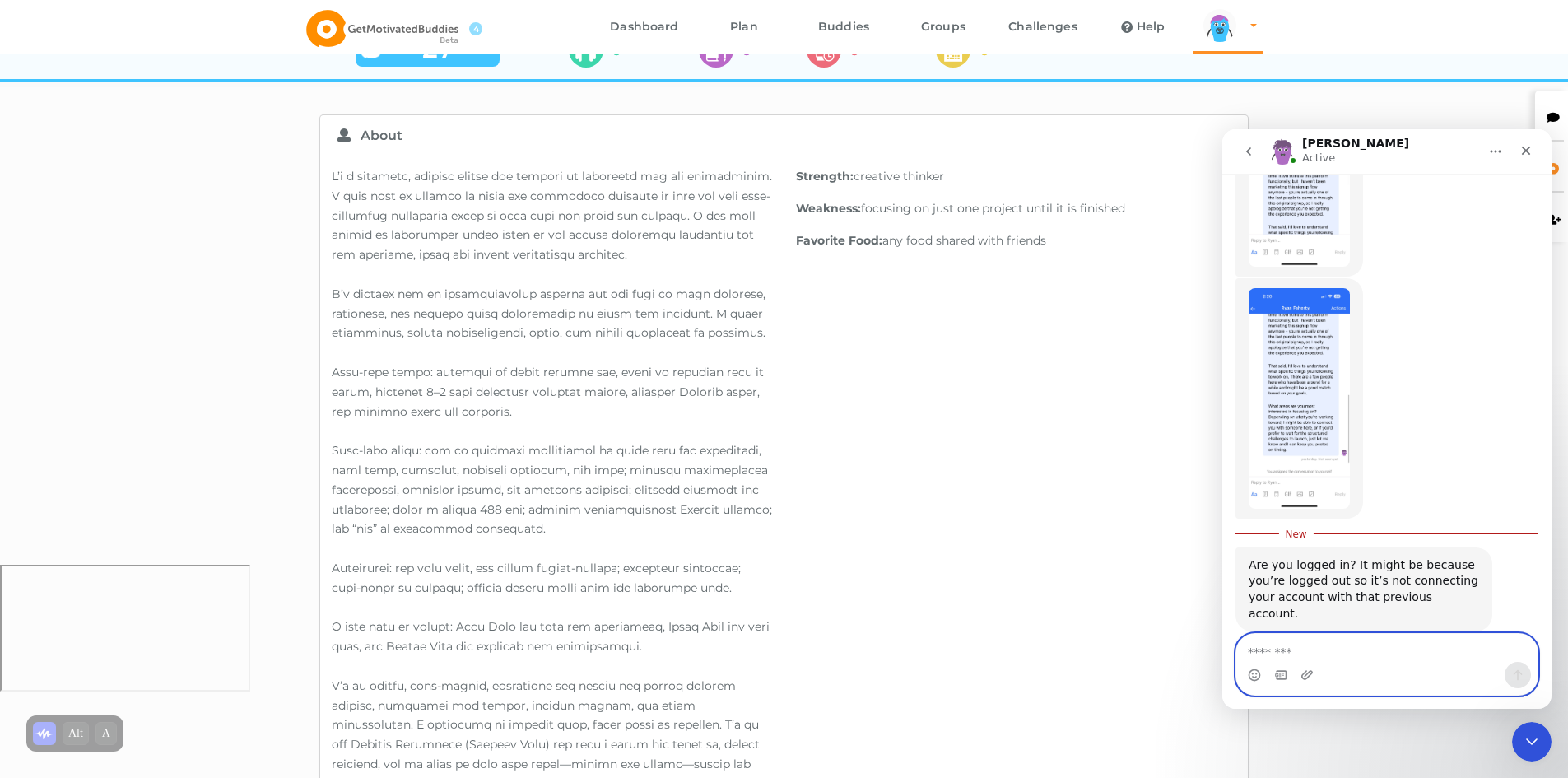
click at [1333, 648] on textarea "Message…" at bounding box center [1387, 647] width 301 height 28
type textarea "*"
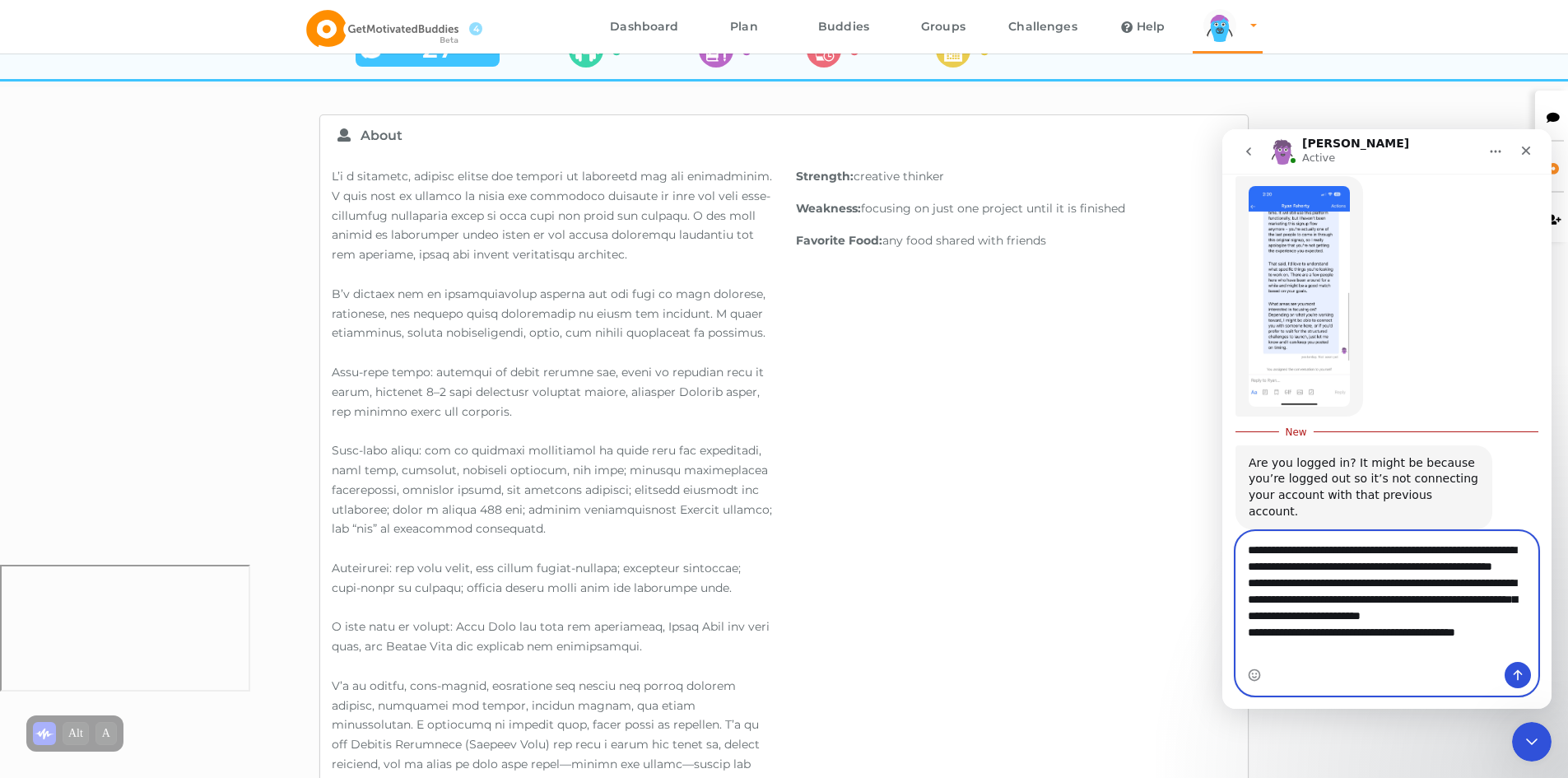
scroll to position [27, 0]
type textarea "**********"
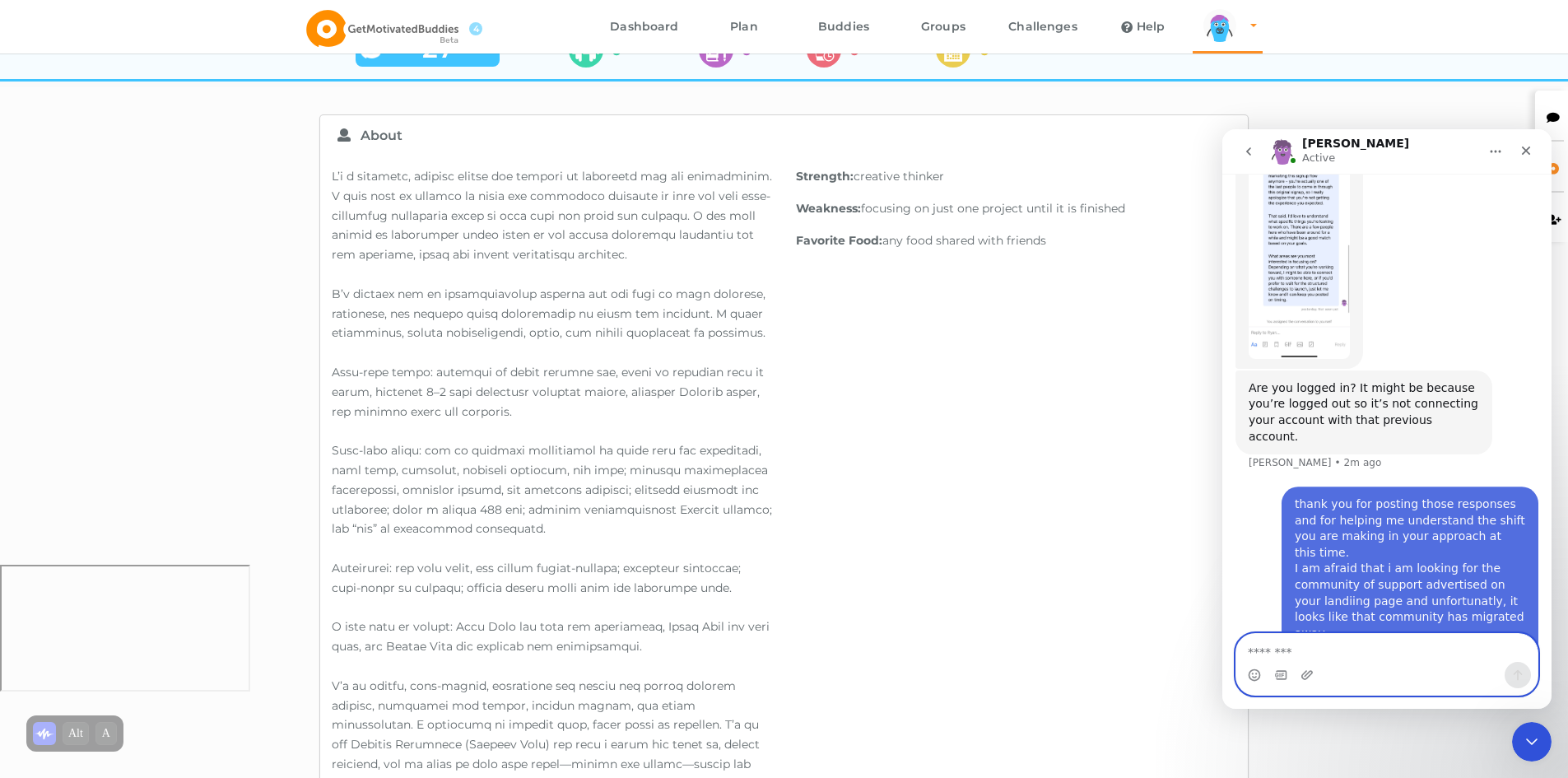
scroll to position [1384, 0]
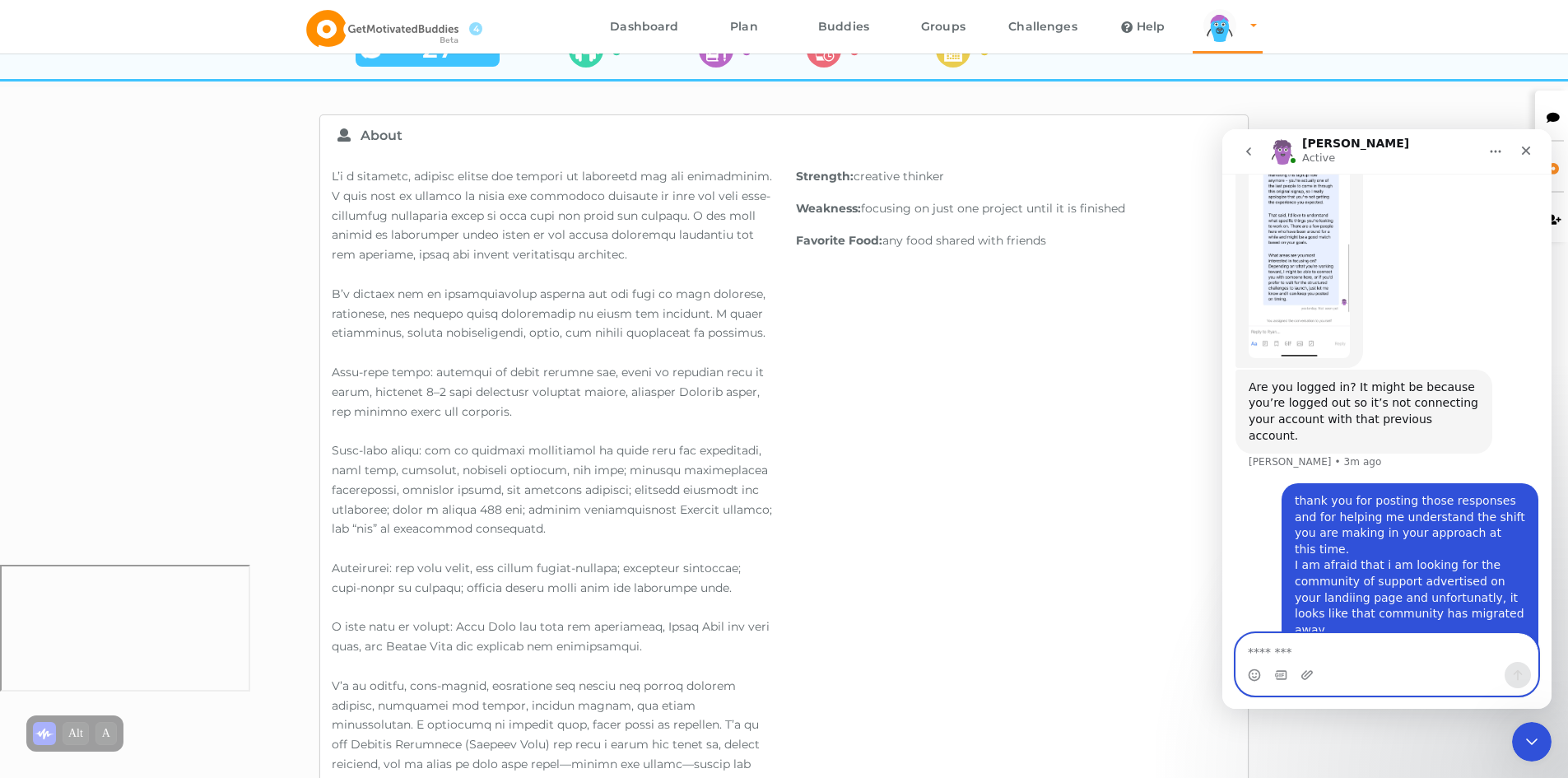
click at [1350, 644] on textarea "Message…" at bounding box center [1387, 647] width 301 height 28
type textarea "**********"
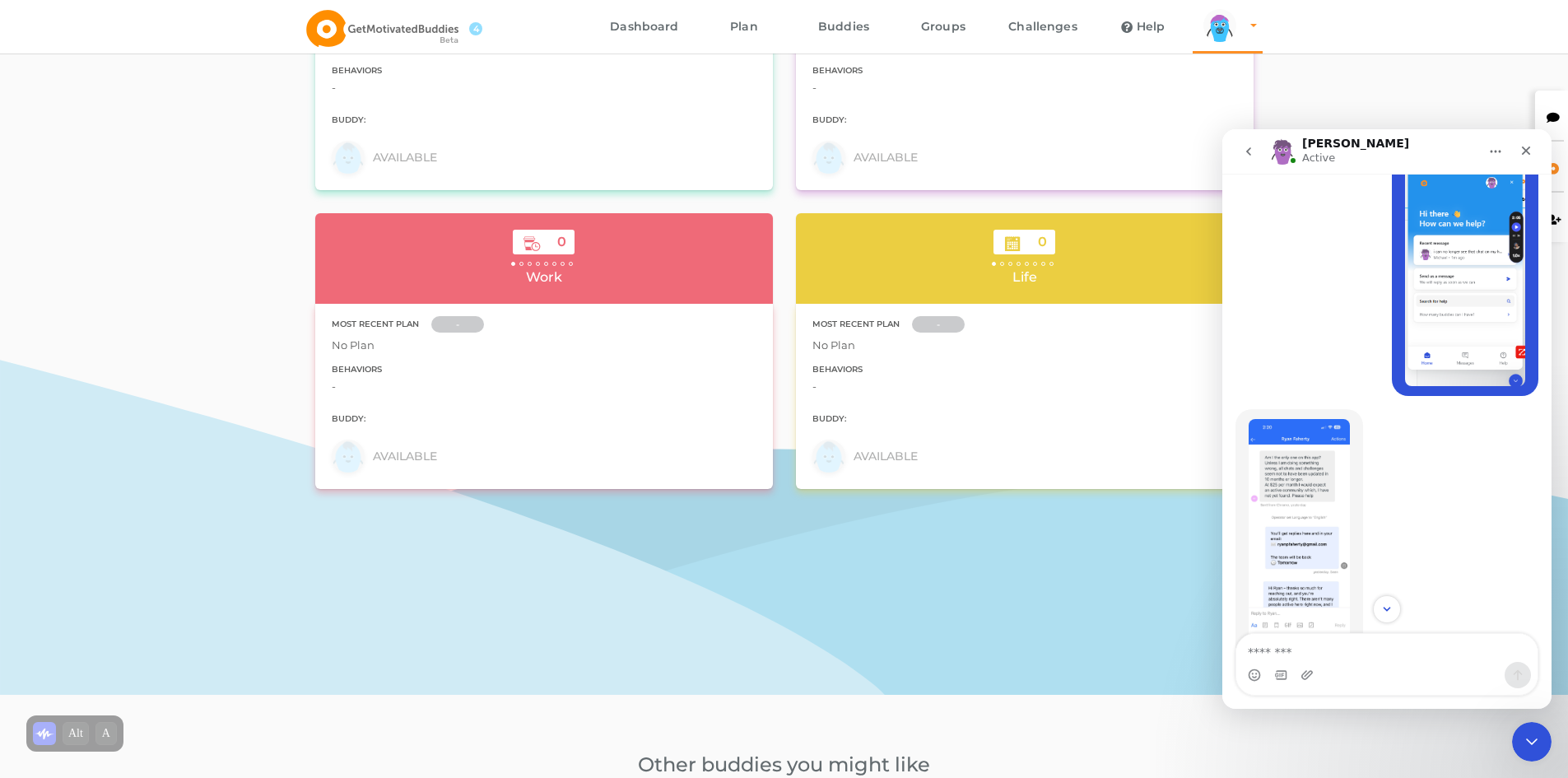
scroll to position [614, 0]
click at [1313, 500] on img "Michael says…" at bounding box center [1299, 533] width 101 height 221
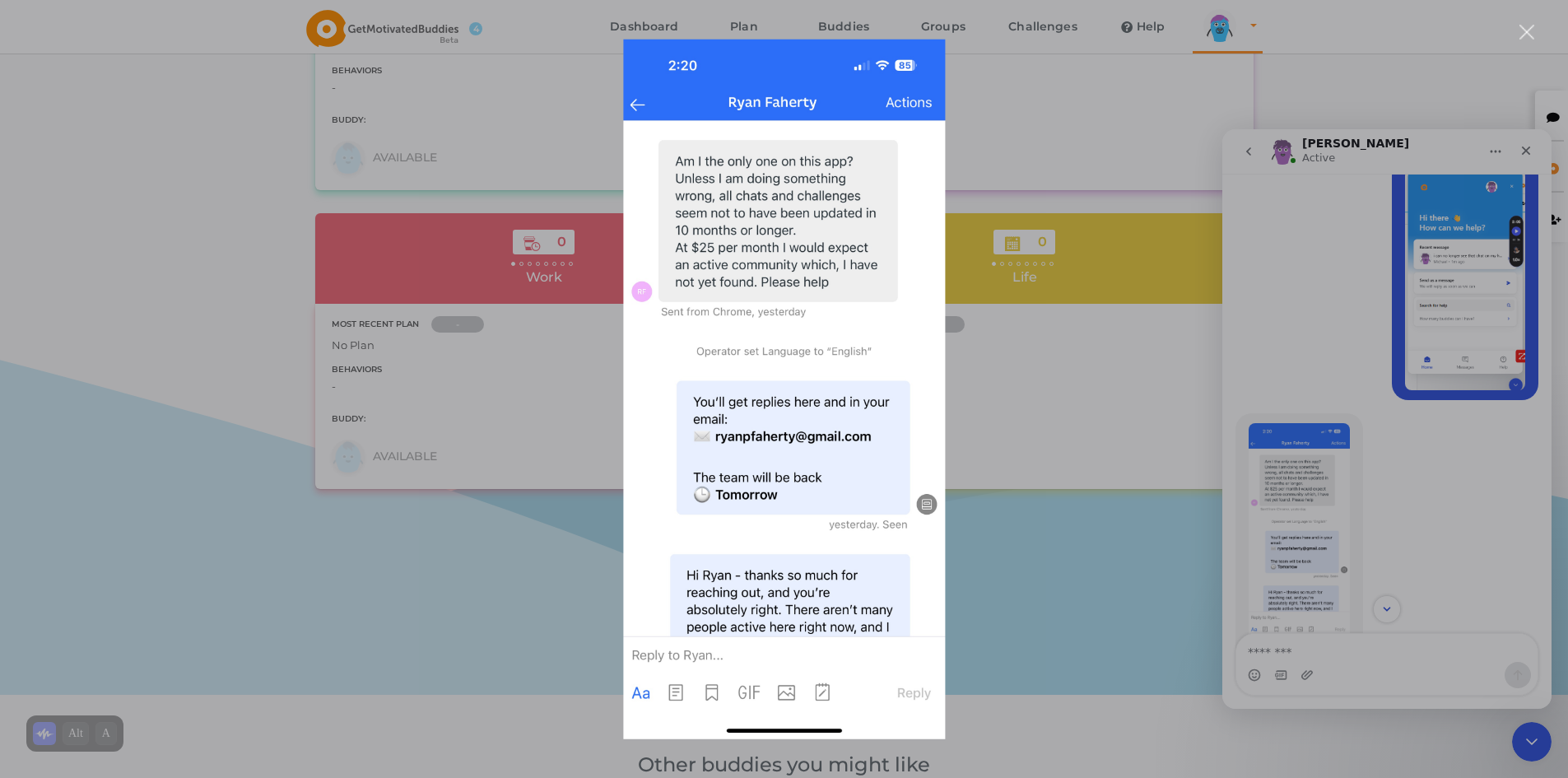
click at [1396, 438] on div "Intercom messenger" at bounding box center [784, 389] width 1568 height 778
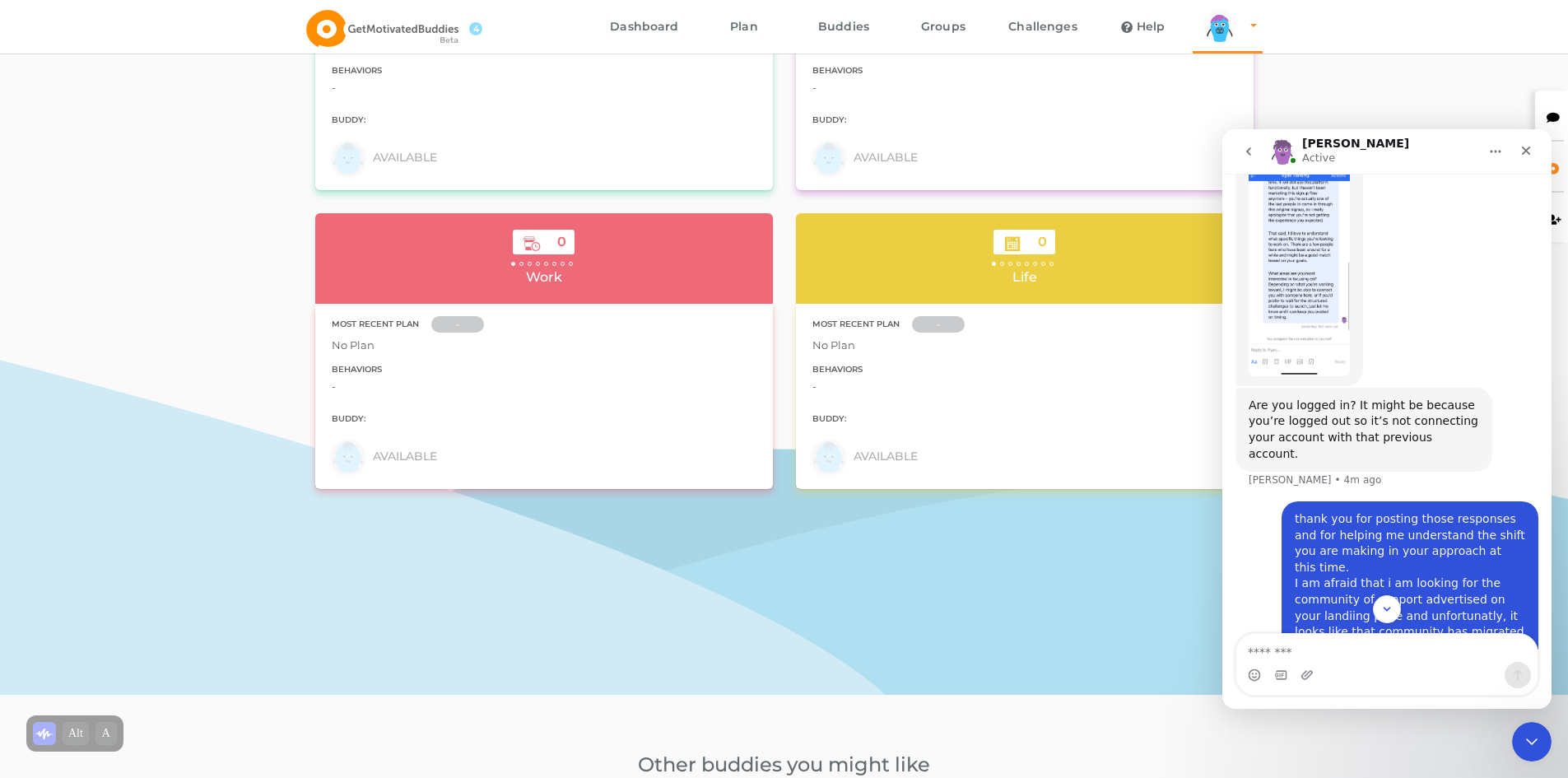
scroll to position [1438, 0]
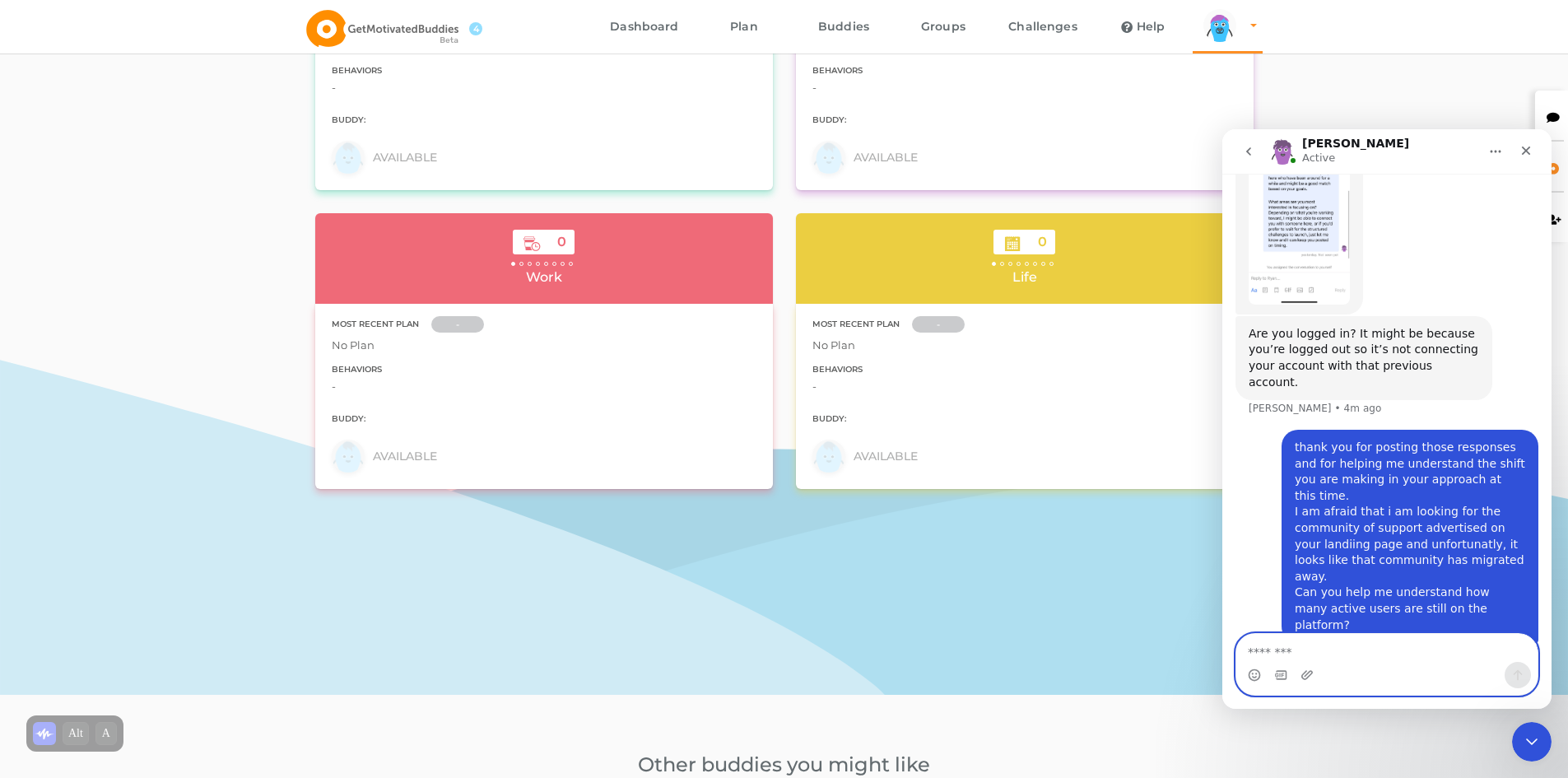
click at [1372, 654] on textarea "Message…" at bounding box center [1387, 647] width 301 height 28
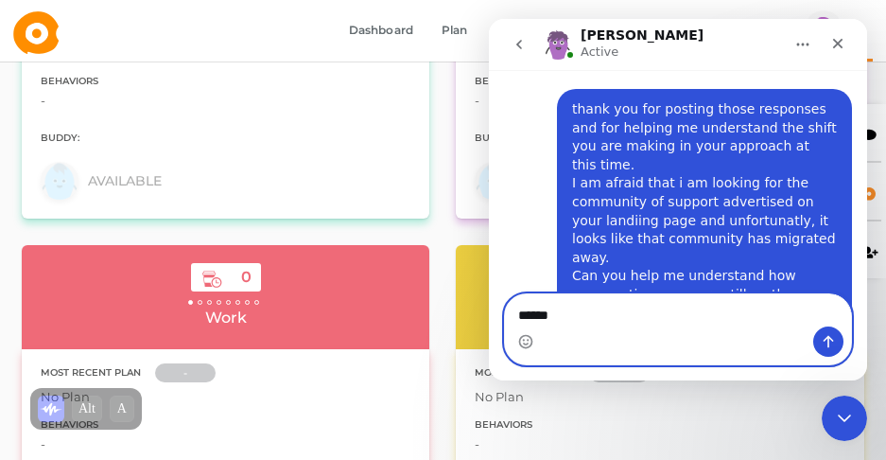
scroll to position [1956, 0]
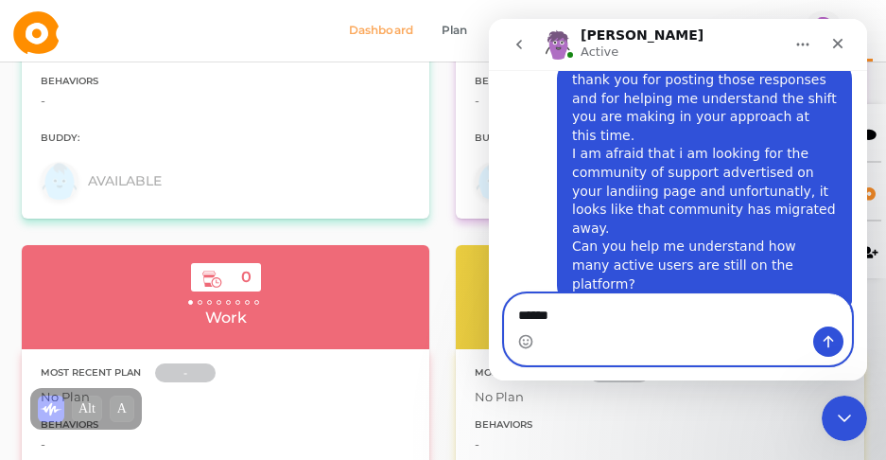
type textarea "******"
click at [837, 329] on button "Send a message…" at bounding box center [829, 341] width 30 height 30
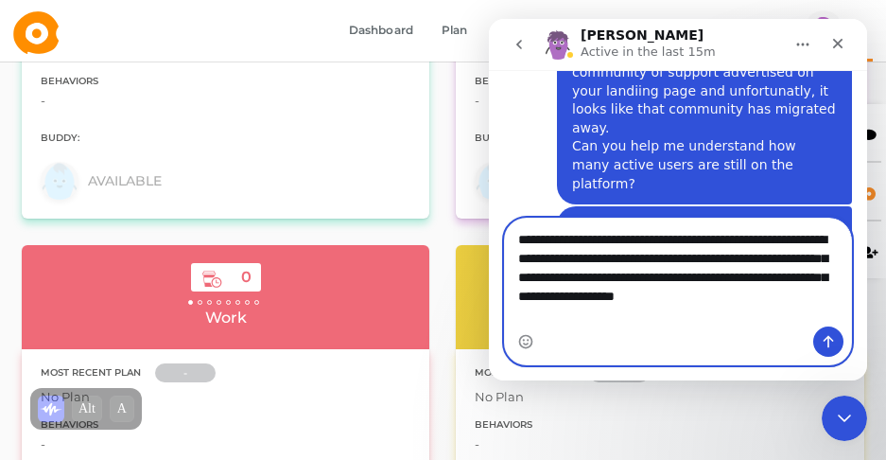
scroll to position [2076, 0]
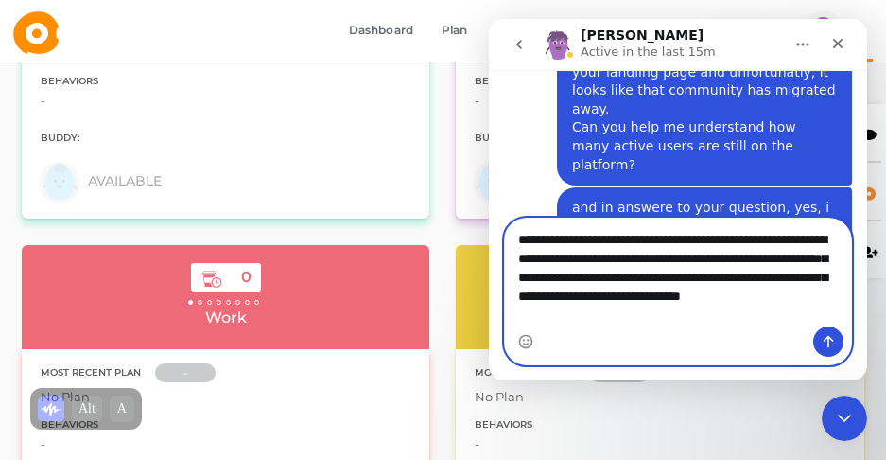
type textarea "**********"
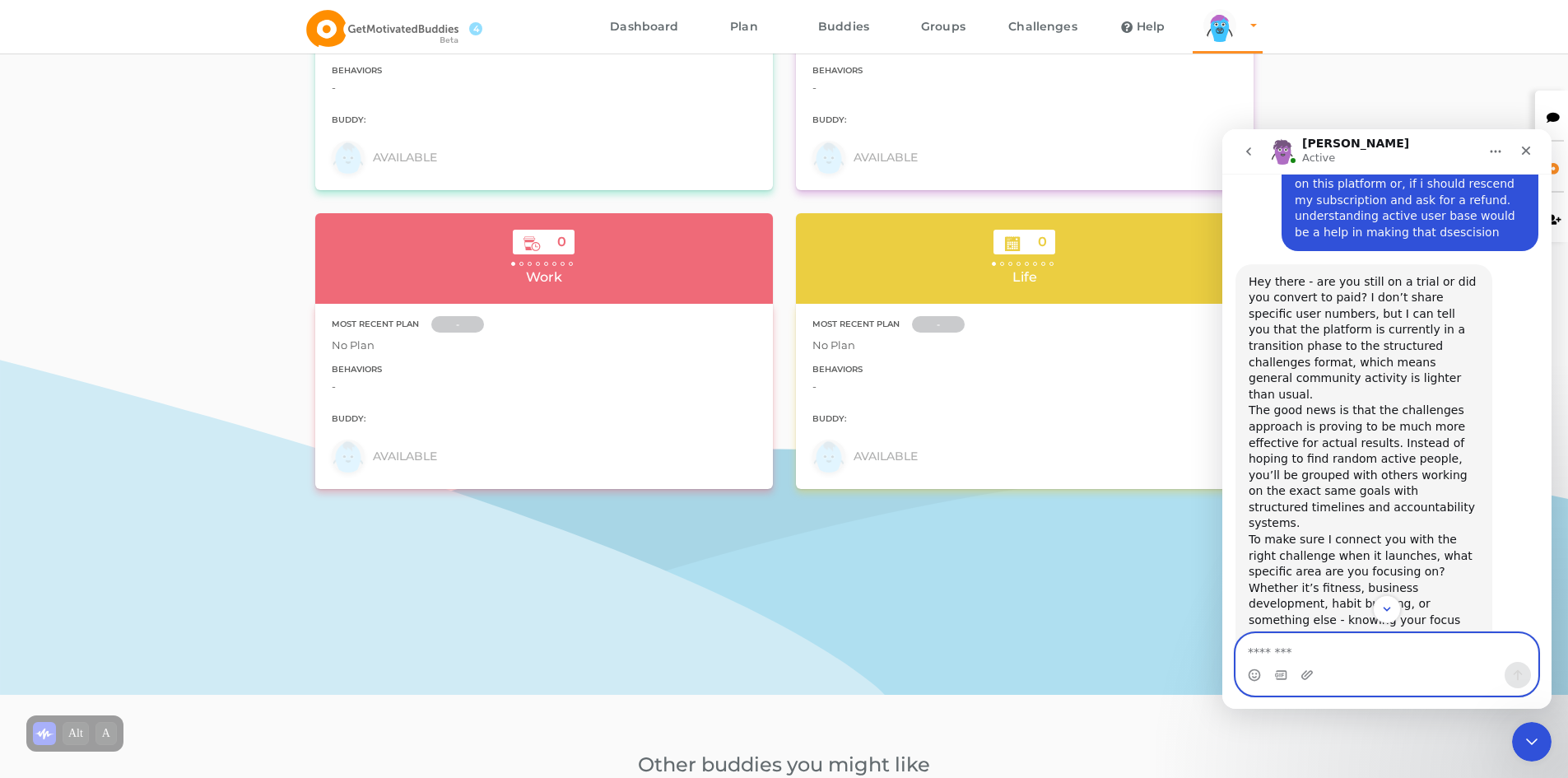
scroll to position [2046, 0]
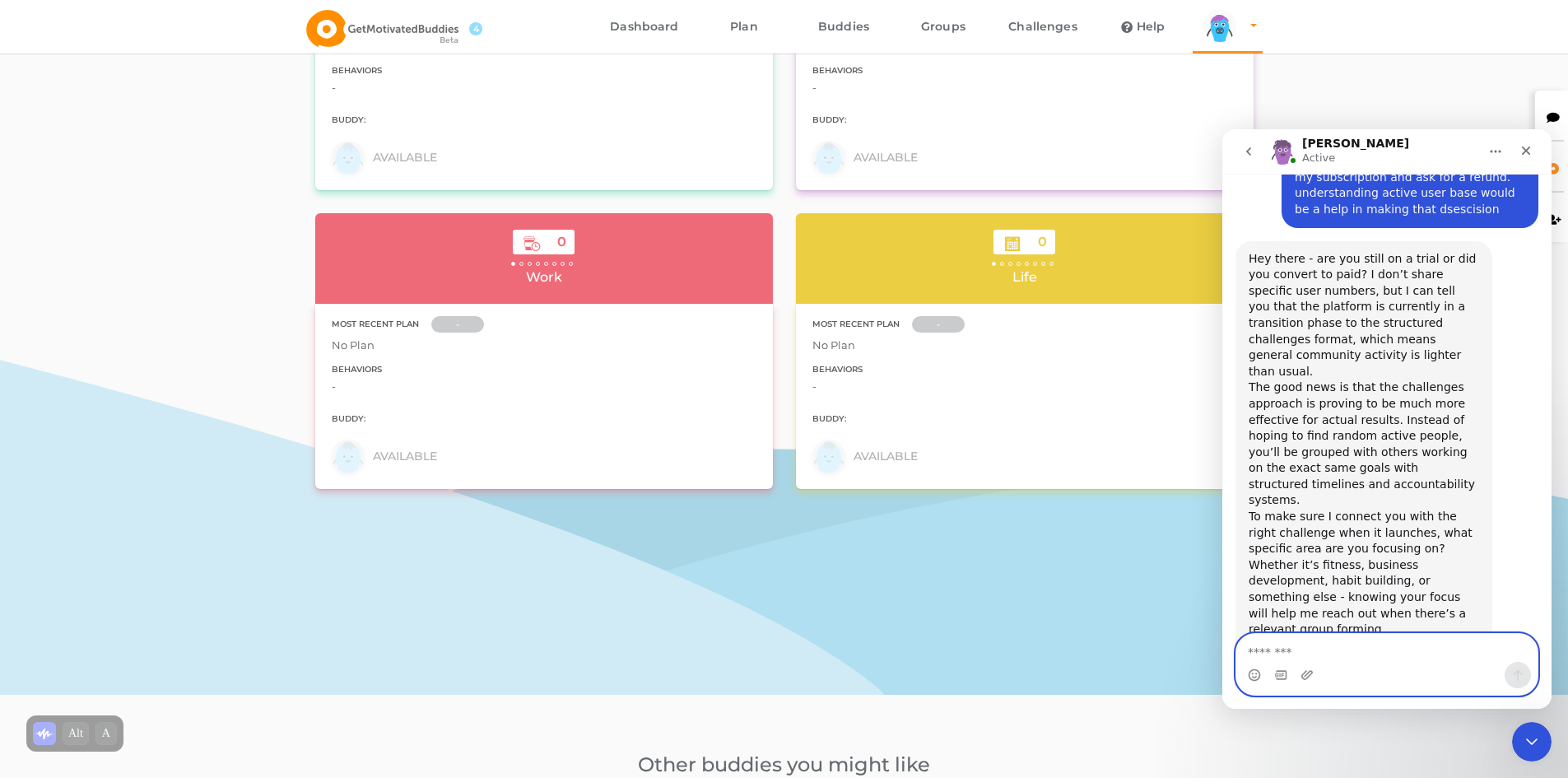
click at [1359, 644] on textarea "Message…" at bounding box center [1387, 647] width 301 height 28
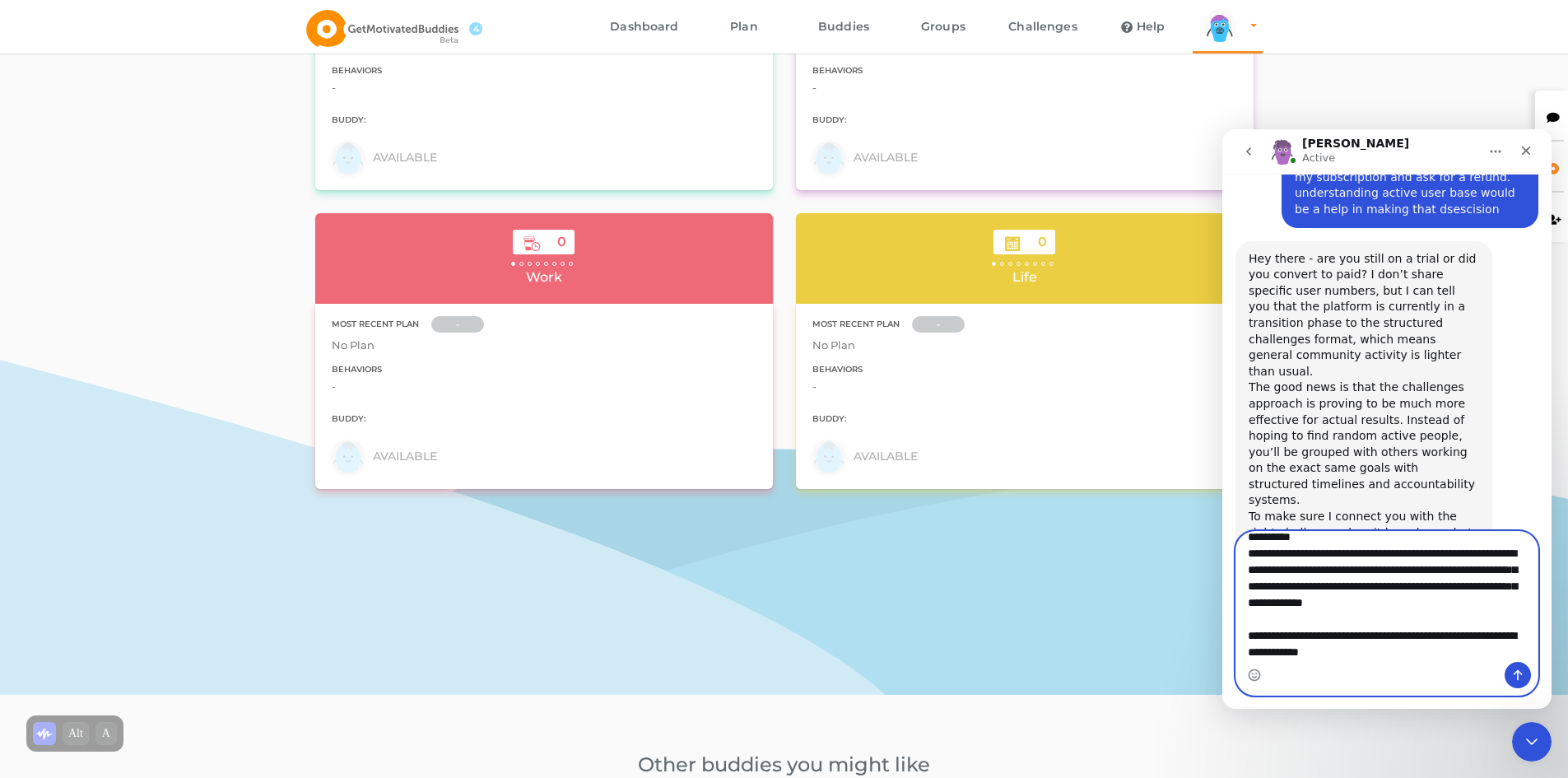
scroll to position [143, 0]
type textarea "**********"
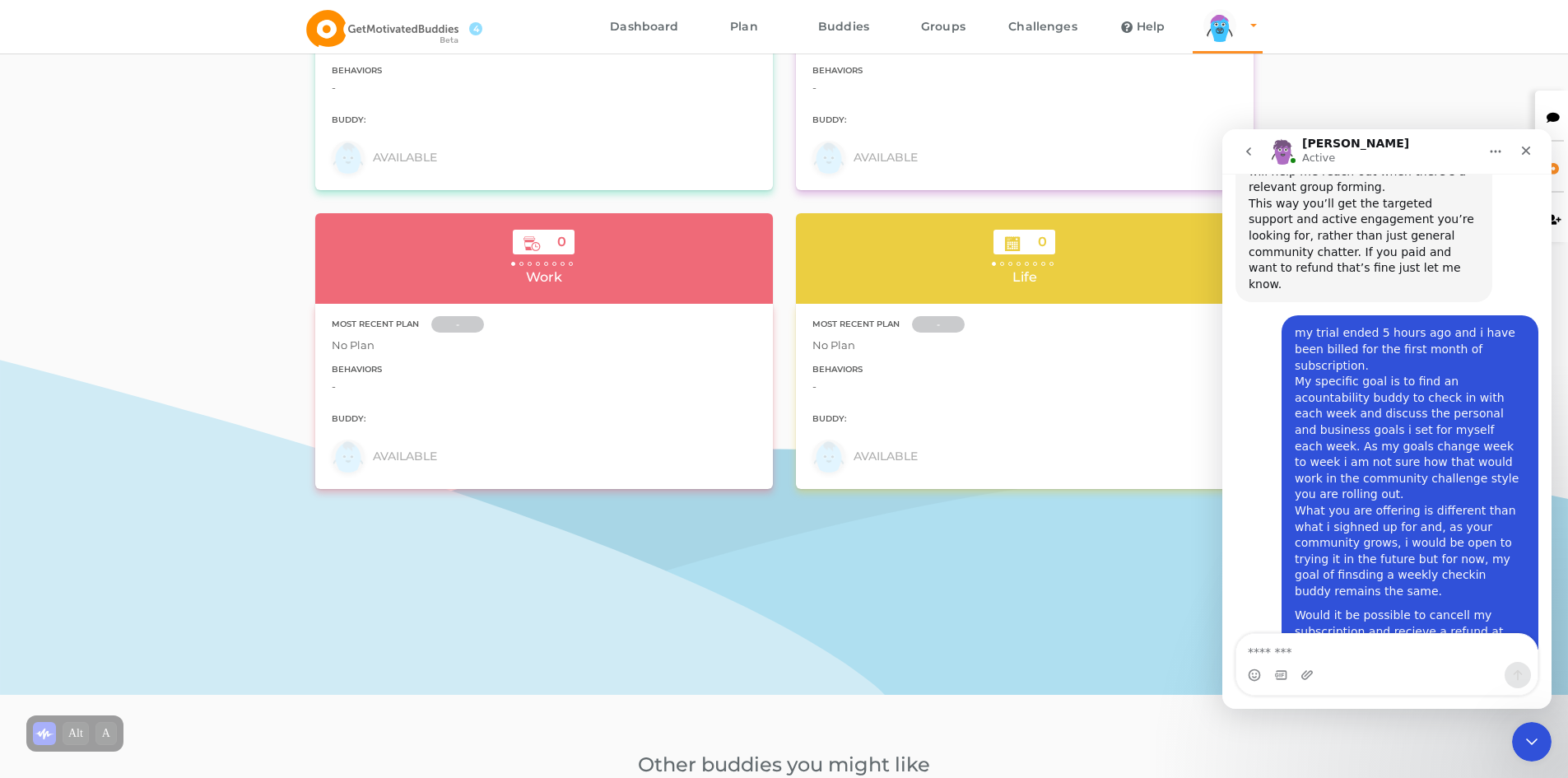
scroll to position [2507, 0]
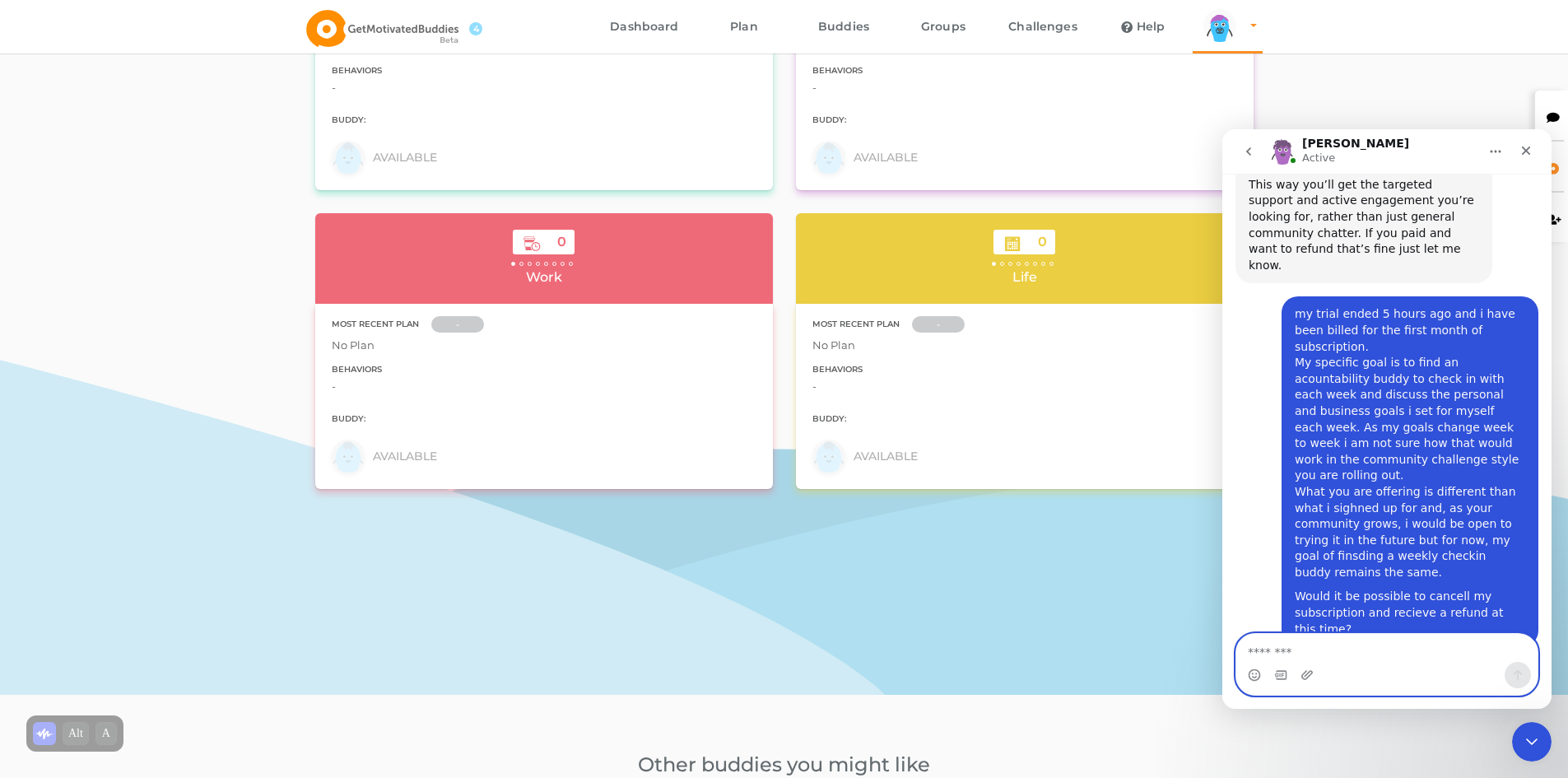
click at [1339, 642] on textarea "Message…" at bounding box center [1387, 647] width 301 height 28
type textarea "*"
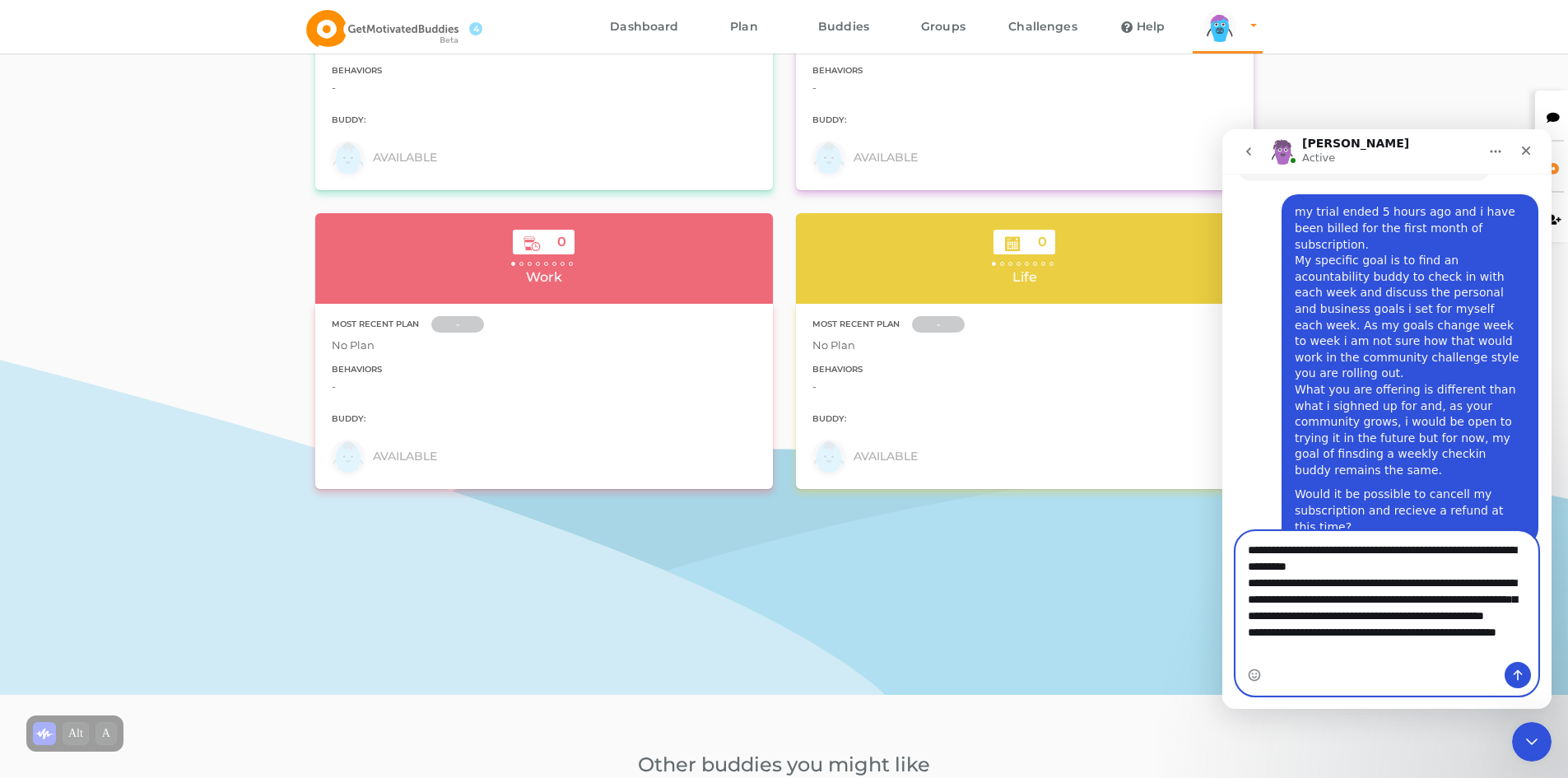
scroll to position [27, 0]
type textarea "**********"
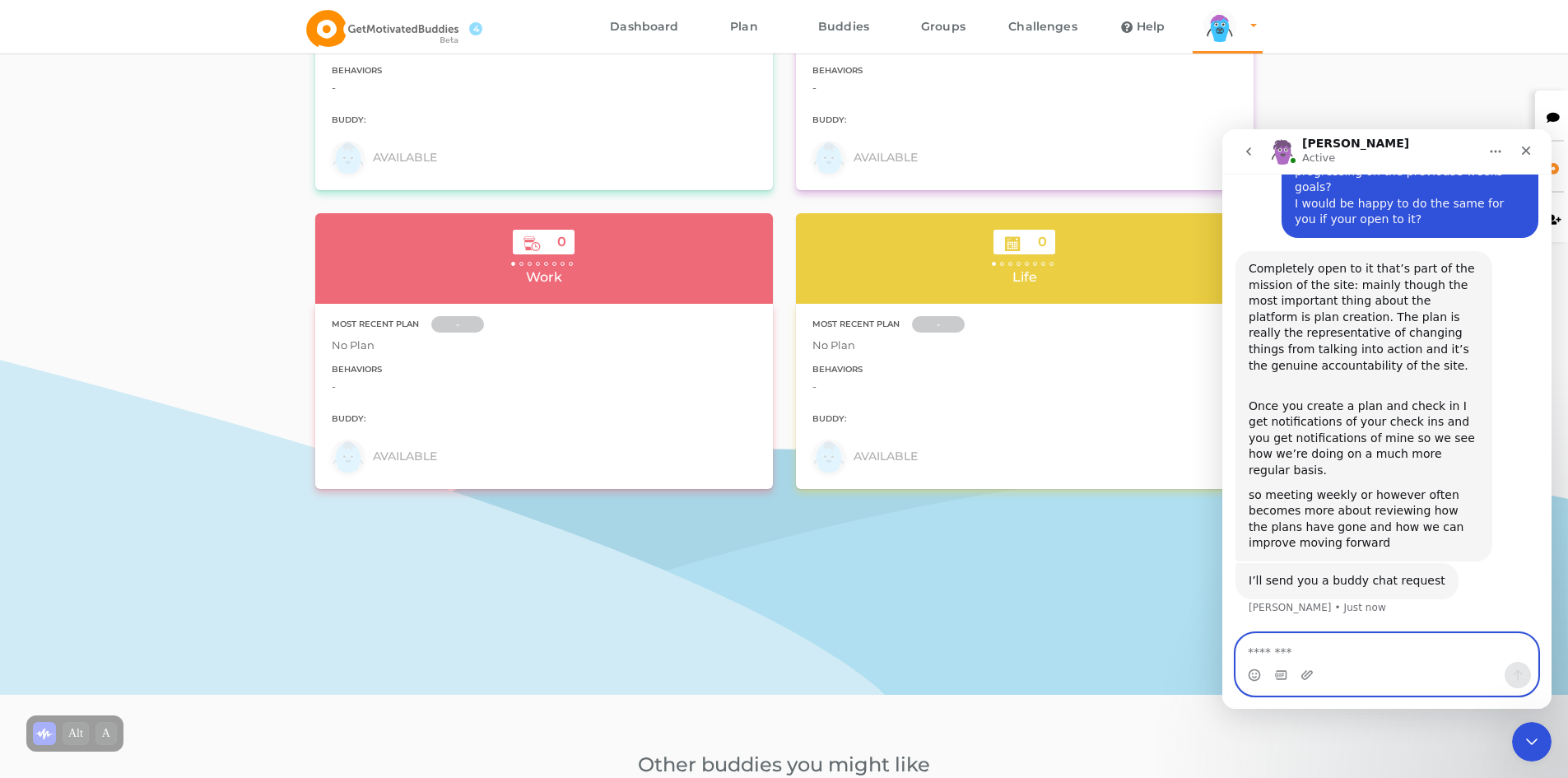
scroll to position [3030, 0]
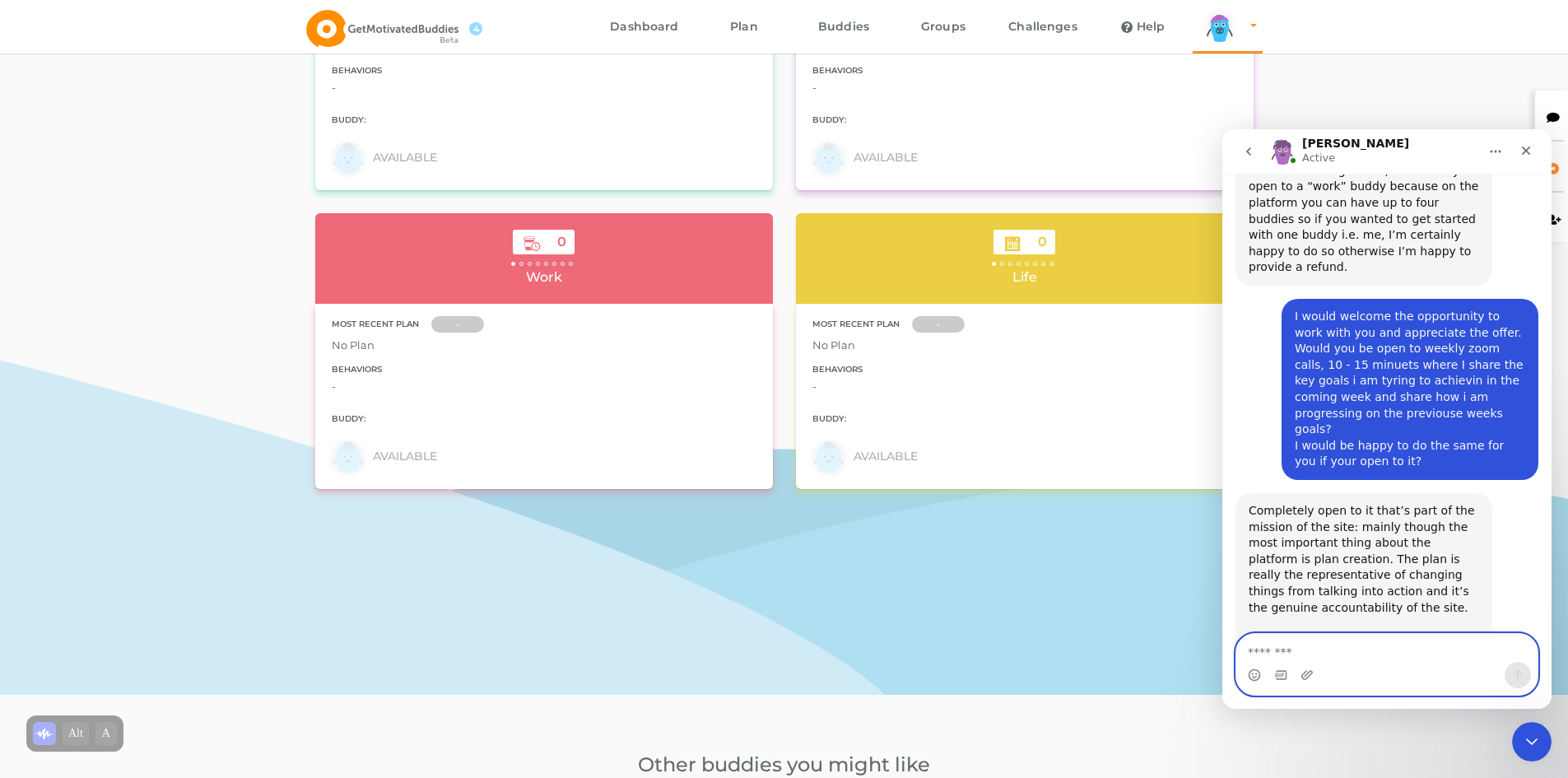
click at [1356, 656] on textarea "Message…" at bounding box center [1387, 647] width 301 height 28
type textarea "*"
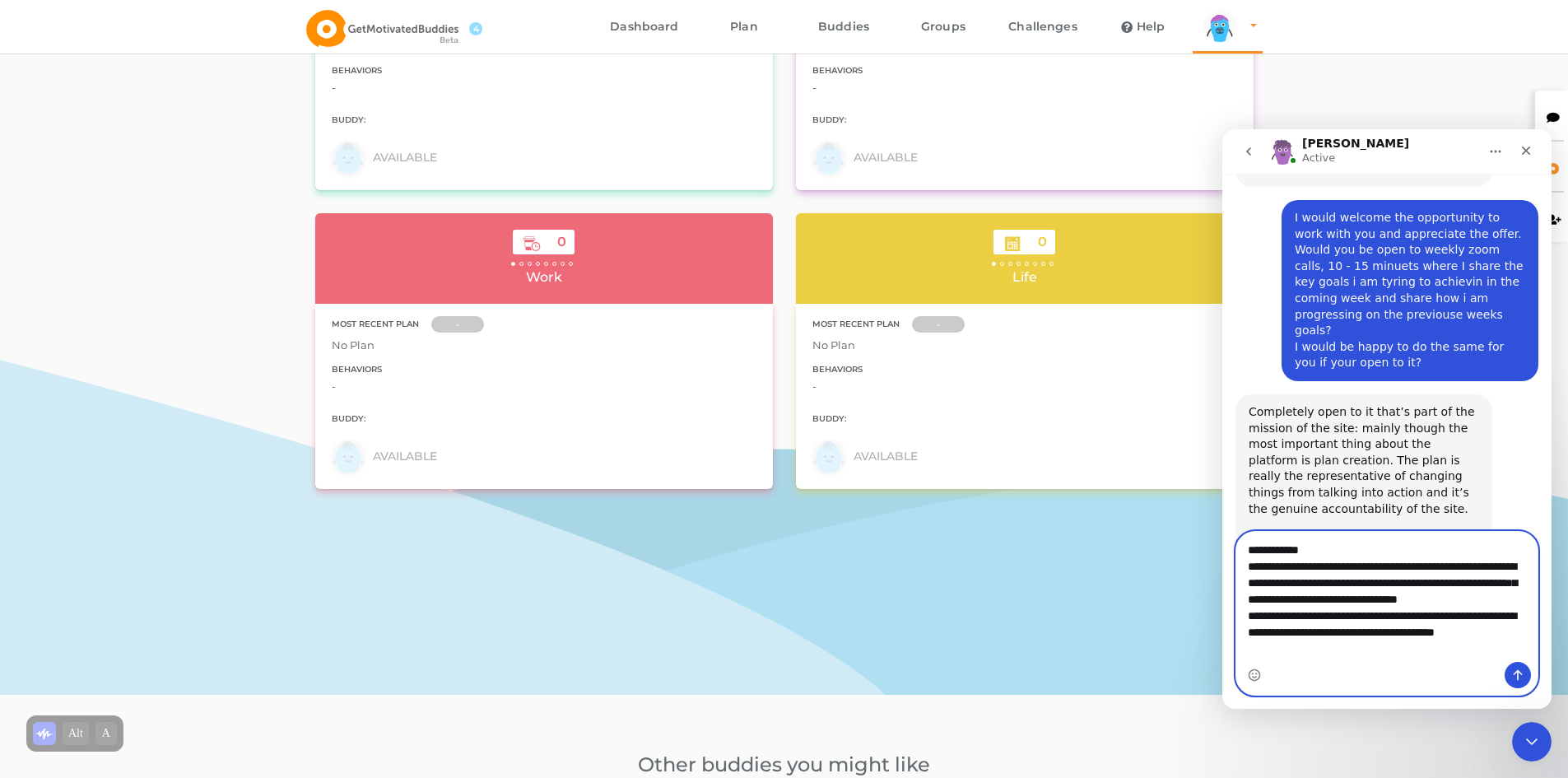
scroll to position [3133, 0]
type textarea "**********"
click at [1509, 667] on button "Send a message…" at bounding box center [1518, 675] width 26 height 26
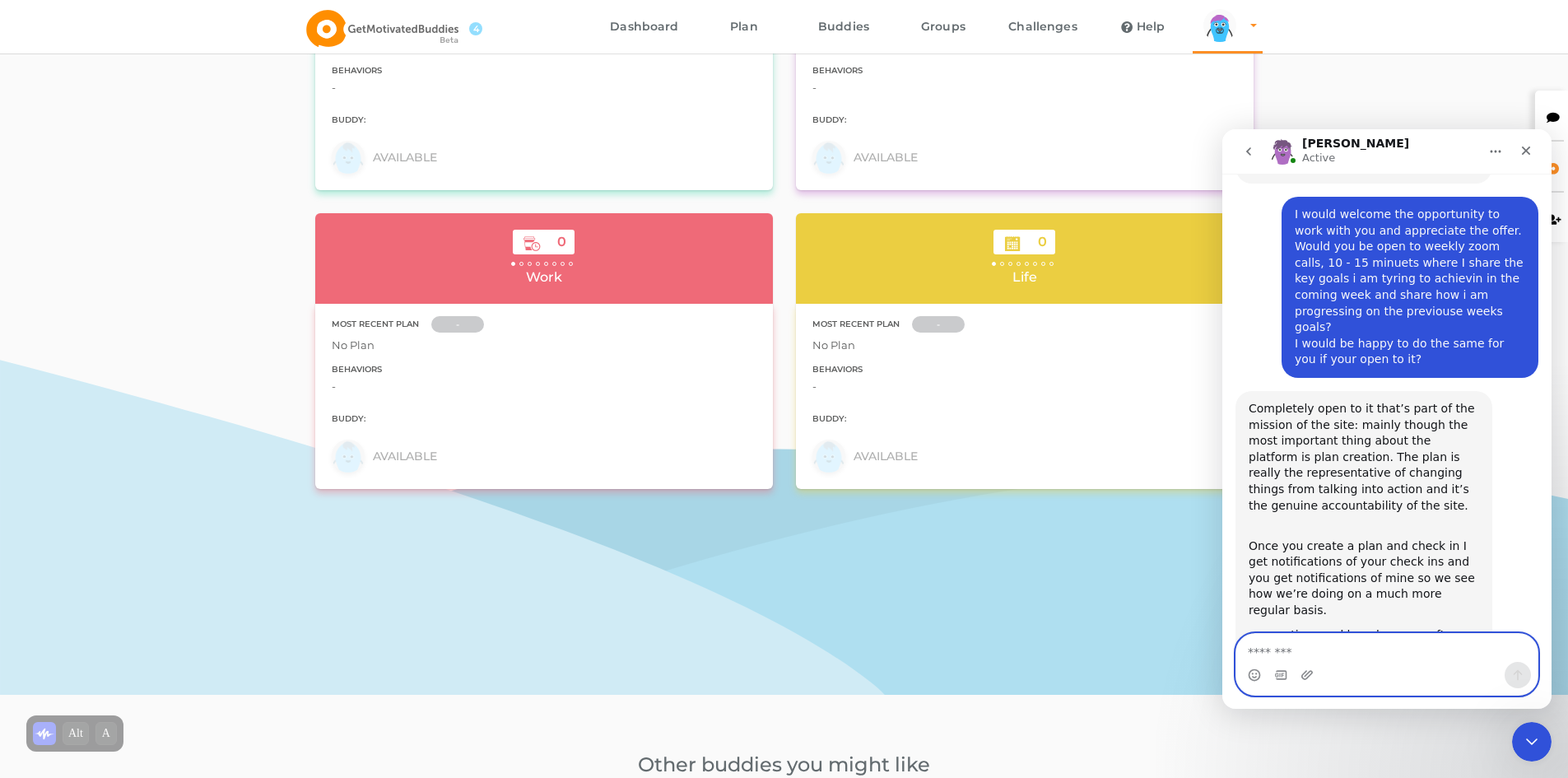
scroll to position [3192, 0]
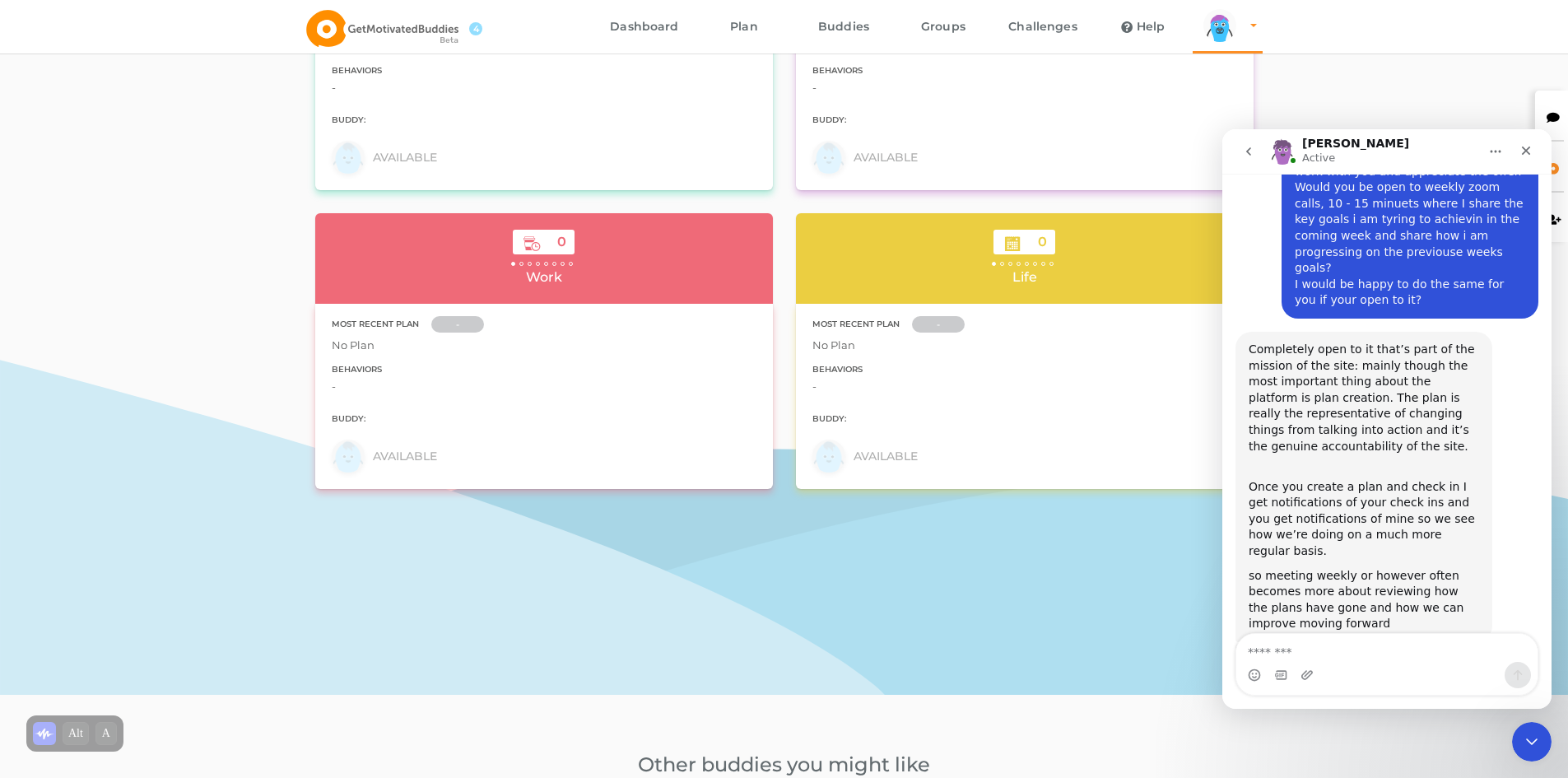
click at [1520, 151] on icon "Close" at bounding box center [1525, 151] width 13 height 13
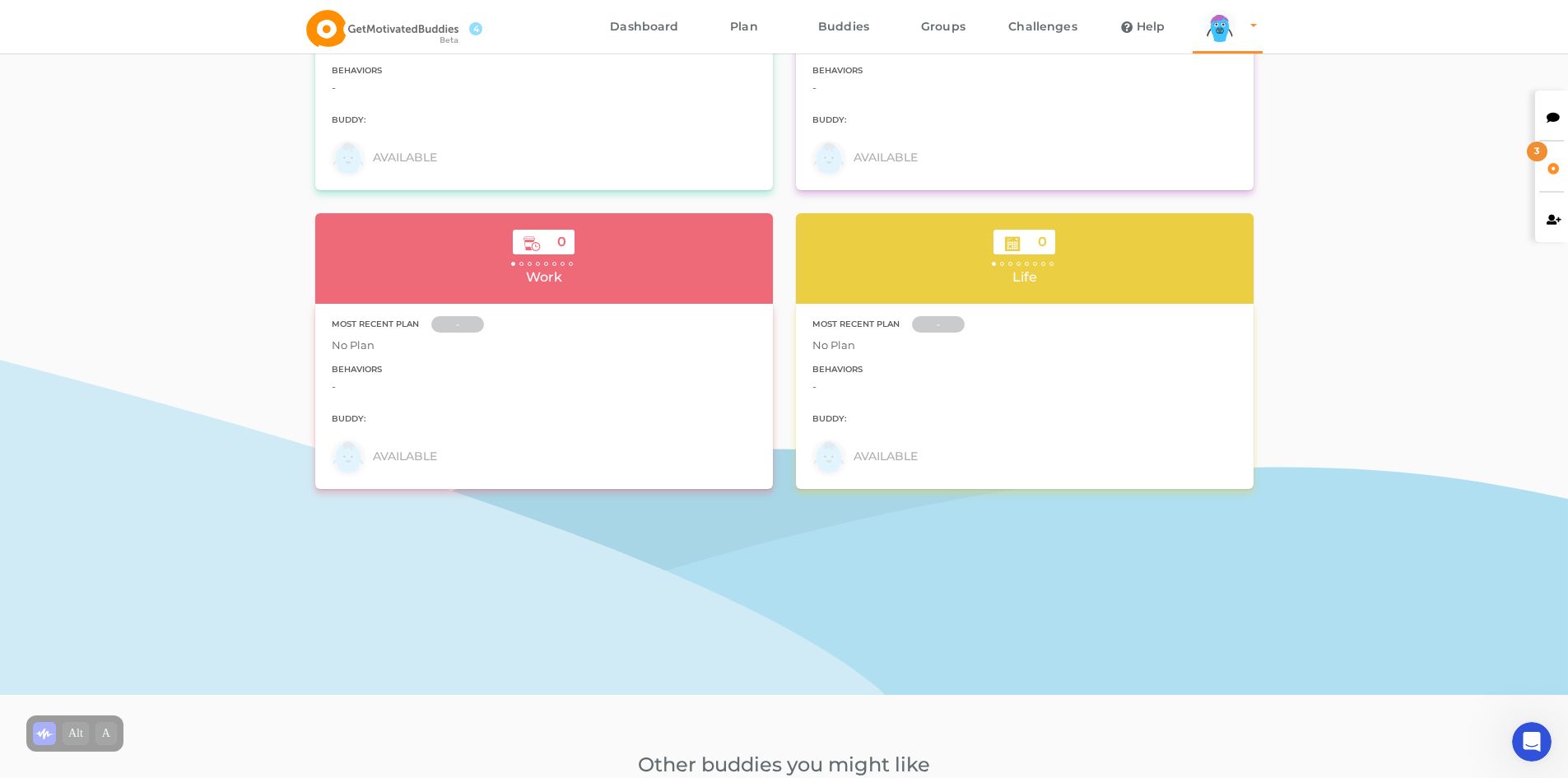
click at [1545, 157] on div "3" at bounding box center [1538, 151] width 21 height 20
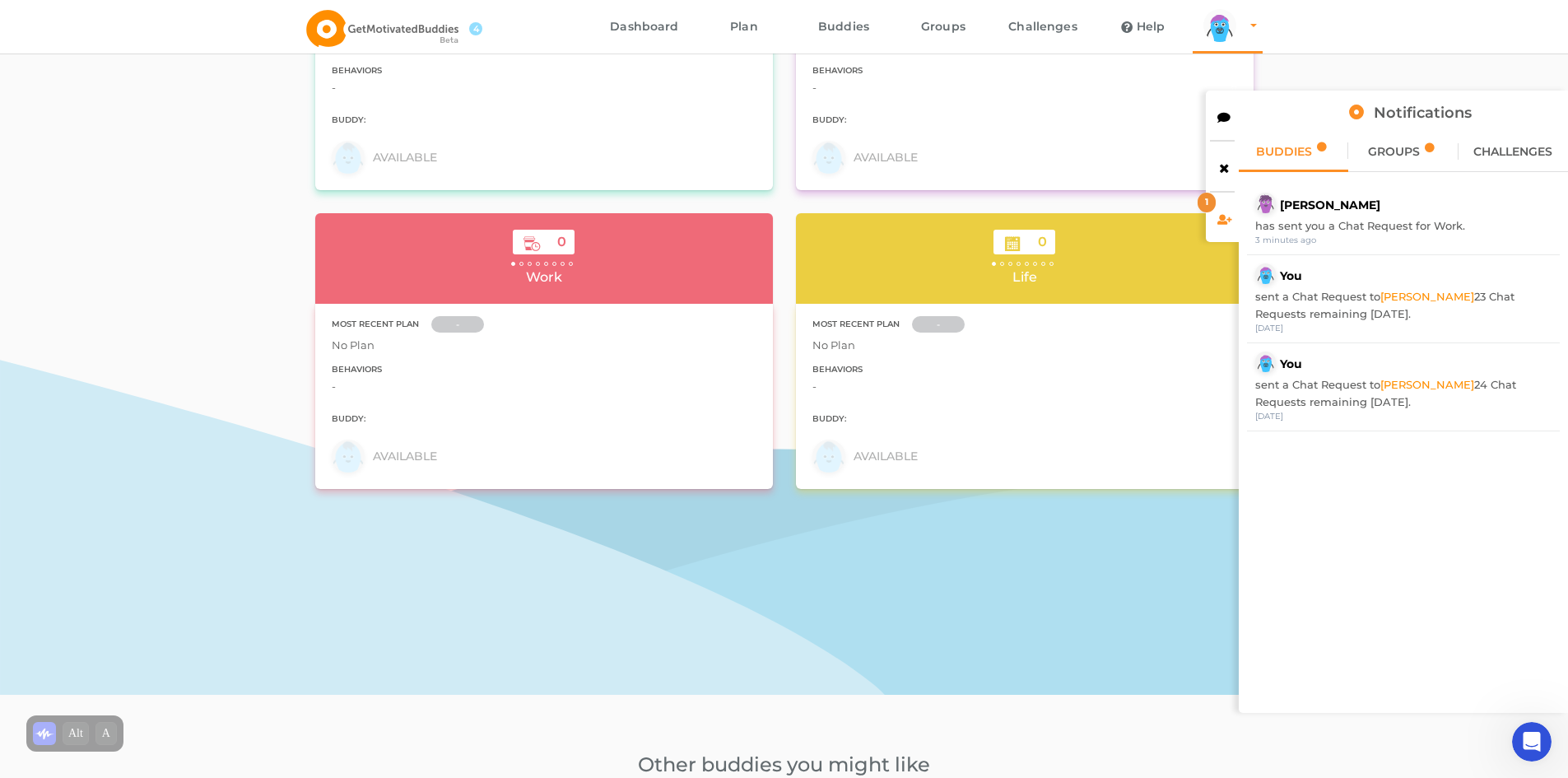
click at [1384, 161] on div "GROUPS" at bounding box center [1404, 151] width 110 height 41
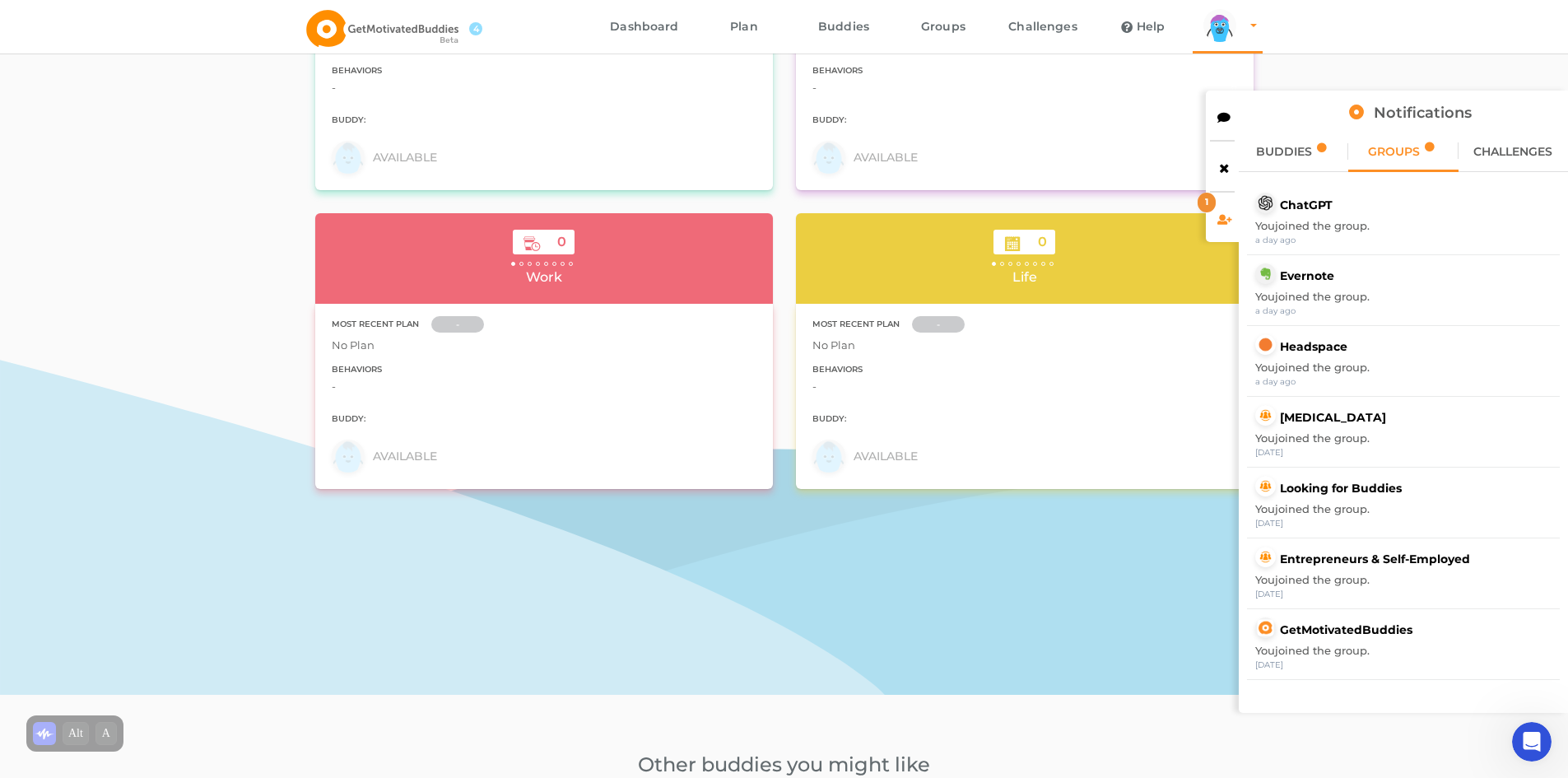
click at [1508, 148] on span "CHALLENGES" at bounding box center [1512, 151] width 79 height 11
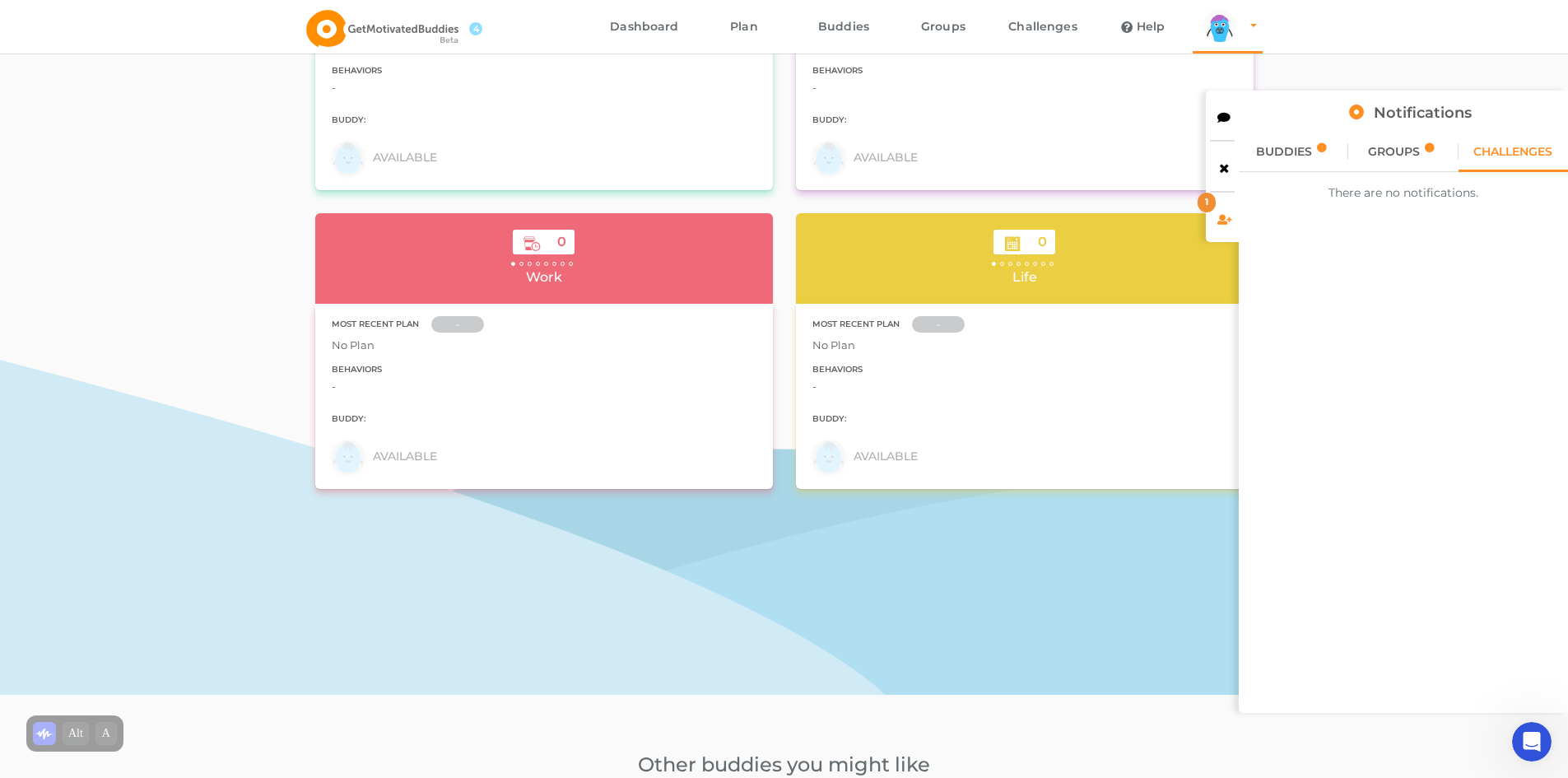
click at [1303, 153] on span "BUDDIES" at bounding box center [1284, 151] width 56 height 11
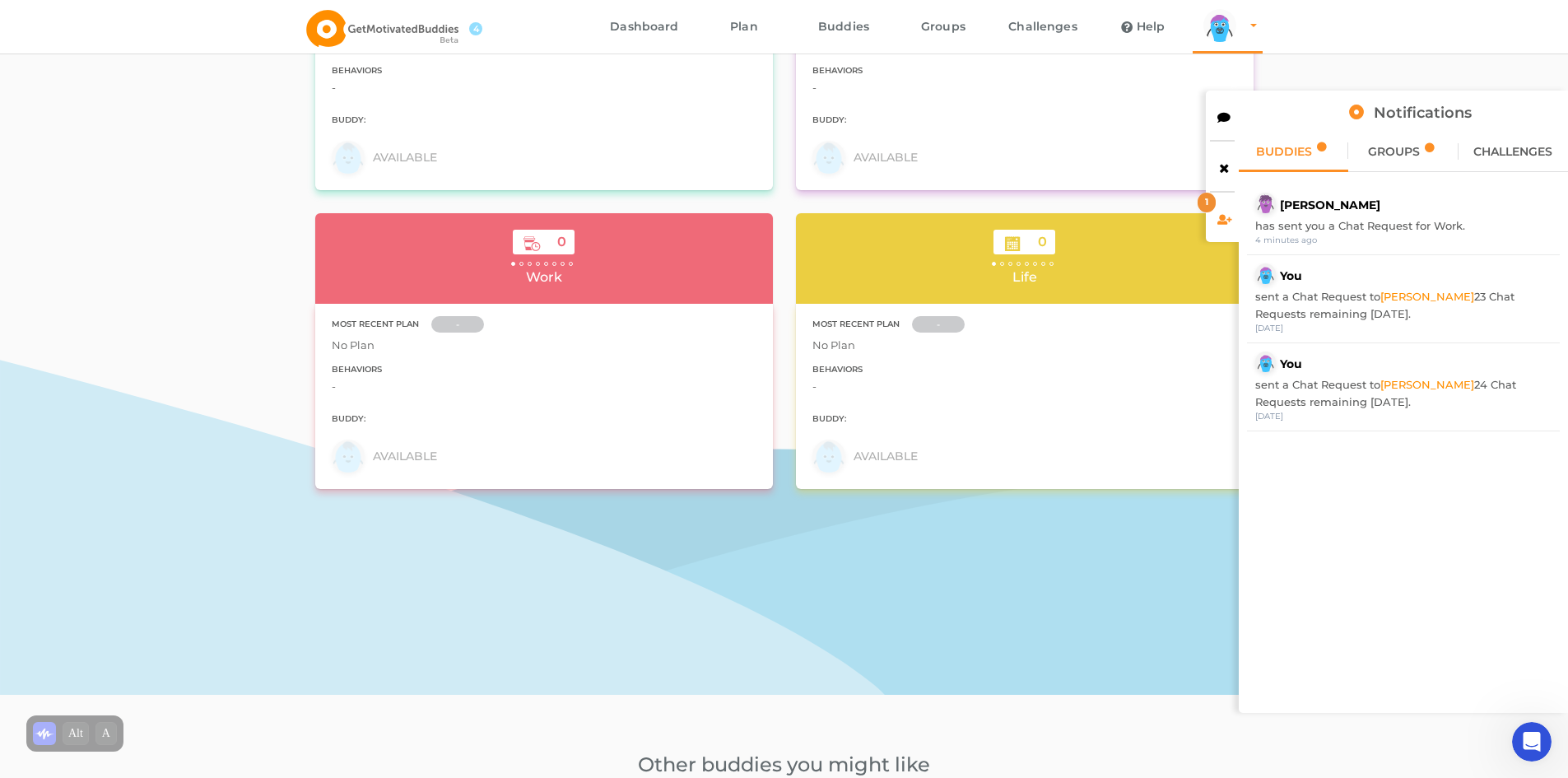
click at [1333, 223] on span "has sent you a Chat Request for Work." at bounding box center [1360, 225] width 210 height 13
click at [1278, 207] on div "arms Created with Sketch. legs Created with Sketch. hairs/back/hair14 Created w…" at bounding box center [1404, 205] width 297 height 24
click at [1297, 206] on link "Michael G." at bounding box center [1330, 205] width 100 height 15
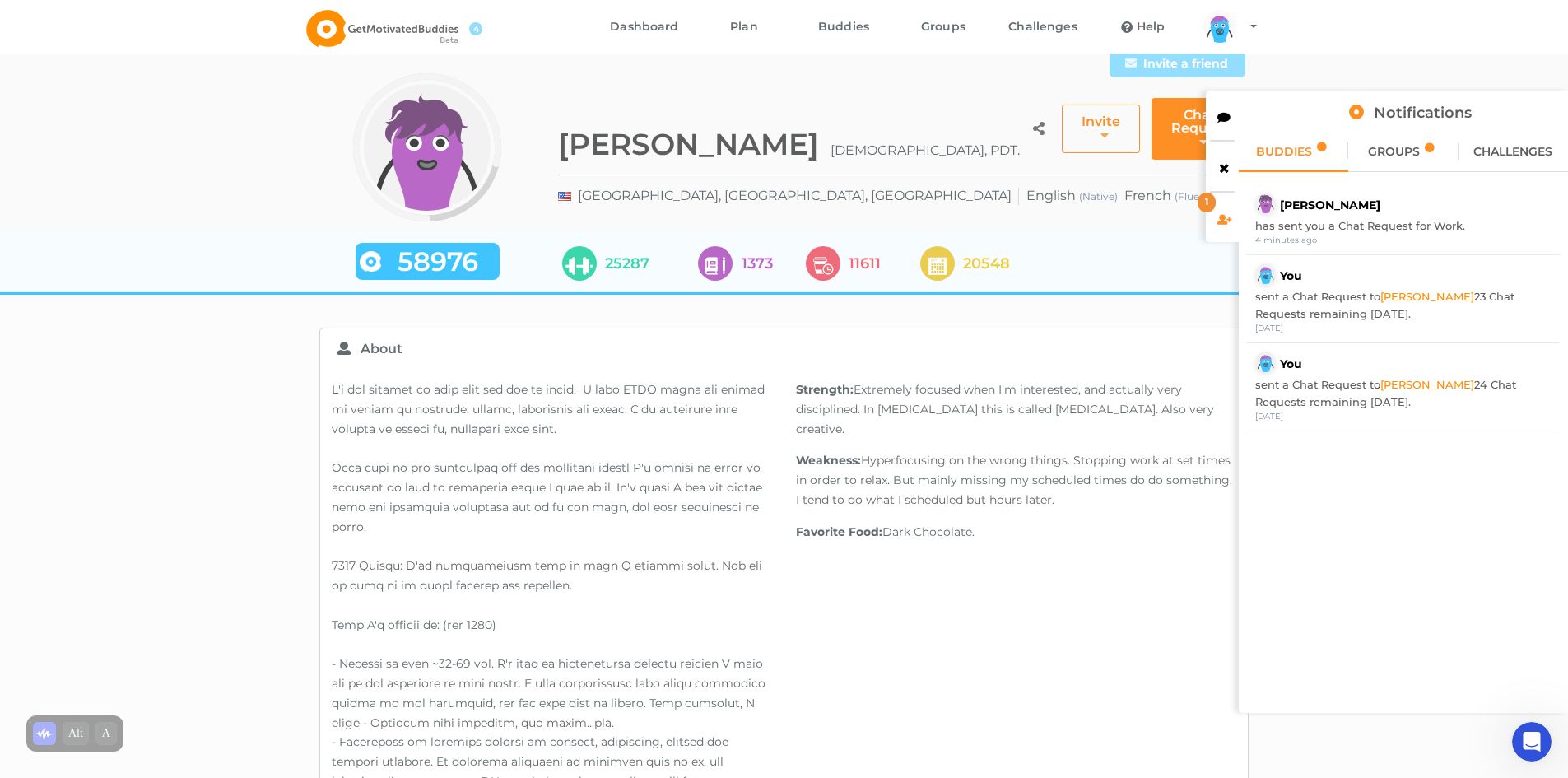
scroll to position [3257, 0]
click at [1524, 738] on icon "Open Intercom Messenger" at bounding box center [1530, 739] width 27 height 27
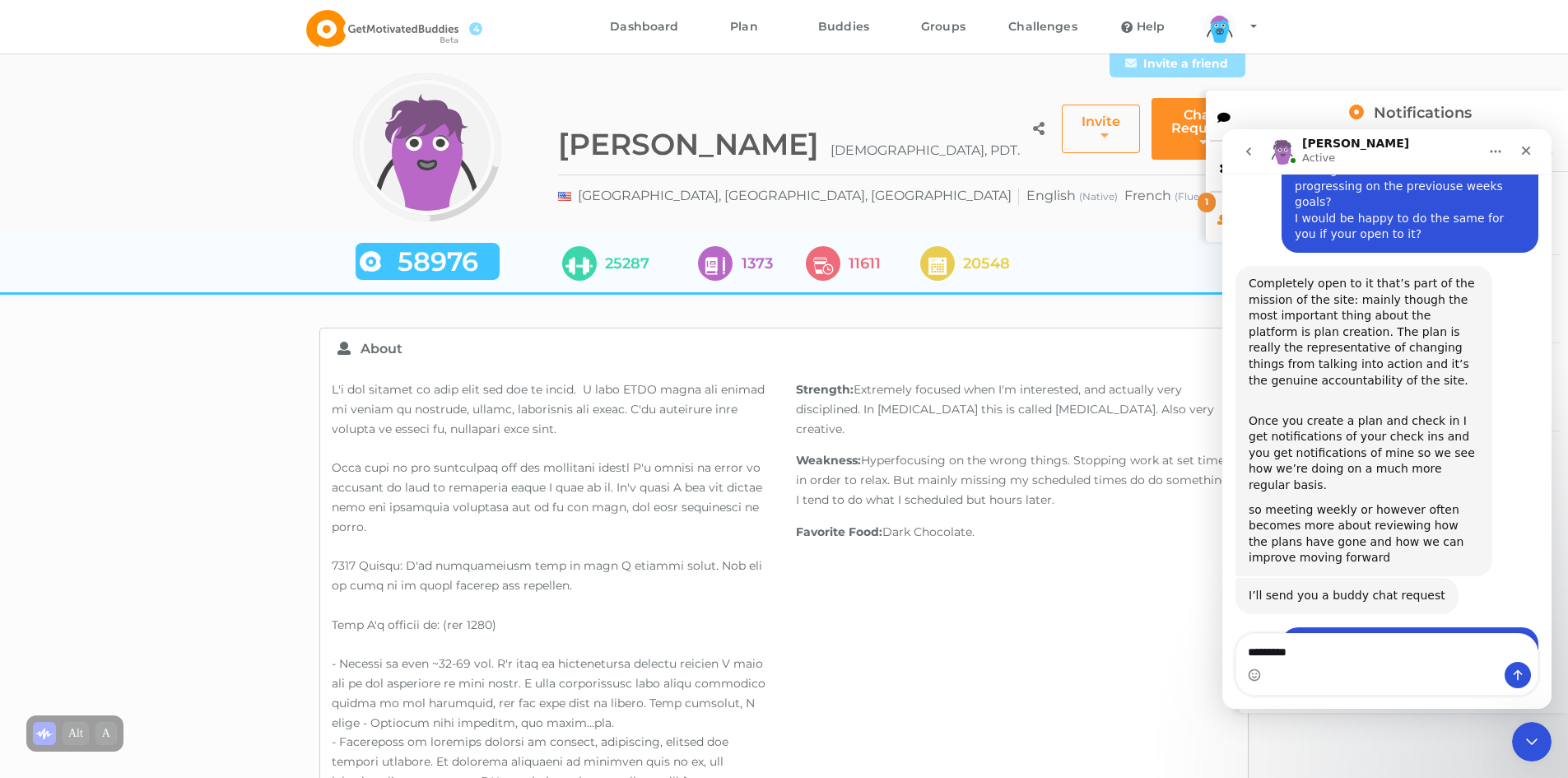
type textarea "**********"
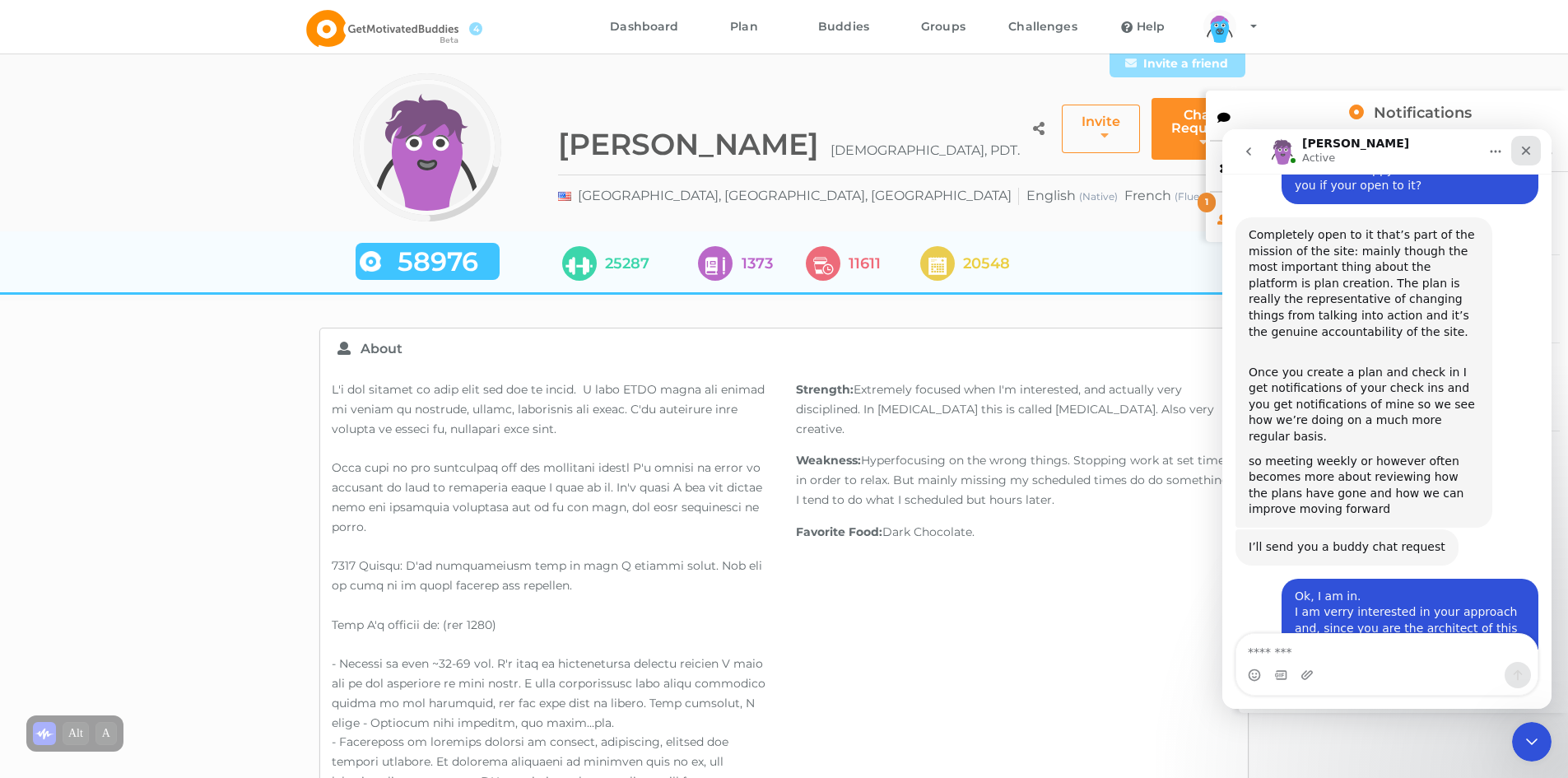
click at [1525, 152] on icon "Close" at bounding box center [1526, 151] width 9 height 9
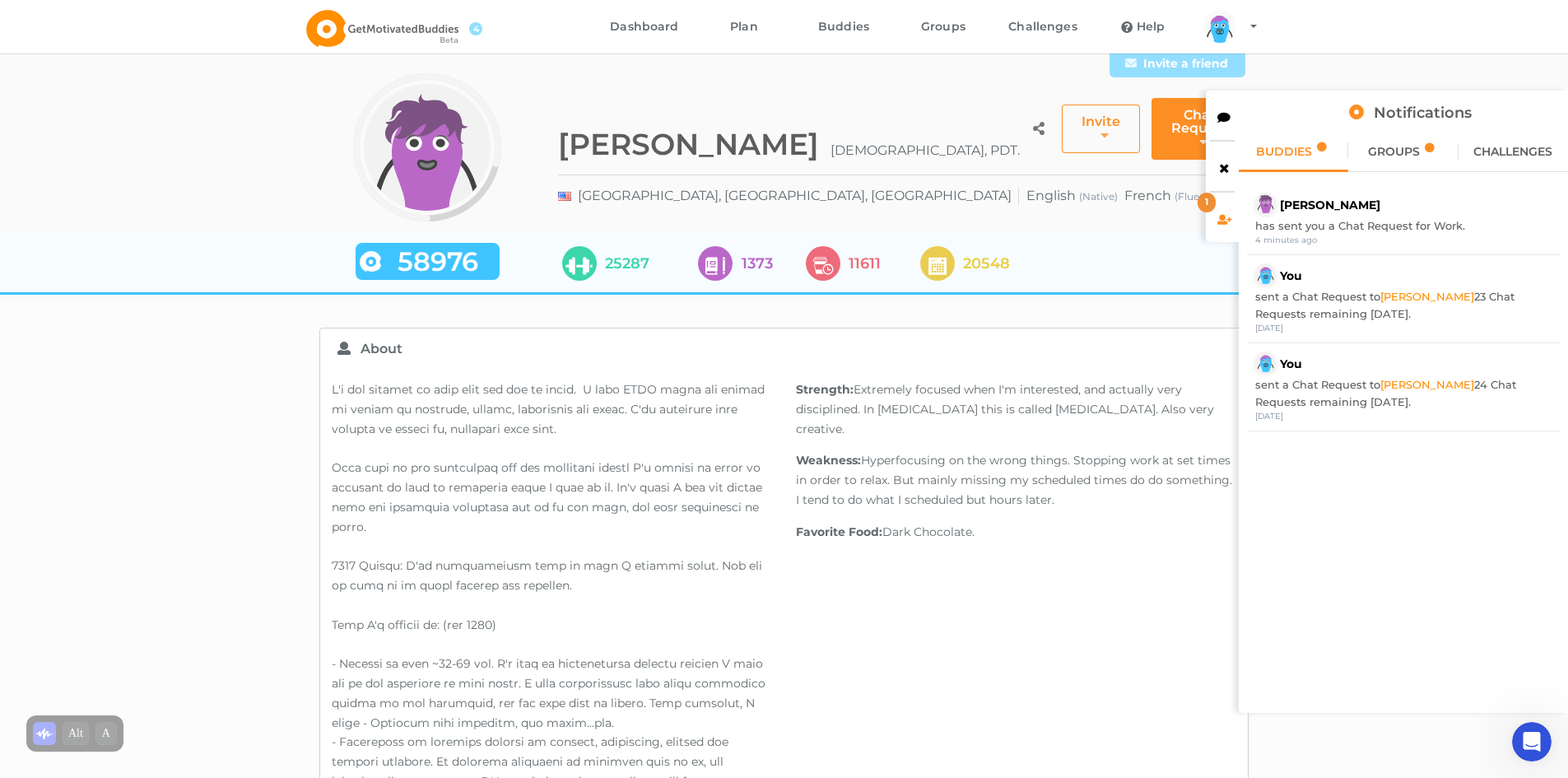
click at [1102, 655] on div "Strength: Extremely focused when I'm interested, and actually very disciplined.…" at bounding box center [1017, 739] width 465 height 741
click at [1382, 231] on span "has sent you a Chat Request for Work." at bounding box center [1360, 225] width 210 height 13
click at [1121, 608] on div "Strength: Extremely focused when I'm interested, and actually very disciplined.…" at bounding box center [1017, 739] width 465 height 741
click at [633, 27] on link "Dashboard" at bounding box center [645, 26] width 99 height 53
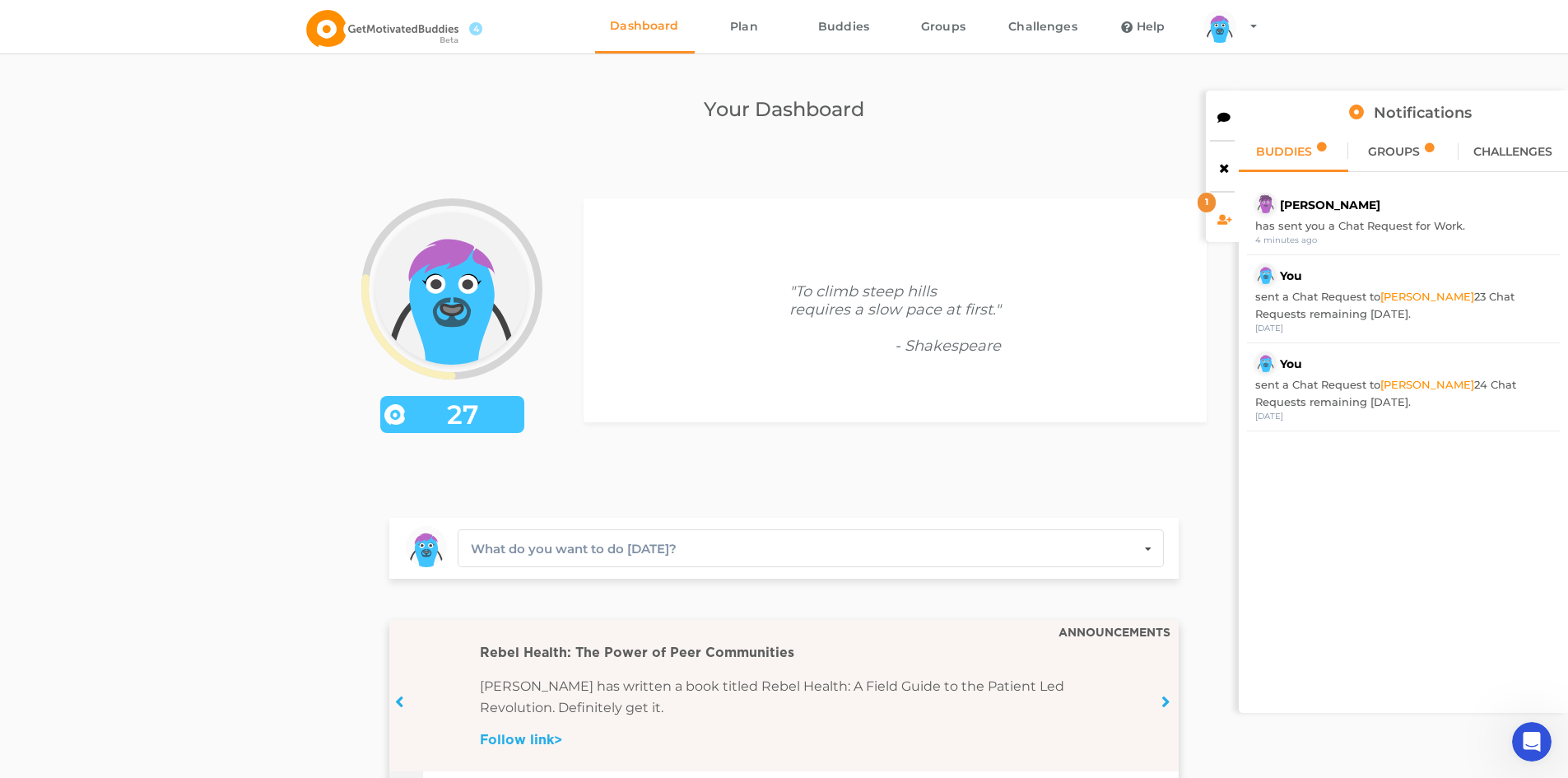
click at [1216, 178] on div at bounding box center [1223, 166] width 33 height 50
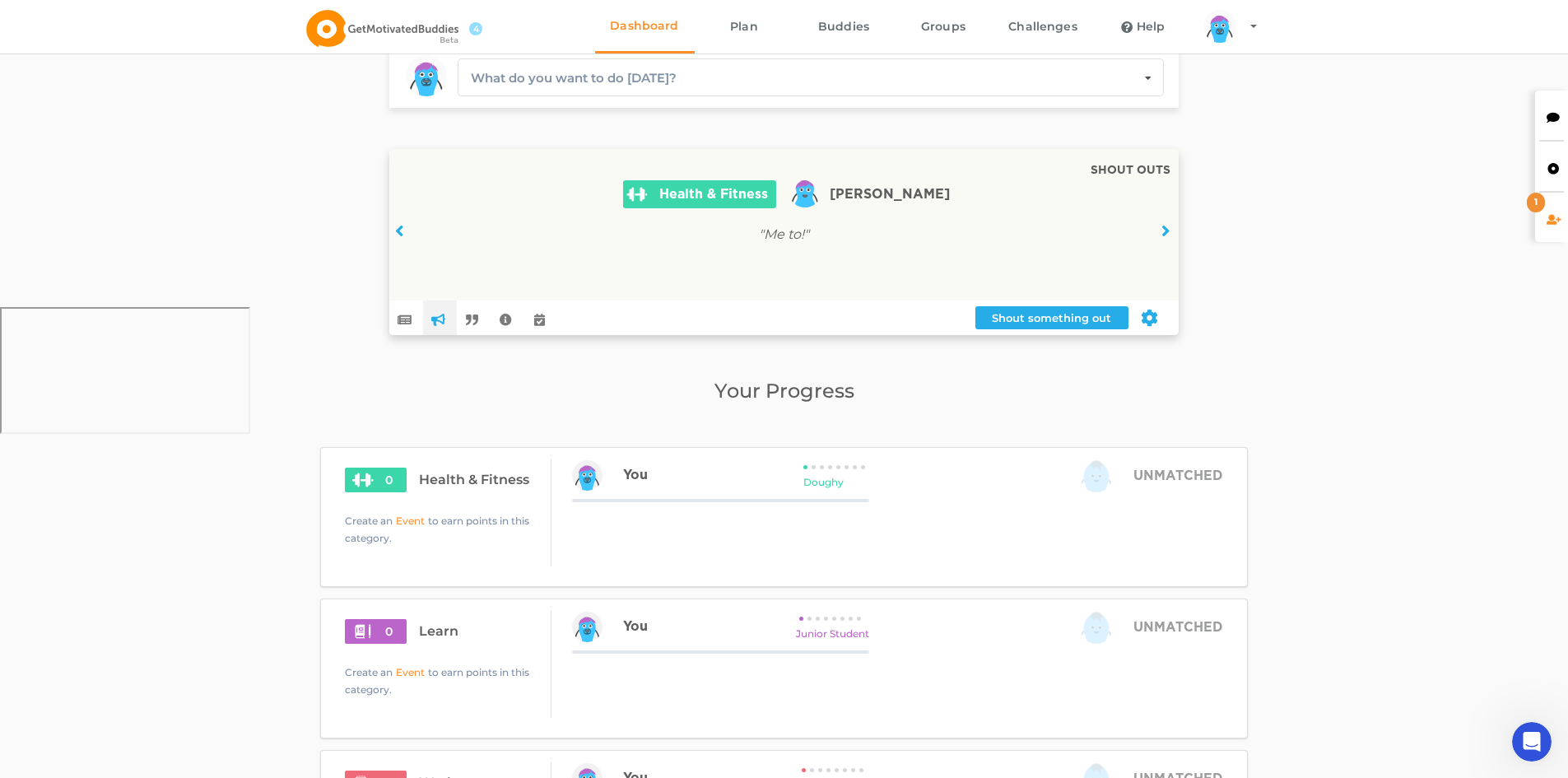
scroll to position [247, 0]
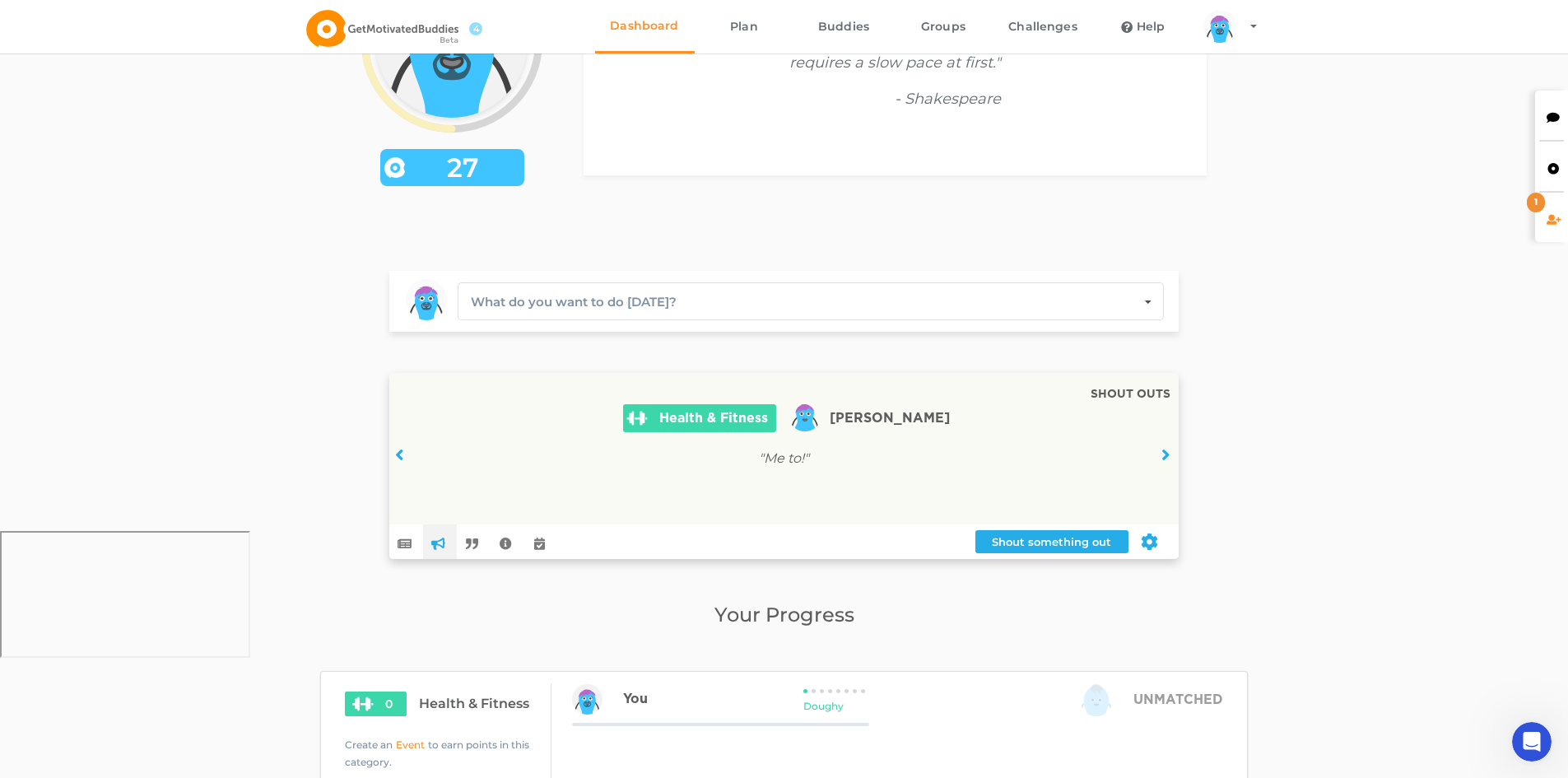
click at [404, 450] on icon at bounding box center [399, 455] width 21 height 17
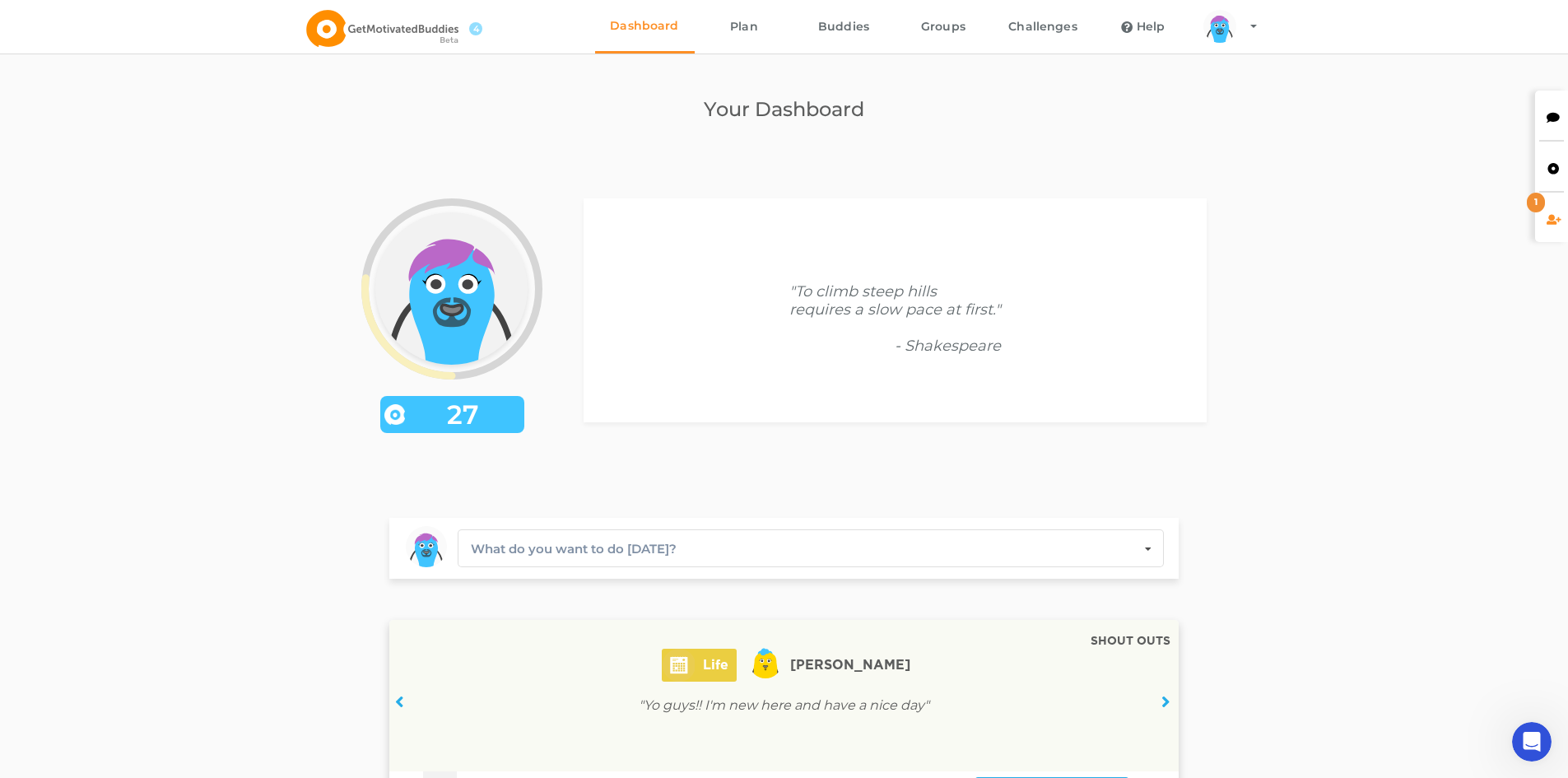
click at [475, 30] on span "4" at bounding box center [475, 29] width 13 height 13
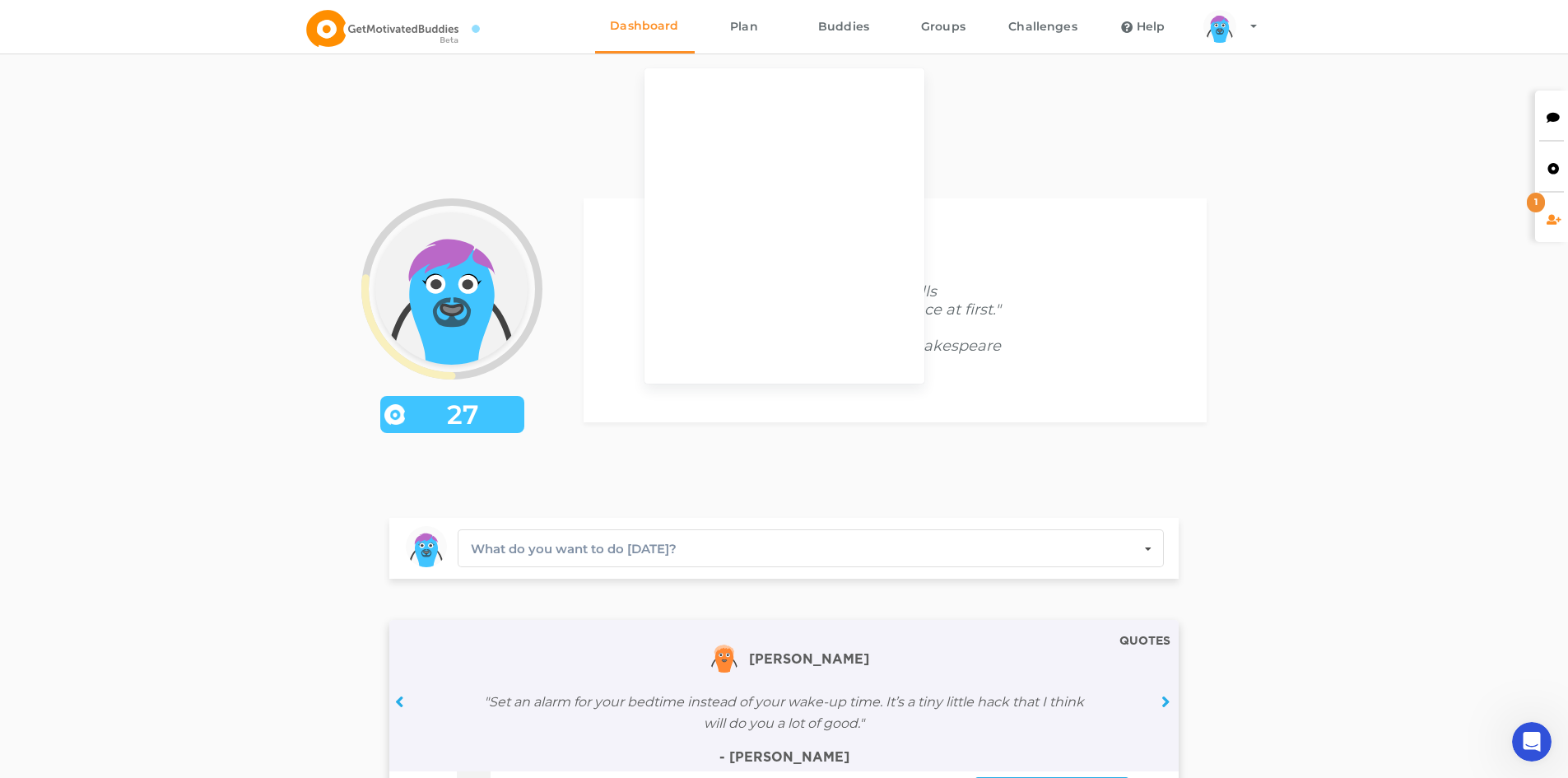
click at [855, 28] on link "Buddies" at bounding box center [844, 26] width 99 height 53
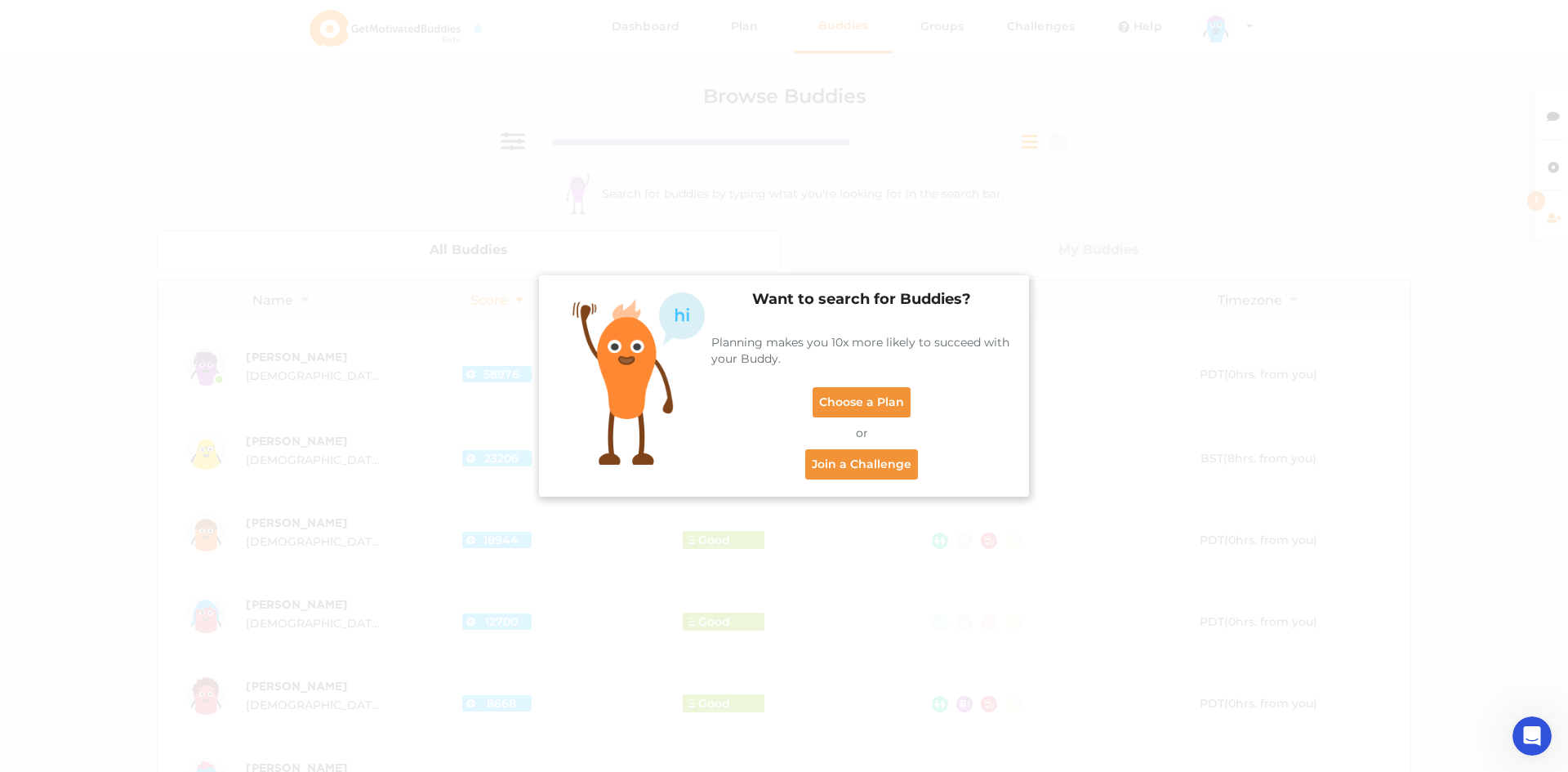
click at [1252, 365] on div "Want to search for Buddies? Planning makes you 10x more likely to succeed with …" at bounding box center [784, 386] width 1568 height 772
click at [859, 401] on link "Choose a Plan" at bounding box center [862, 401] width 98 height 30
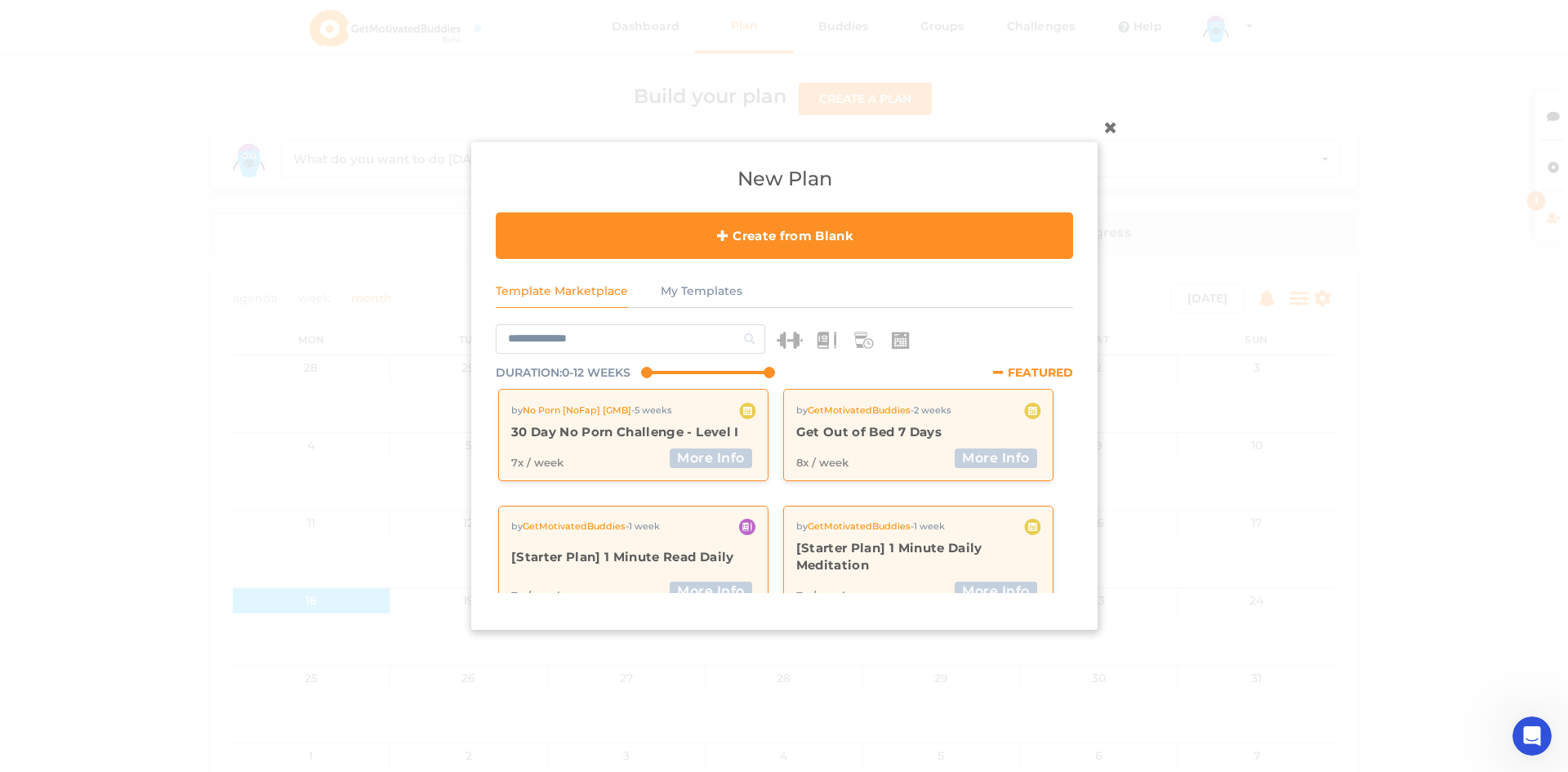
click at [1110, 129] on icon at bounding box center [1110, 126] width 26 height 26
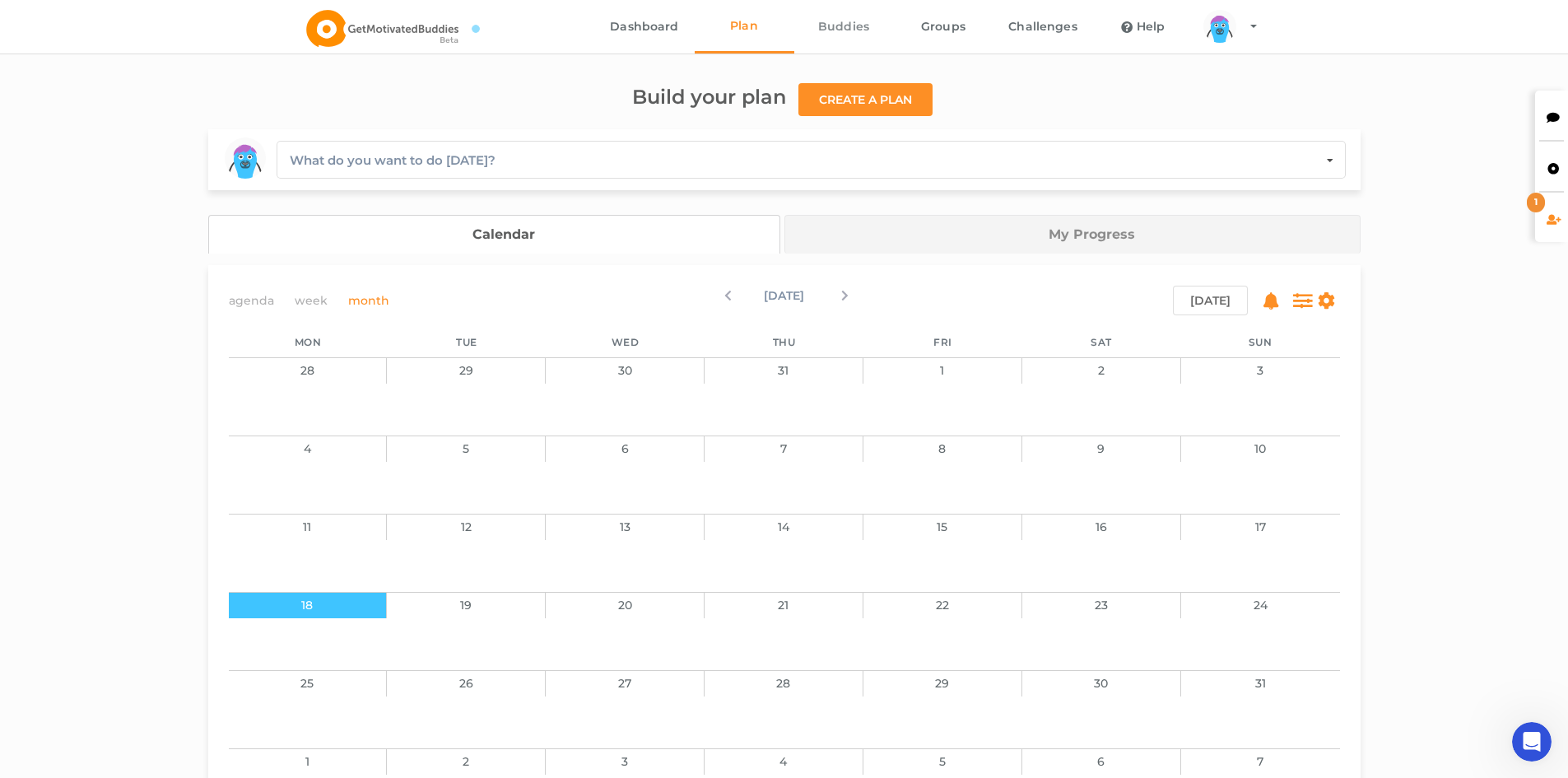
click at [836, 30] on link "Buddies" at bounding box center [844, 26] width 99 height 53
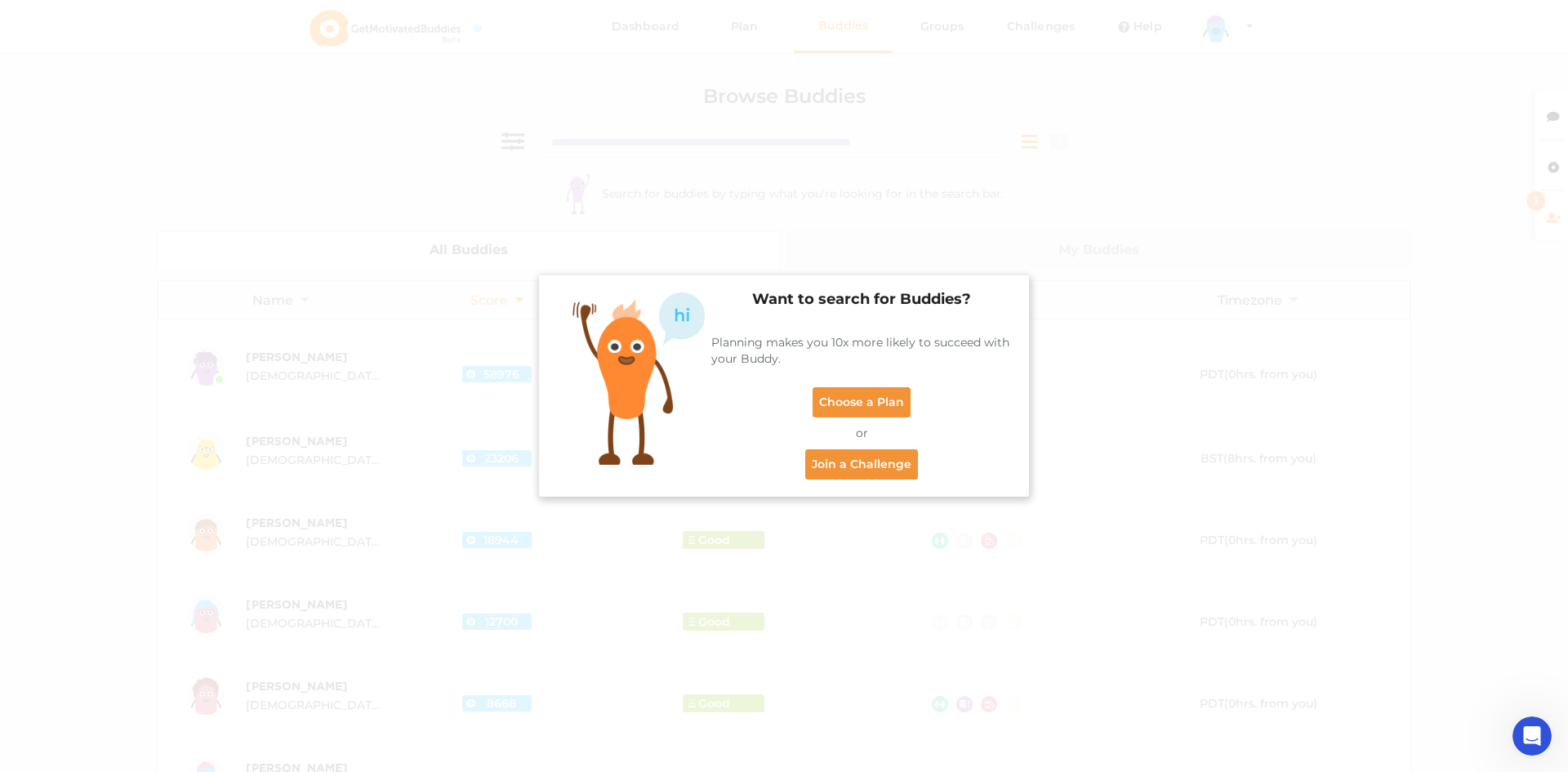
click at [1076, 85] on div "Want to search for Buddies? Planning makes you 10x more likely to succeed with …" at bounding box center [784, 386] width 1568 height 772
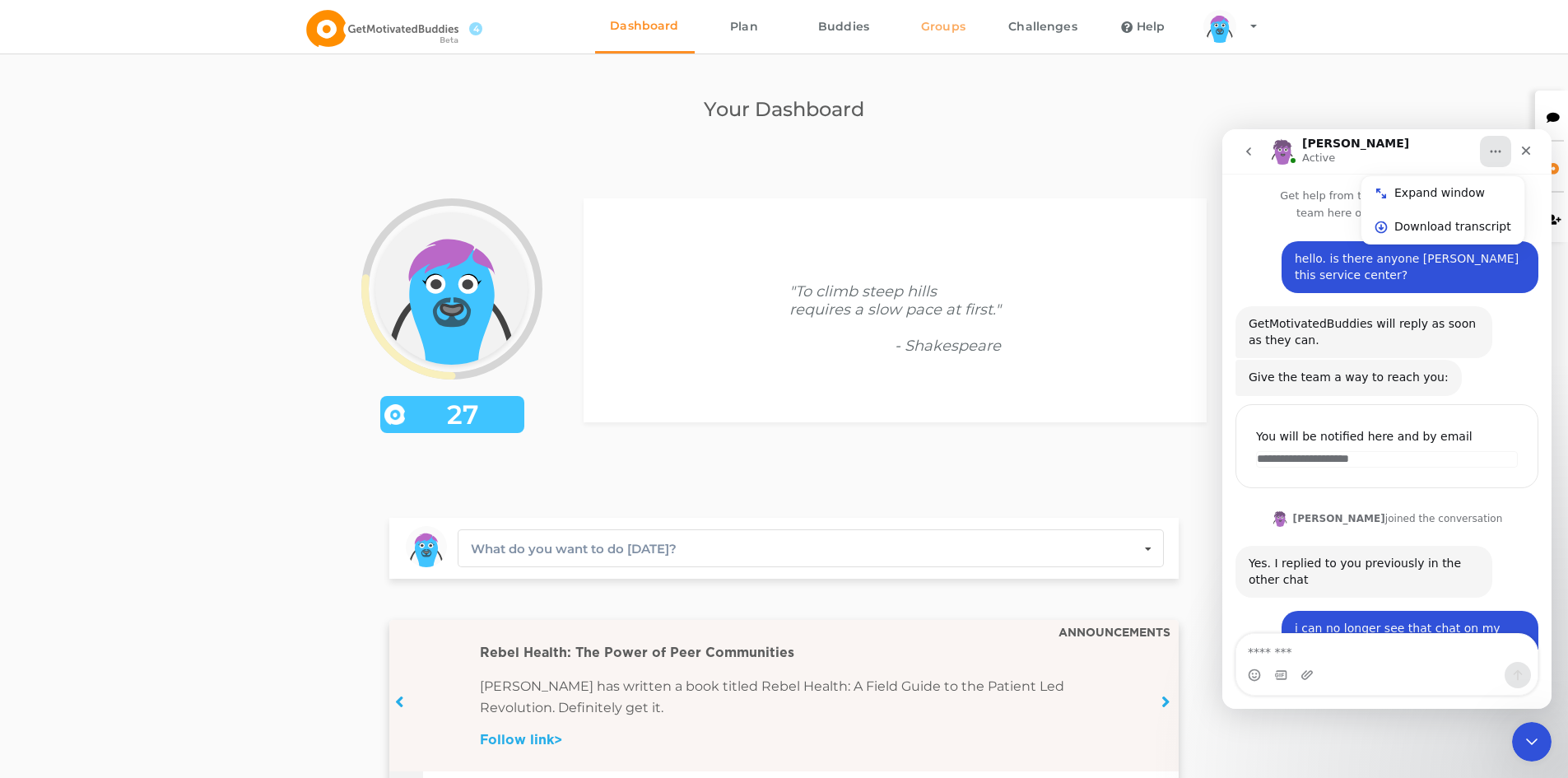
scroll to position [3306, 0]
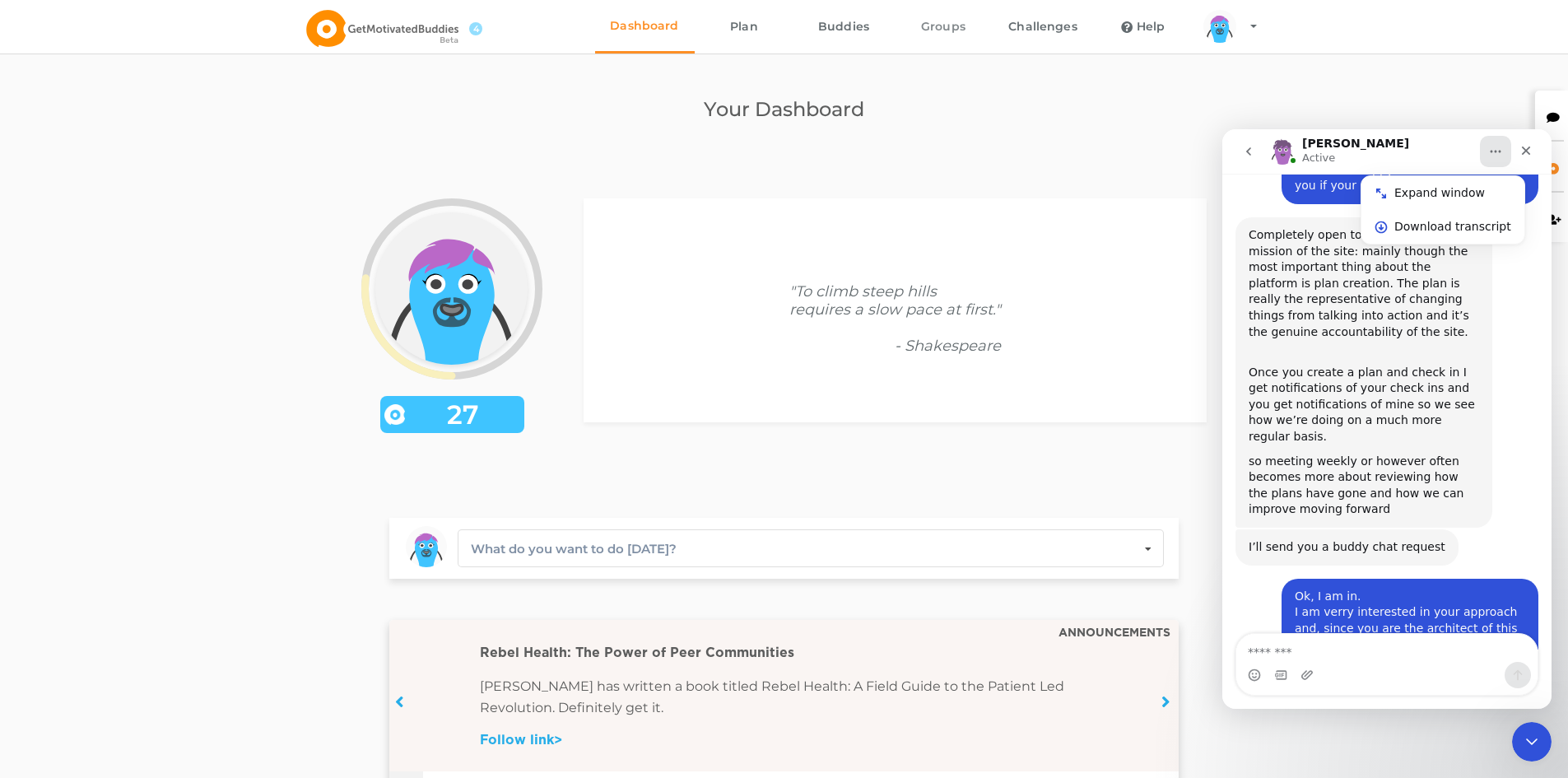
click at [936, 37] on link "Groups" at bounding box center [943, 26] width 99 height 53
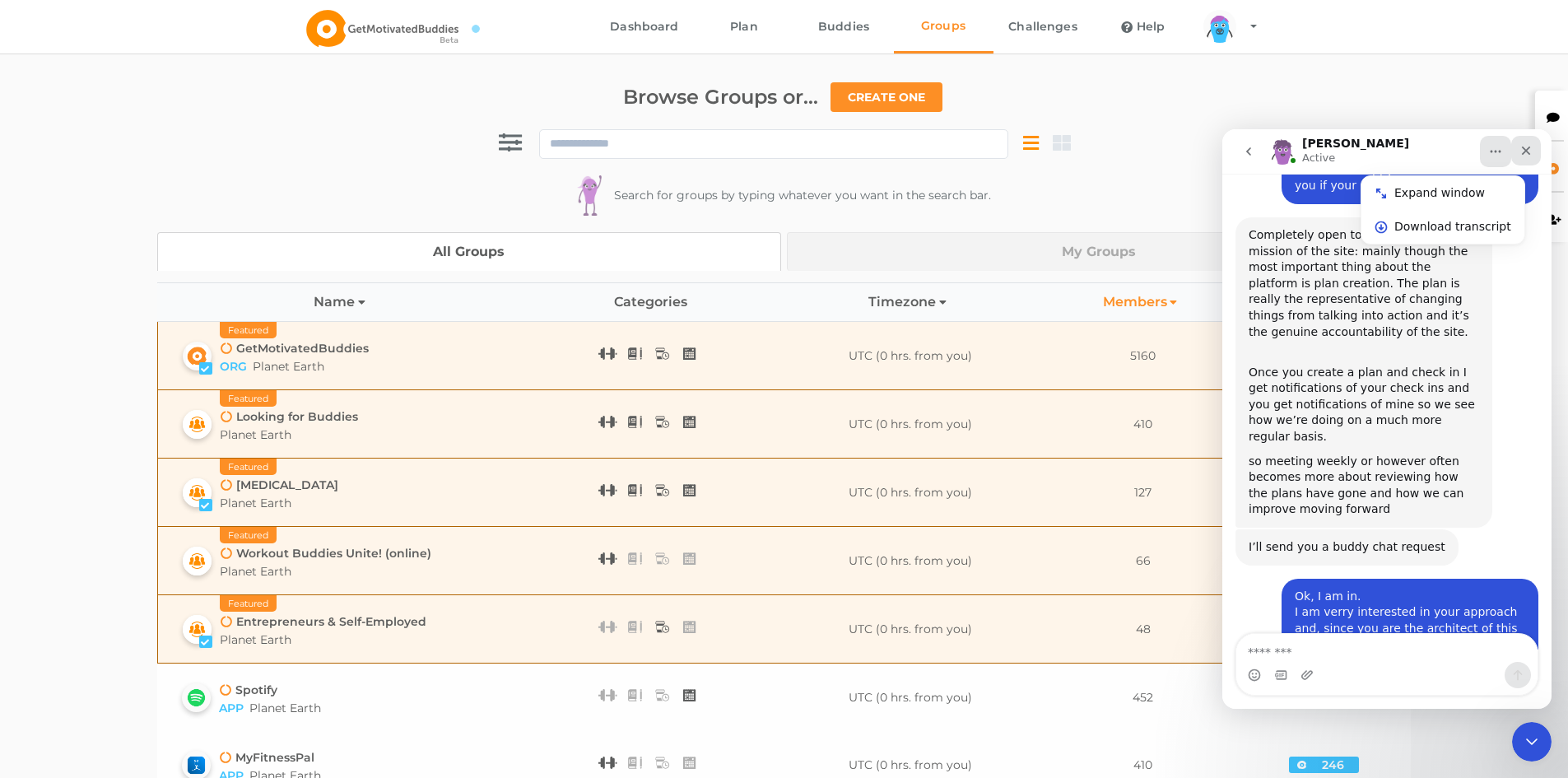
click at [1531, 151] on icon "Close" at bounding box center [1525, 151] width 13 height 13
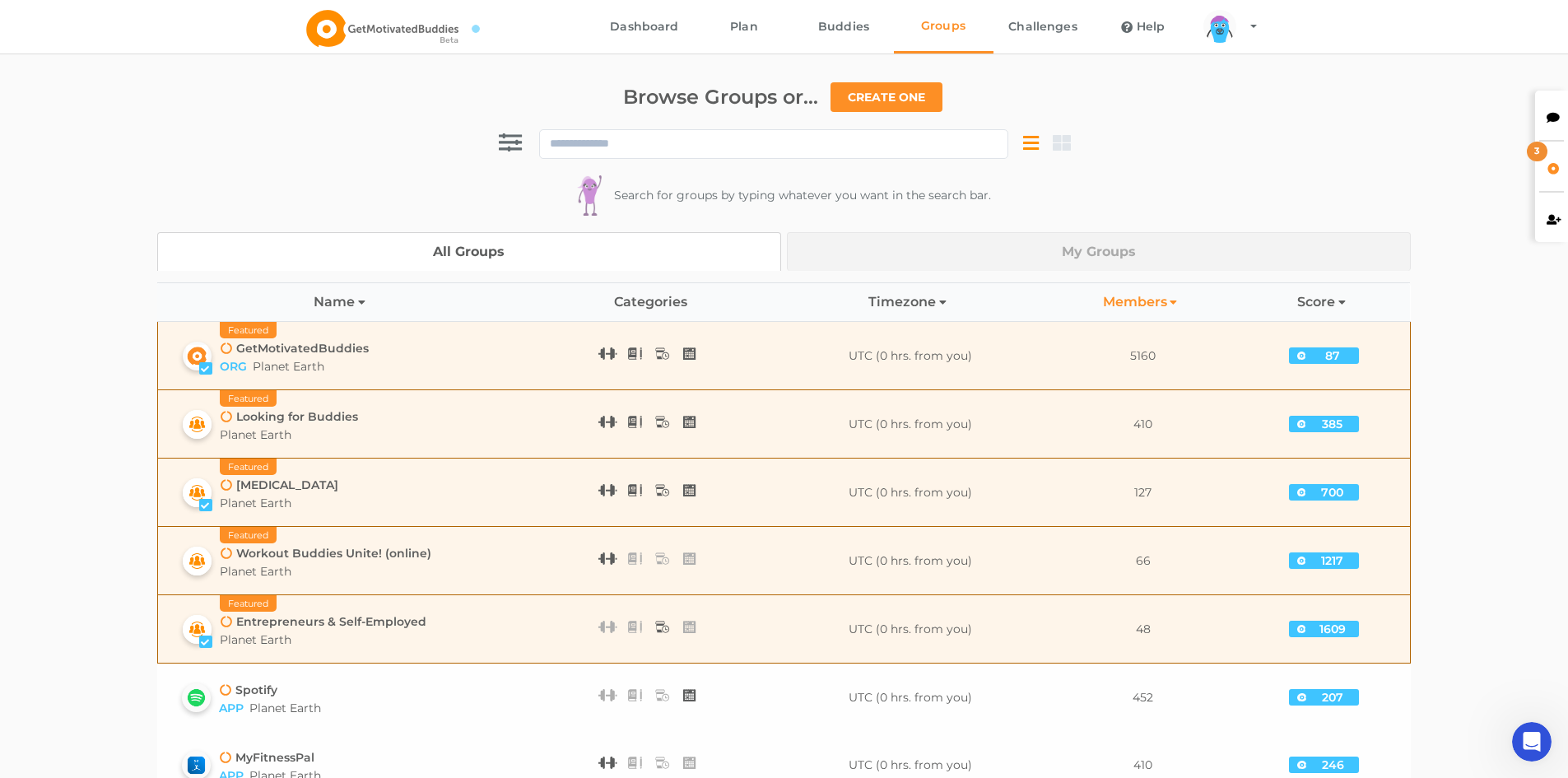
scroll to position [3306, 0]
click at [1551, 161] on icon at bounding box center [1554, 165] width 14 height 11
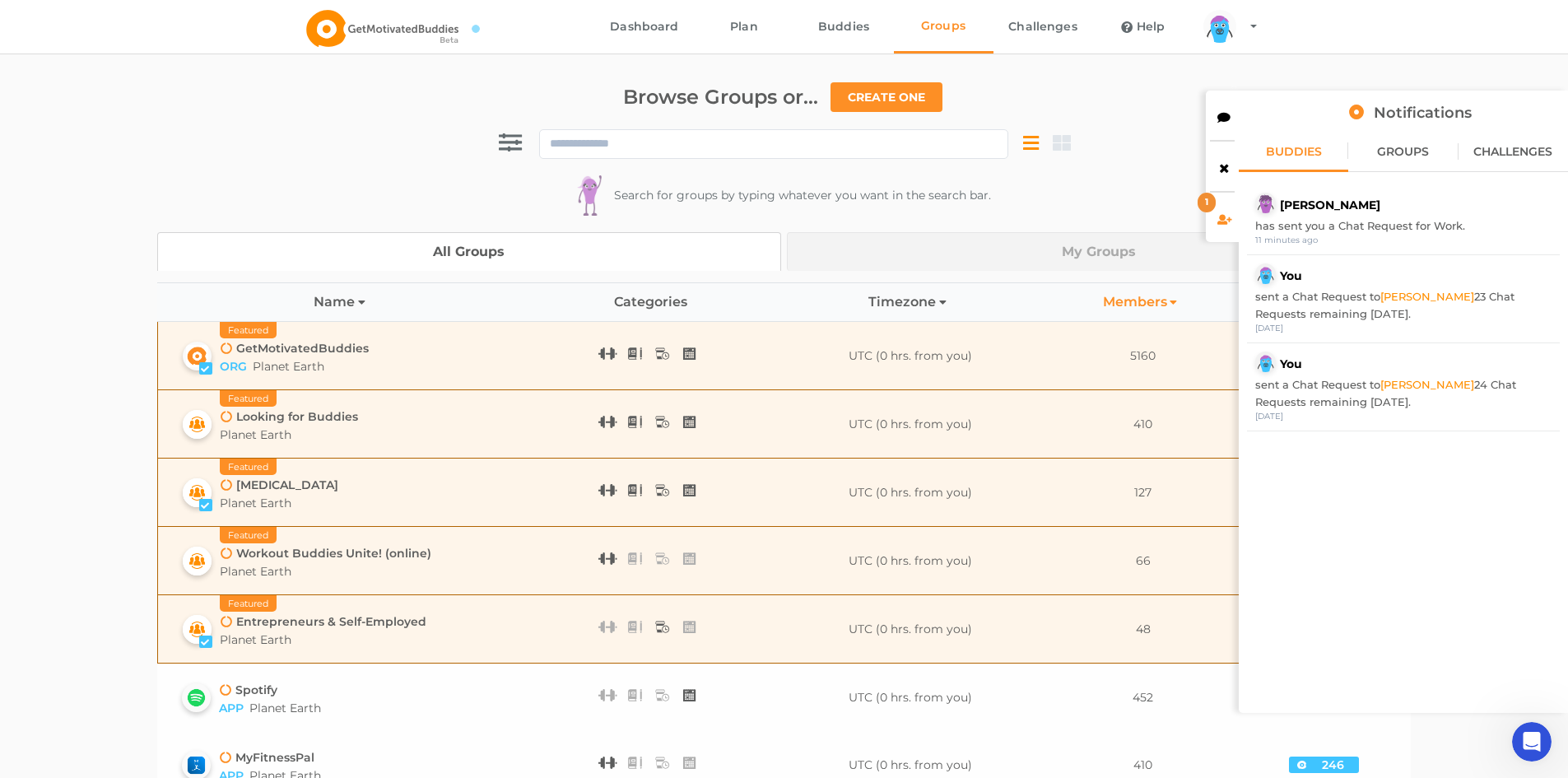
click at [1285, 206] on link "Michael G." at bounding box center [1330, 205] width 100 height 15
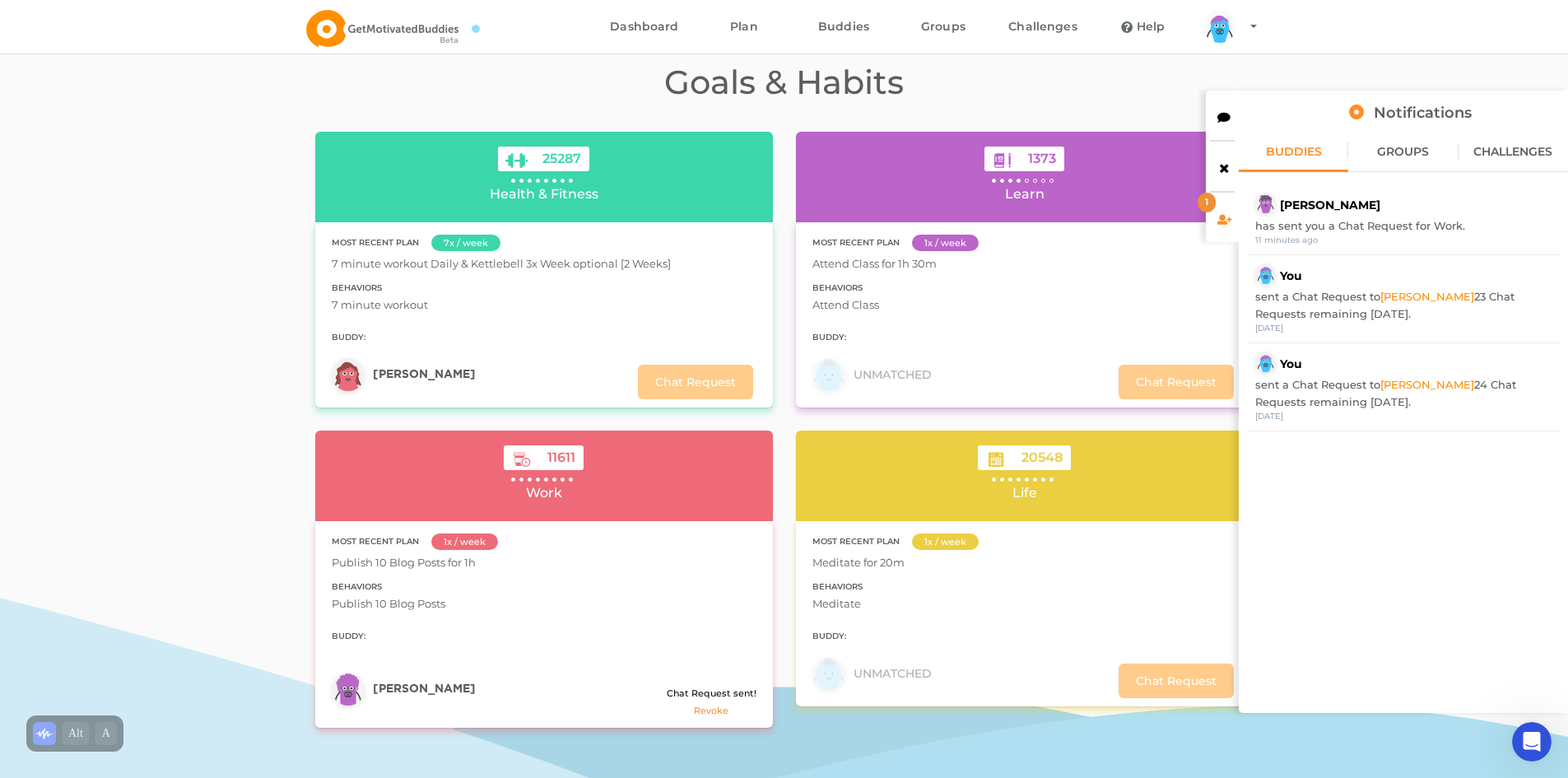
scroll to position [1811, 0]
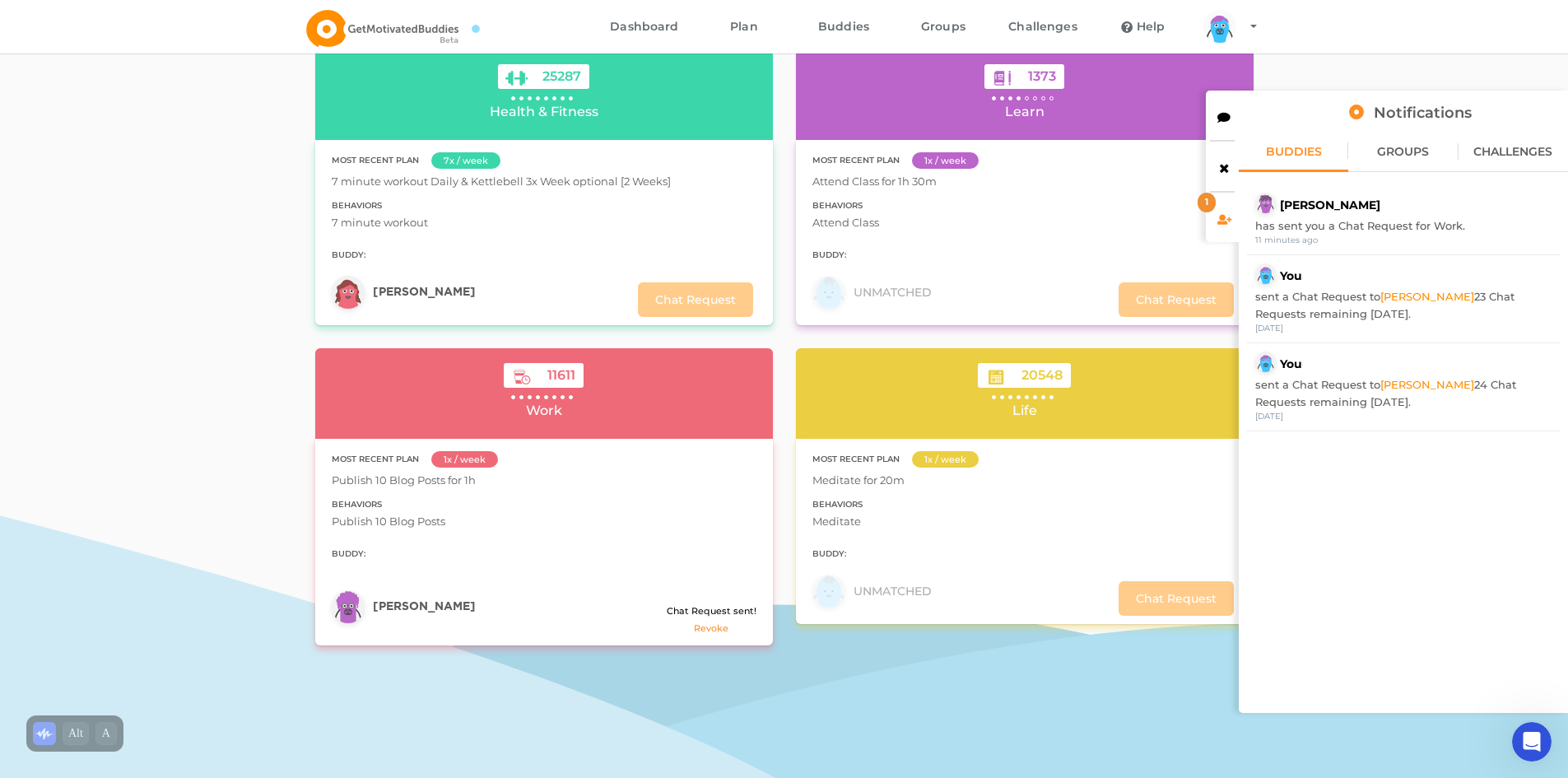
click at [716, 620] on span "Revoke" at bounding box center [711, 628] width 90 height 17
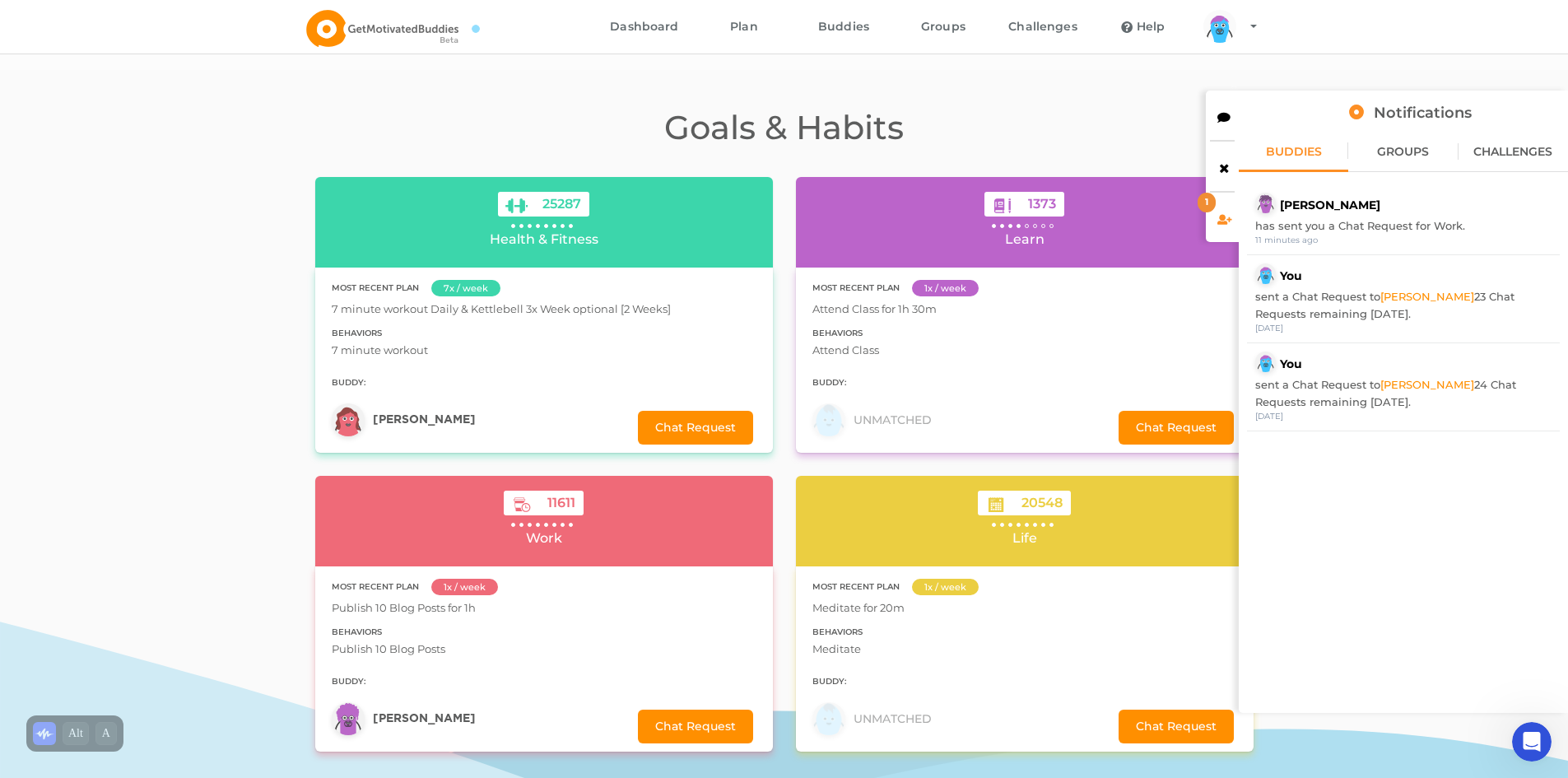
scroll to position [1894, 0]
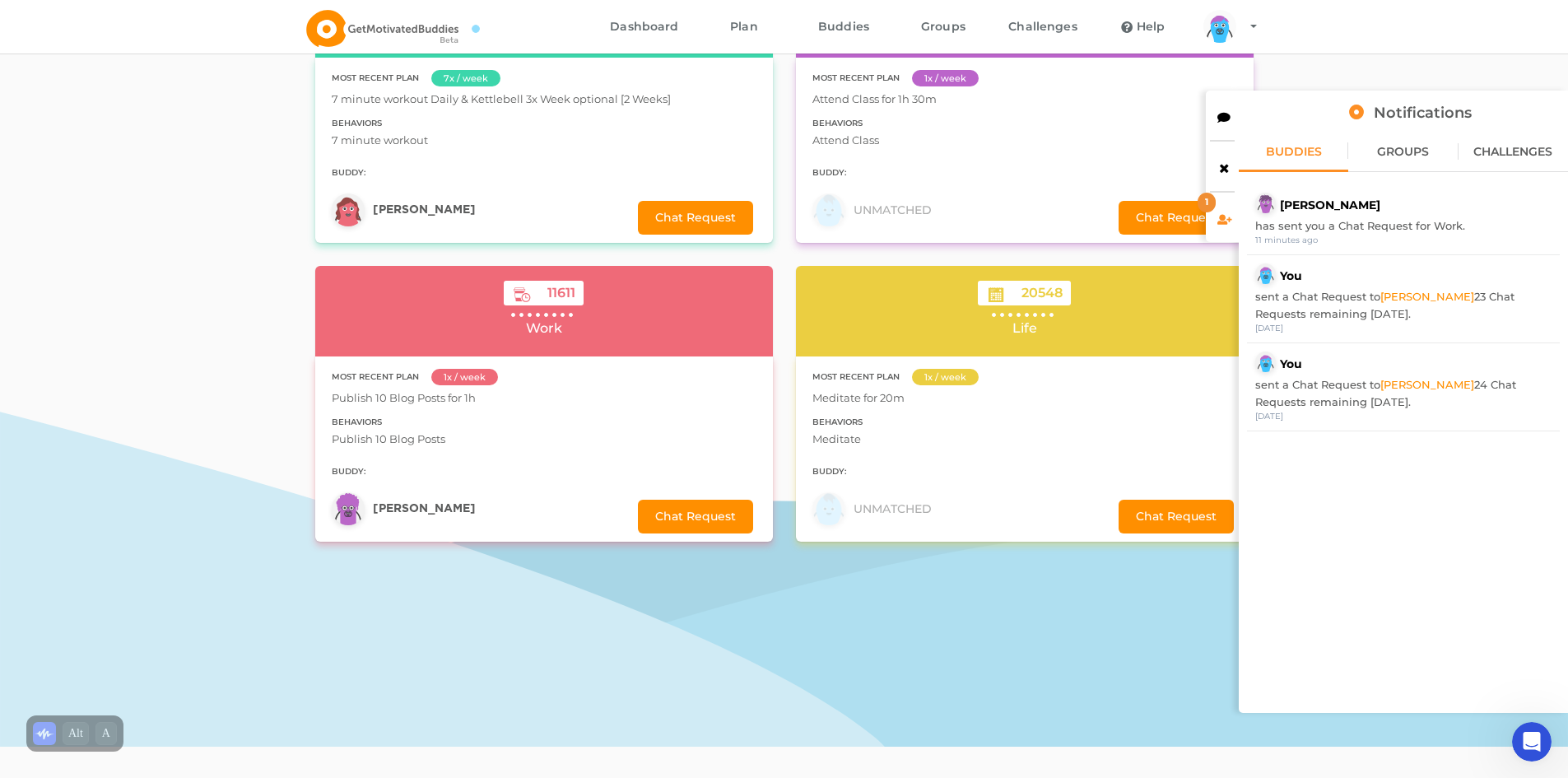
click at [383, 503] on link "Rodica M." at bounding box center [425, 508] width 103 height 11
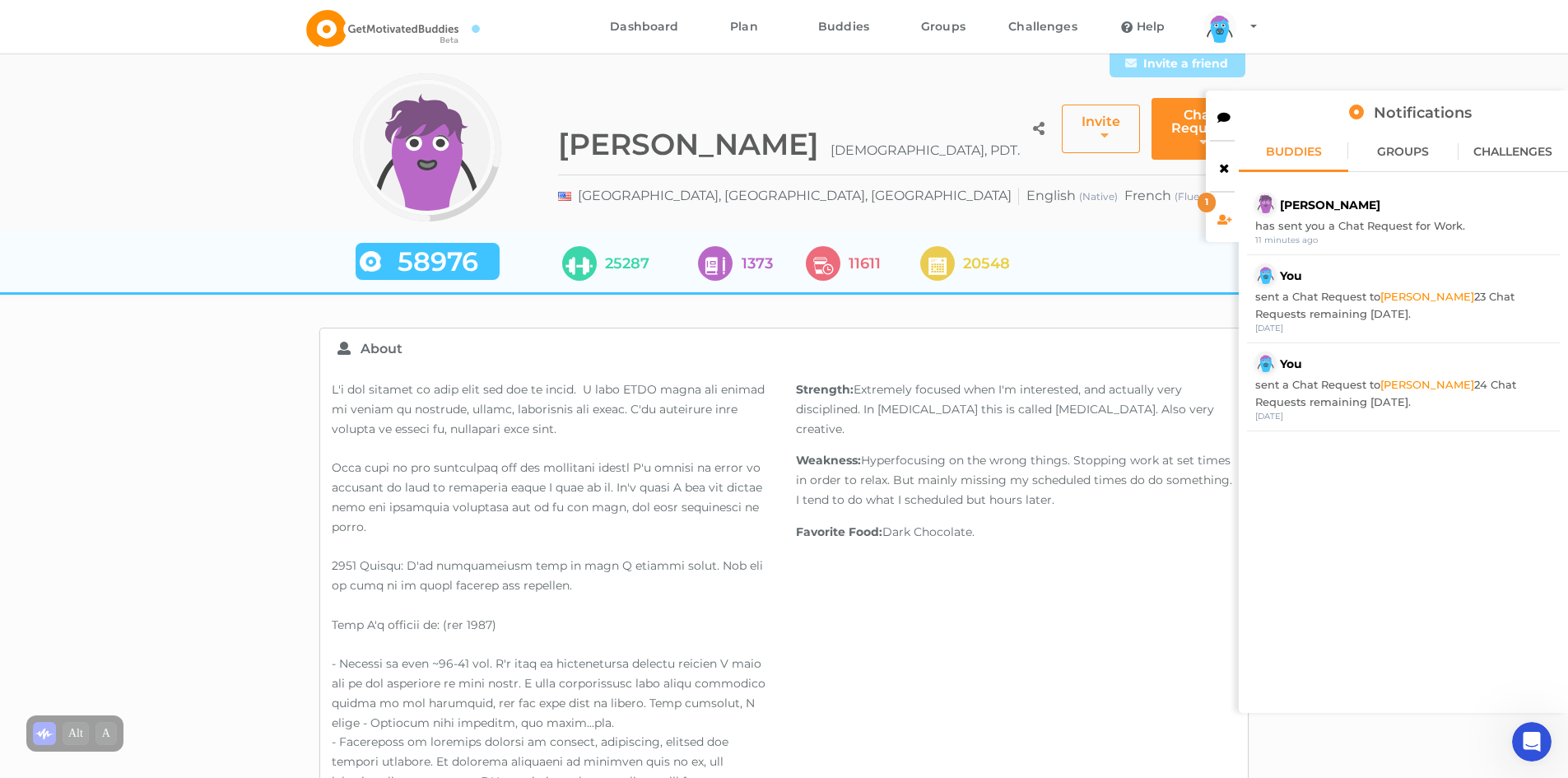
click at [1438, 262] on div "arms Created with Sketch. legs Created with Sketch. hairs/back/hair16 Created w…" at bounding box center [1403, 298] width 312 height 88
click at [1362, 151] on div "GROUPS" at bounding box center [1404, 151] width 110 height 41
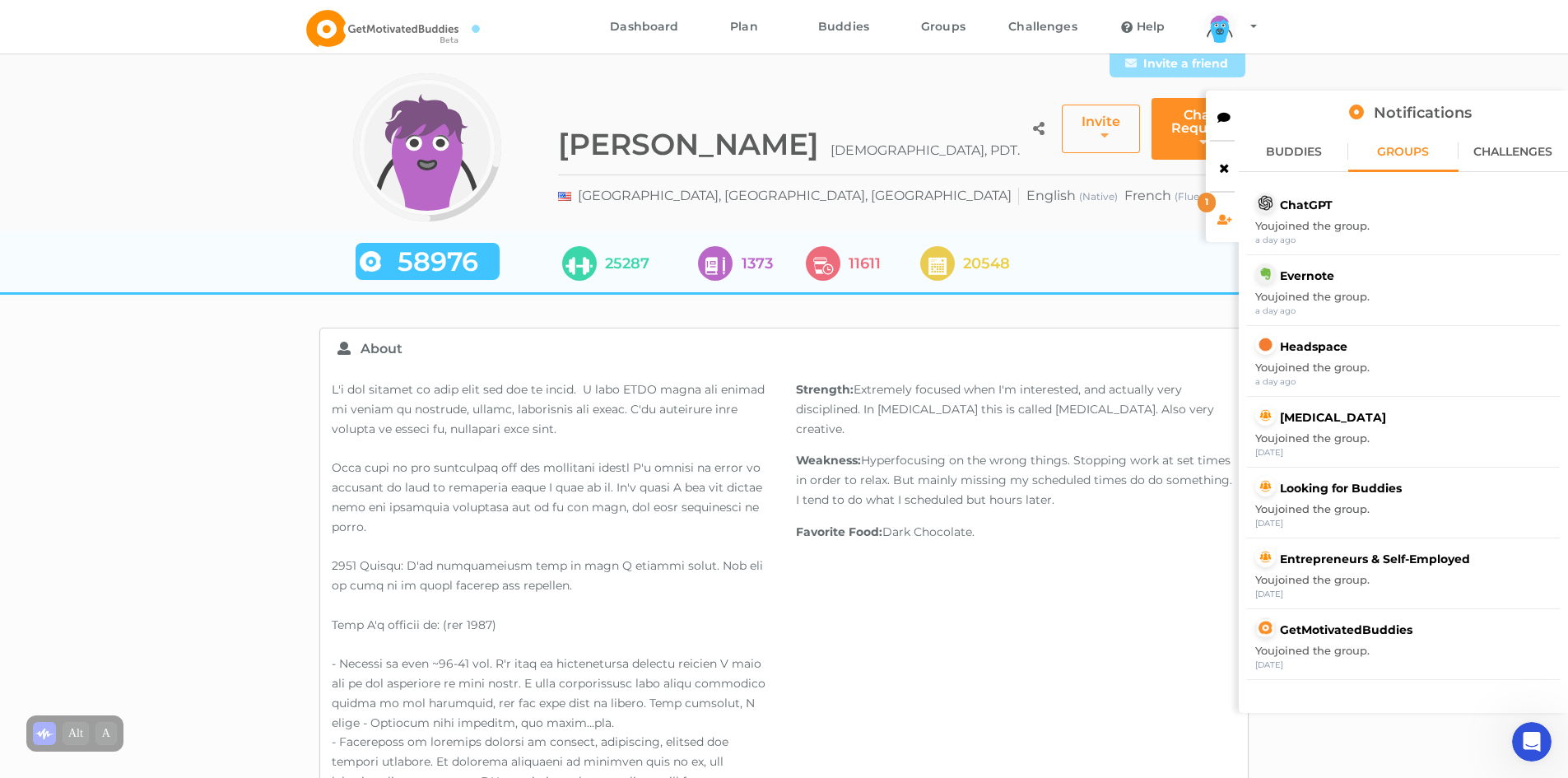
click at [1504, 164] on div "CHALLENGES" at bounding box center [1513, 151] width 110 height 41
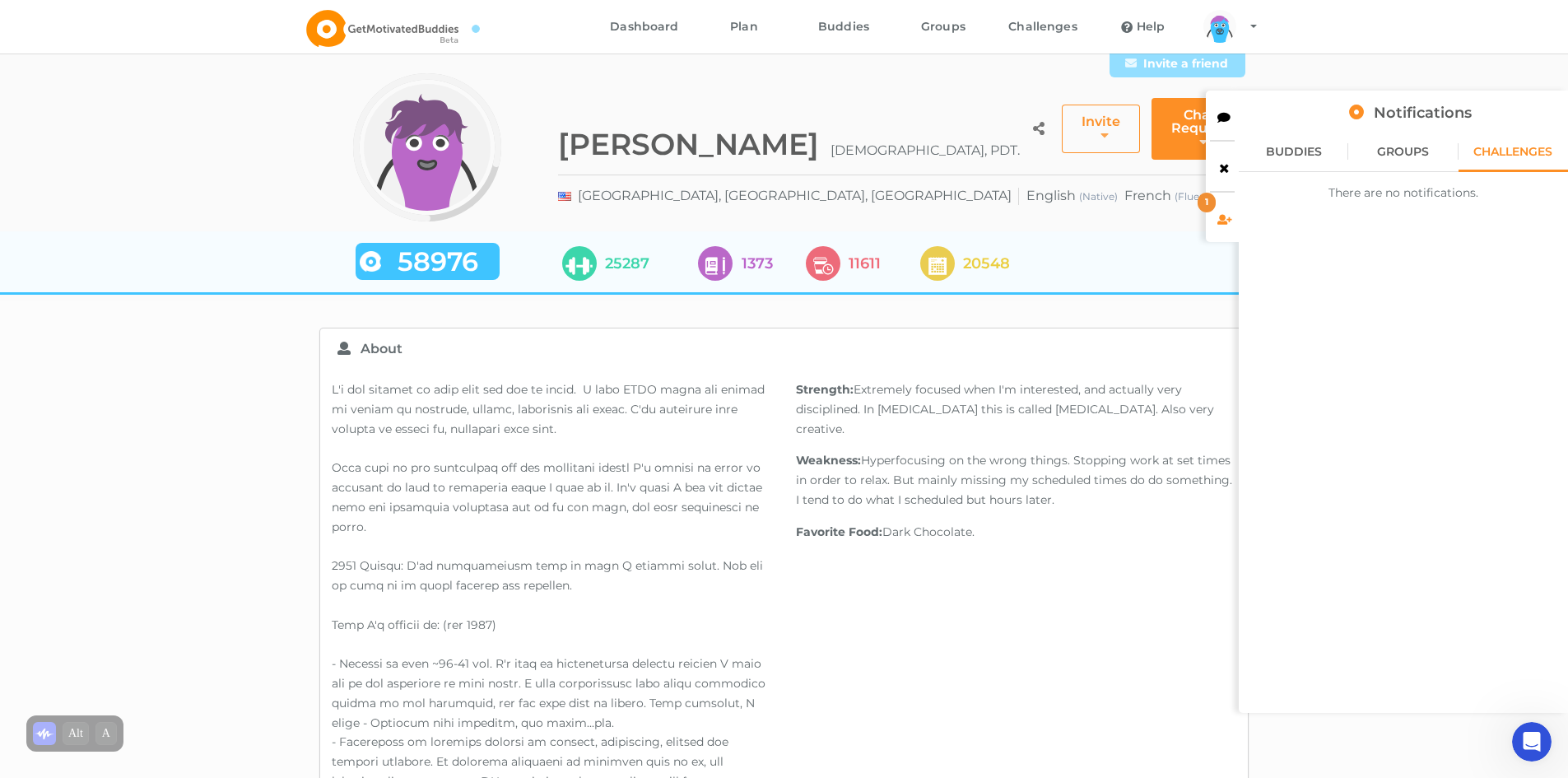
click at [1217, 219] on icon at bounding box center [1224, 217] width 14 height 11
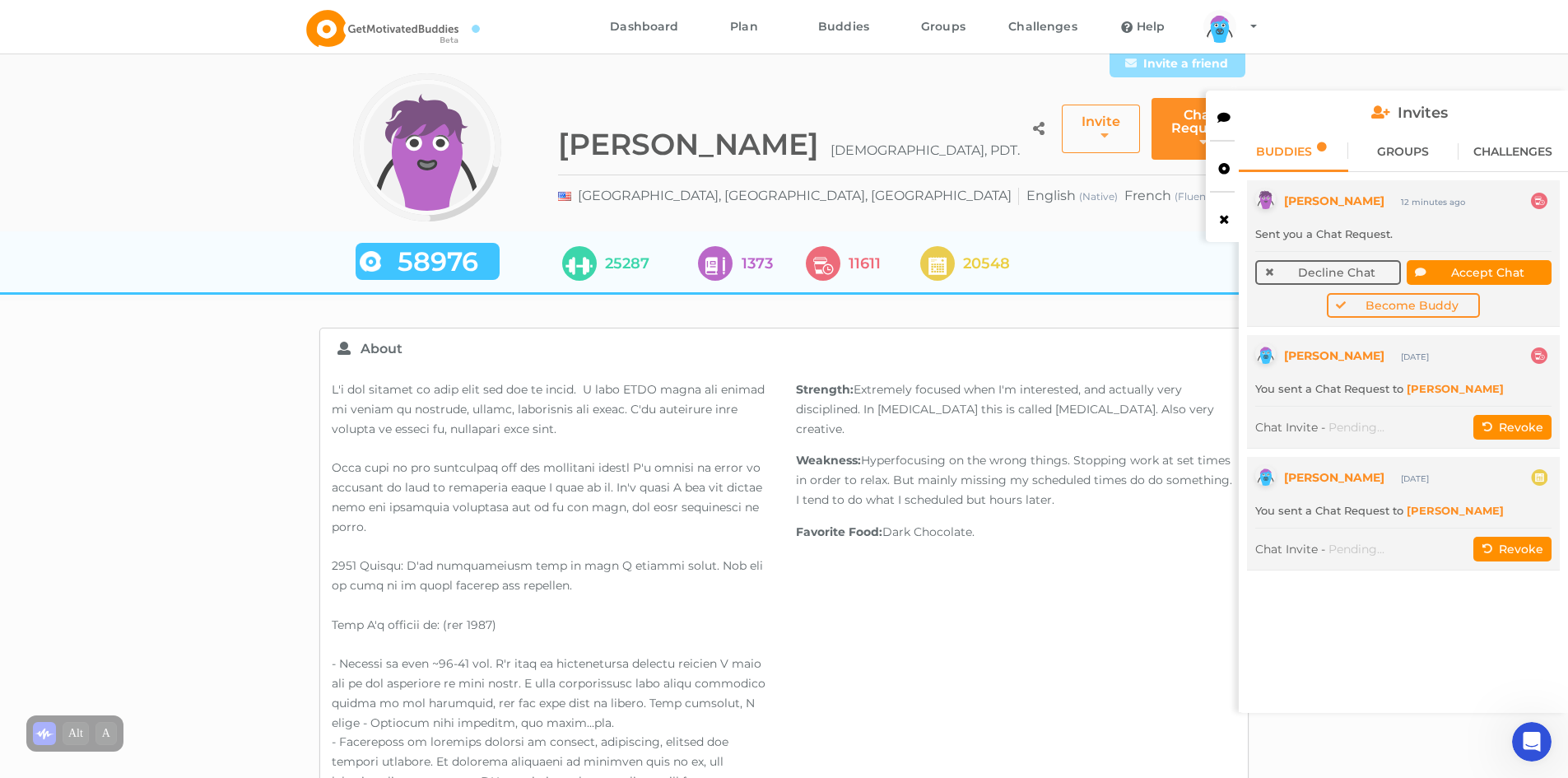
drag, startPoint x: 1485, startPoint y: 274, endPoint x: 1365, endPoint y: 695, distance: 437.8
click at [1365, 695] on div "arms Created with Sketch. legs Created with Sketch. hairs/back/hair14 Created w…" at bounding box center [1403, 442] width 312 height 524
click at [1411, 298] on button "Become Buddy" at bounding box center [1404, 305] width 154 height 24
click at [1420, 304] on button "Become Buddy" at bounding box center [1404, 305] width 154 height 24
click at [1497, 267] on button "Accept Chat" at bounding box center [1479, 272] width 145 height 24
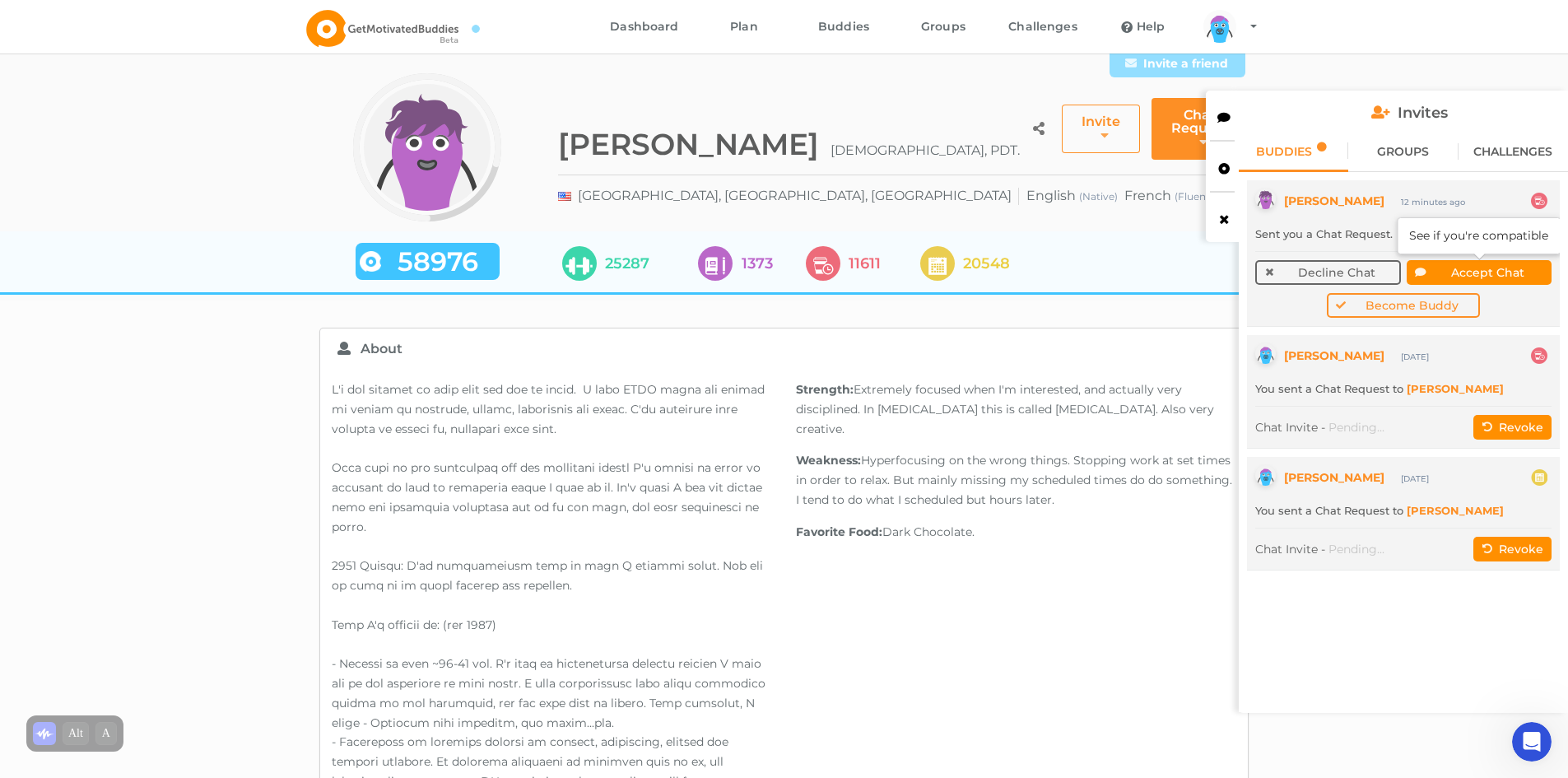
click at [1486, 271] on button "Accept Chat" at bounding box center [1479, 272] width 145 height 24
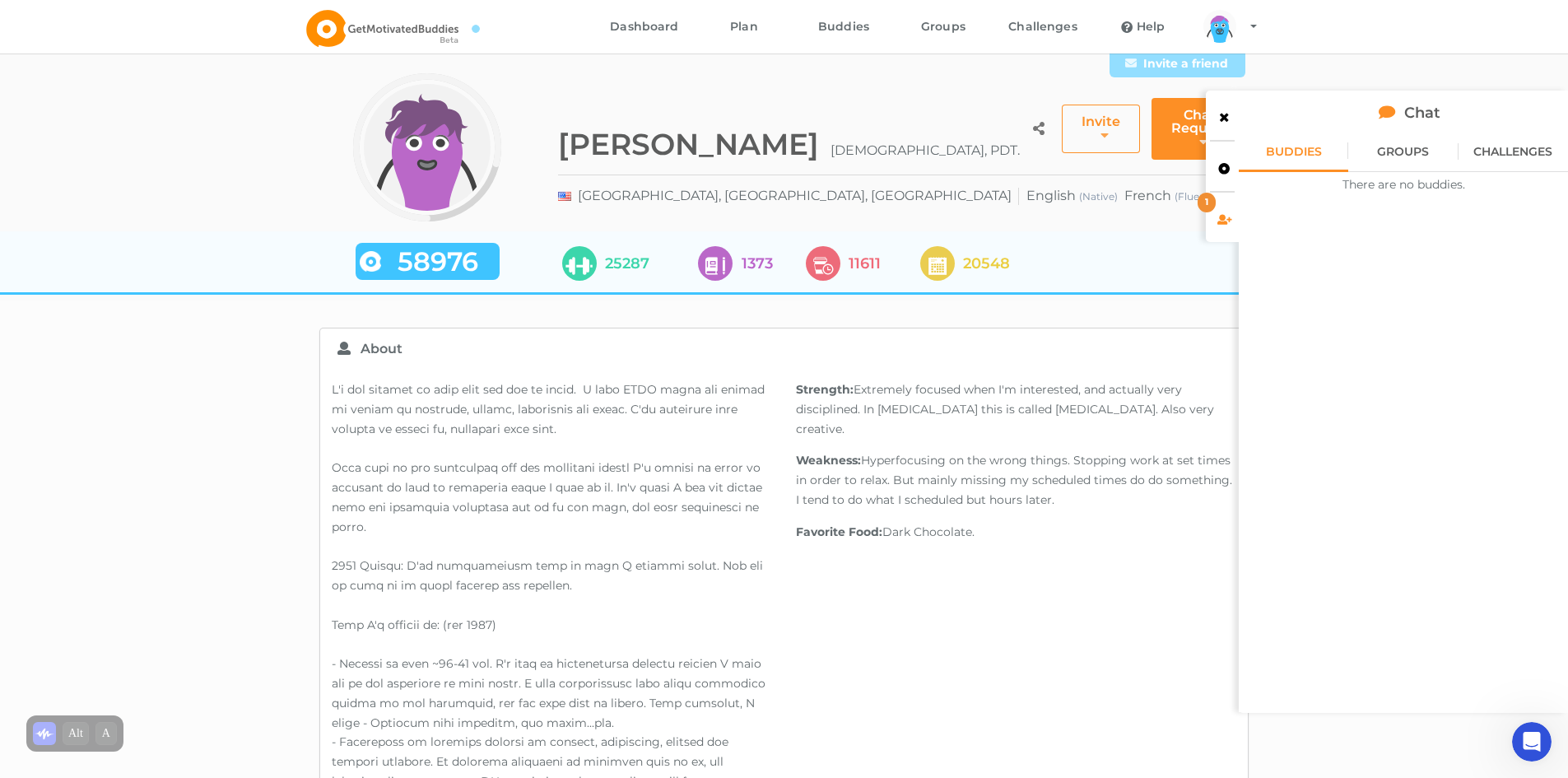
click at [1226, 214] on icon at bounding box center [1224, 217] width 14 height 11
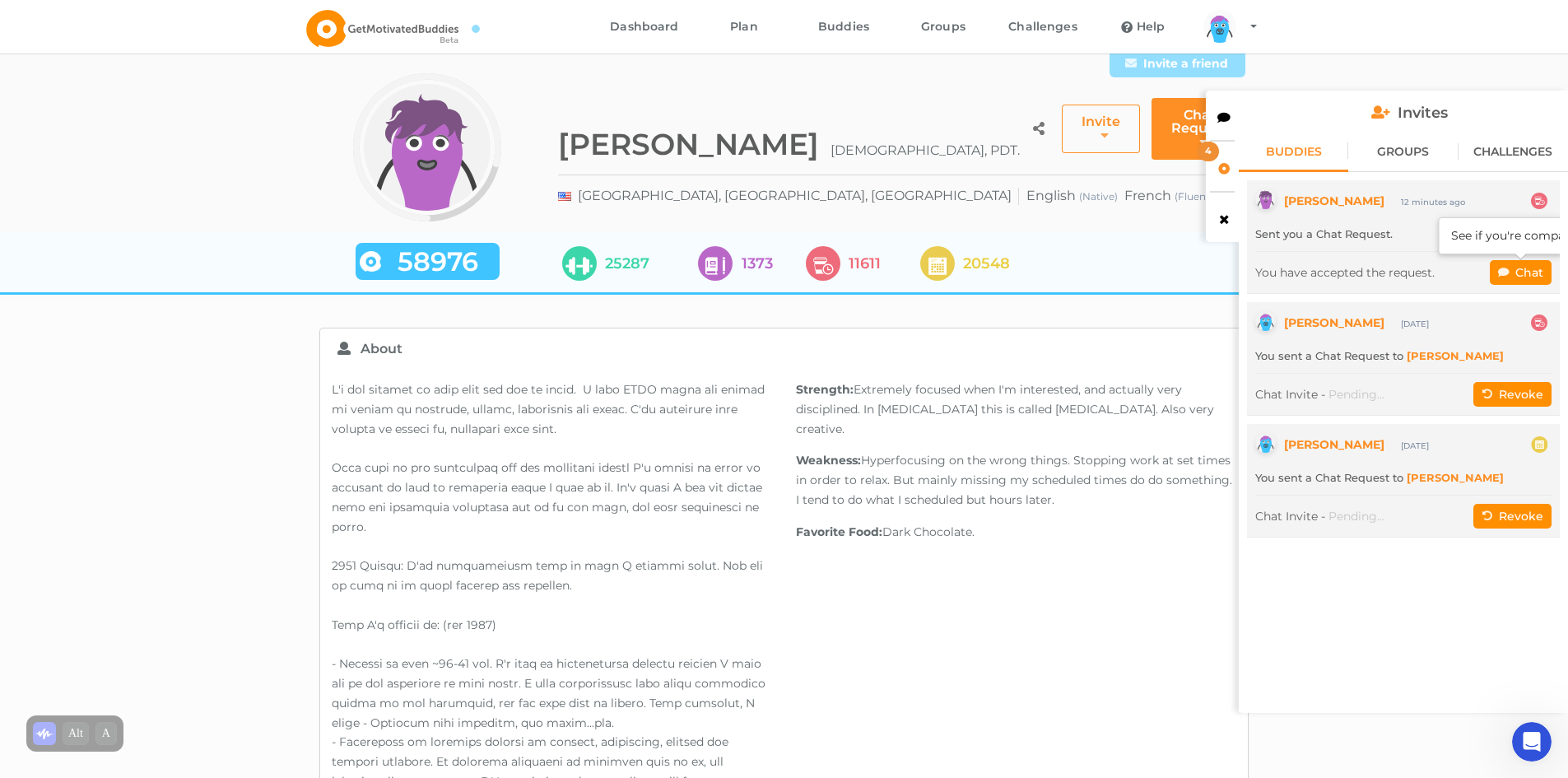
click at [1520, 270] on button "Chat" at bounding box center [1520, 272] width 62 height 24
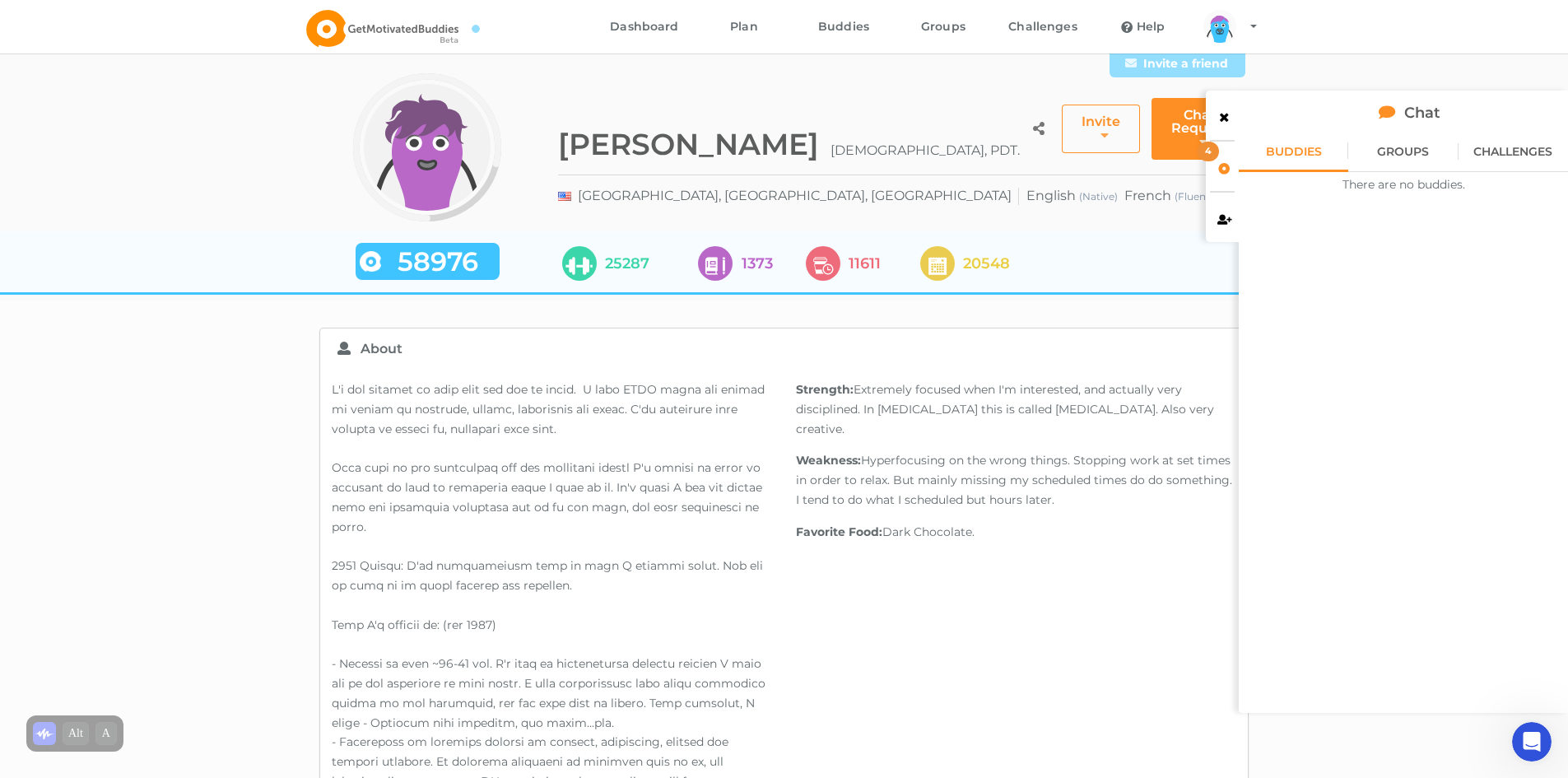
click at [1090, 241] on div "58976 25287 1373 11611 20548" at bounding box center [784, 262] width 951 height 61
click at [1225, 108] on div at bounding box center [1223, 115] width 33 height 50
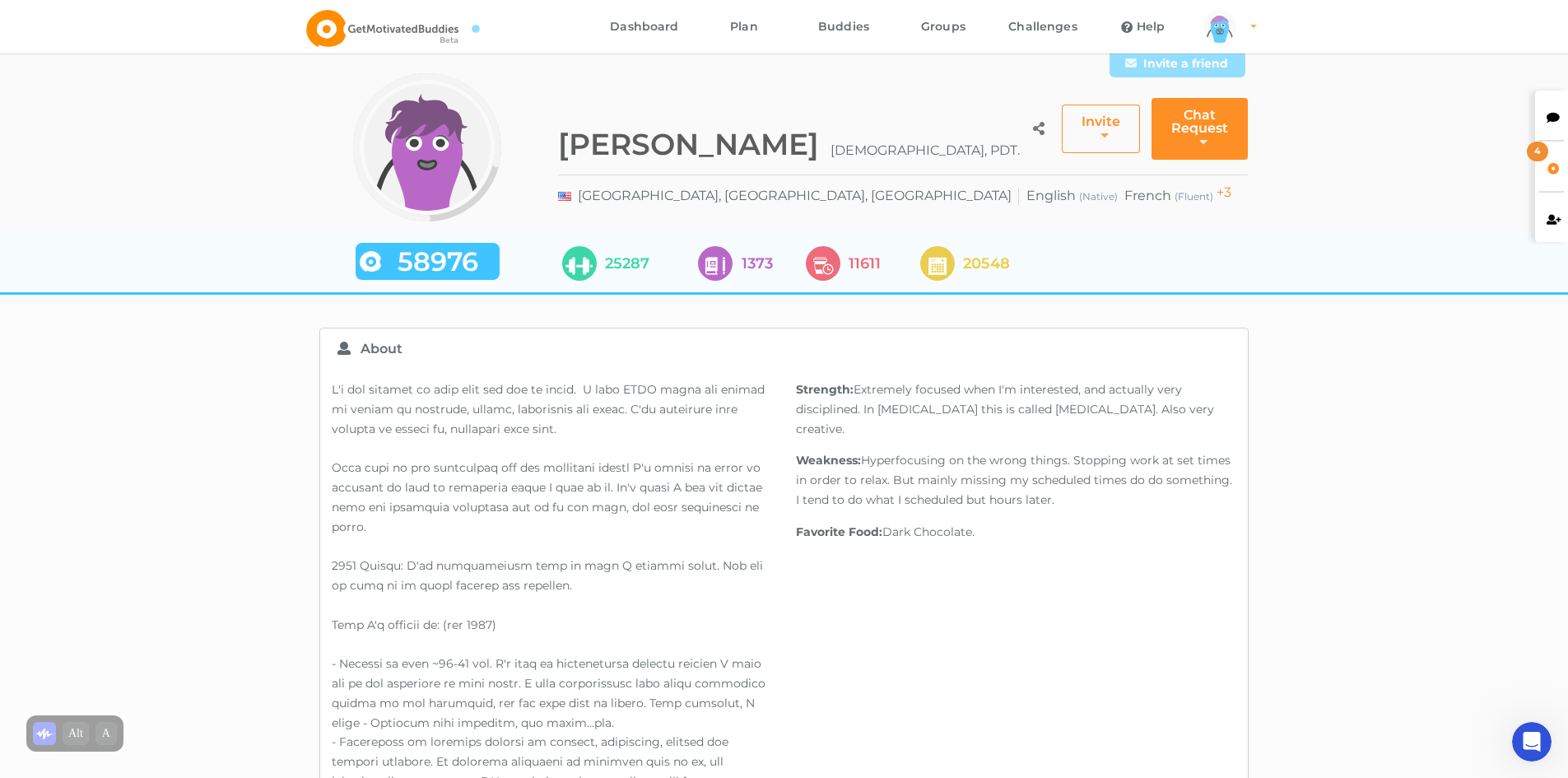
click at [1222, 23] on div "arms Created with Sketch. legs Created with Sketch. hairs/back/hair16 Created w…" at bounding box center [1220, 26] width 33 height 33
click at [328, 37] on img at bounding box center [382, 28] width 152 height 37
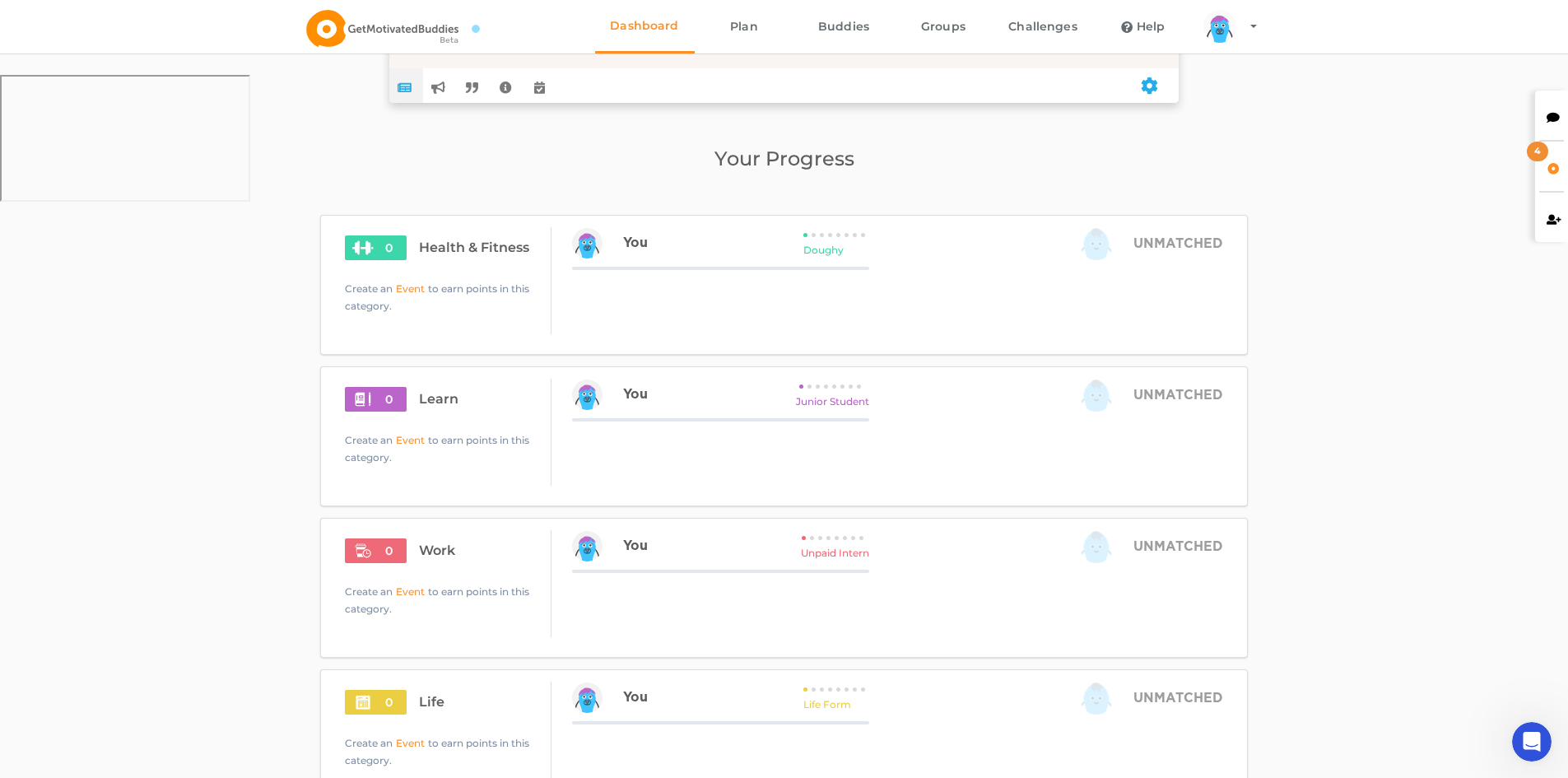
scroll to position [906, 0]
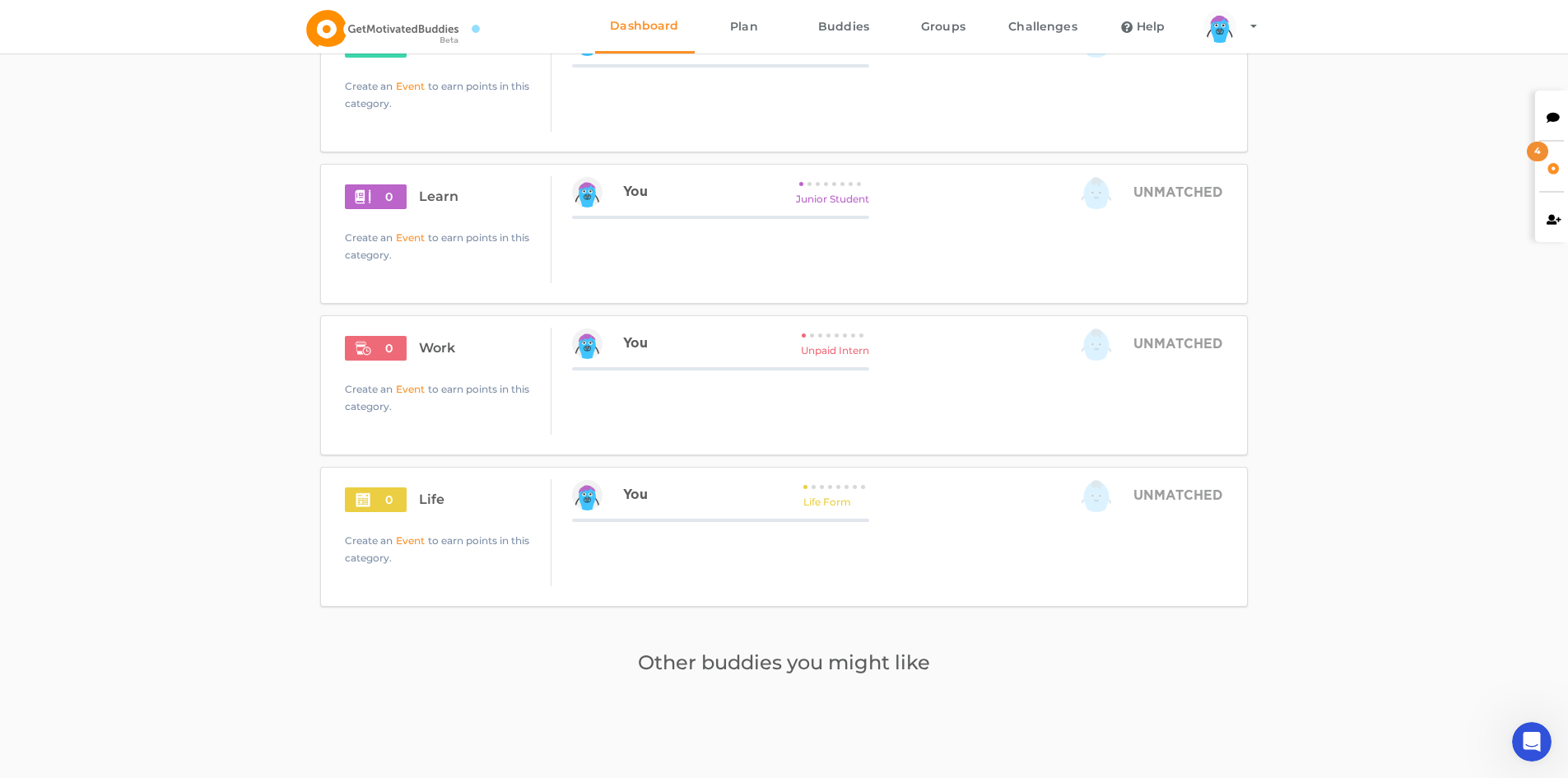
click at [407, 92] on span "Event" at bounding box center [410, 86] width 29 height 12
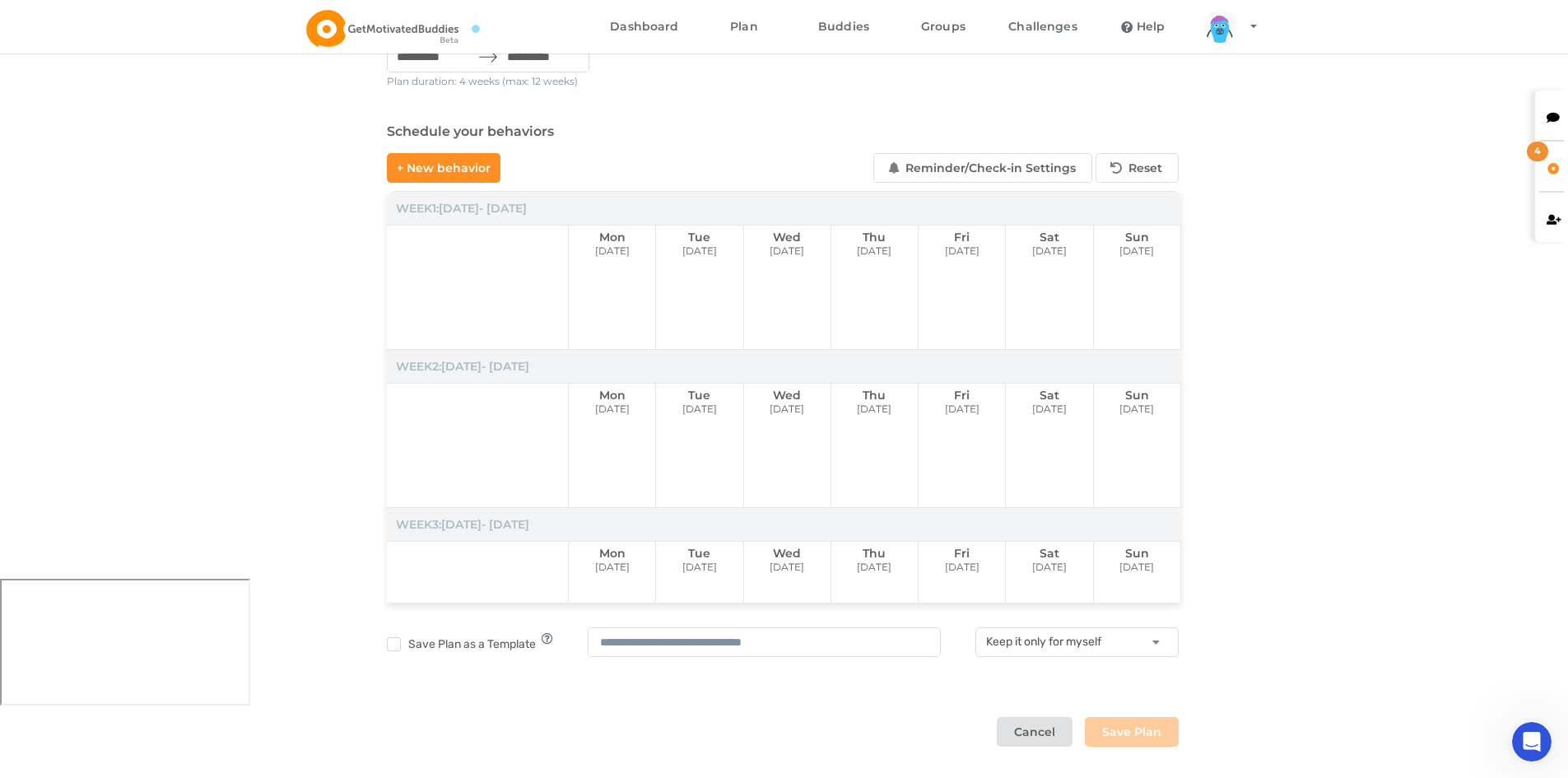
scroll to position [209, 0]
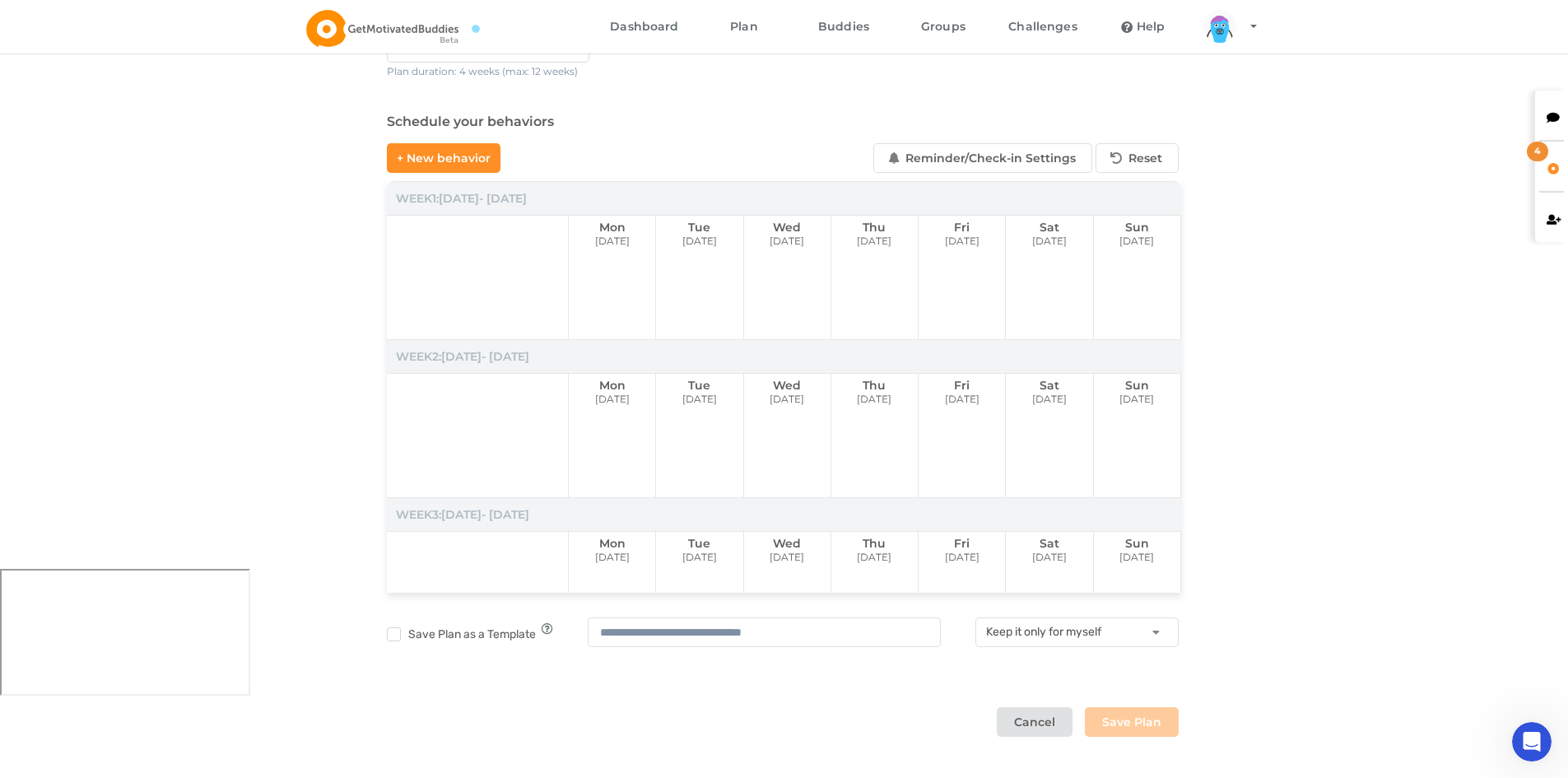
click at [1304, 155] on div "**********" at bounding box center [784, 285] width 1568 height 987
